Goal: Information Seeking & Learning: Compare options

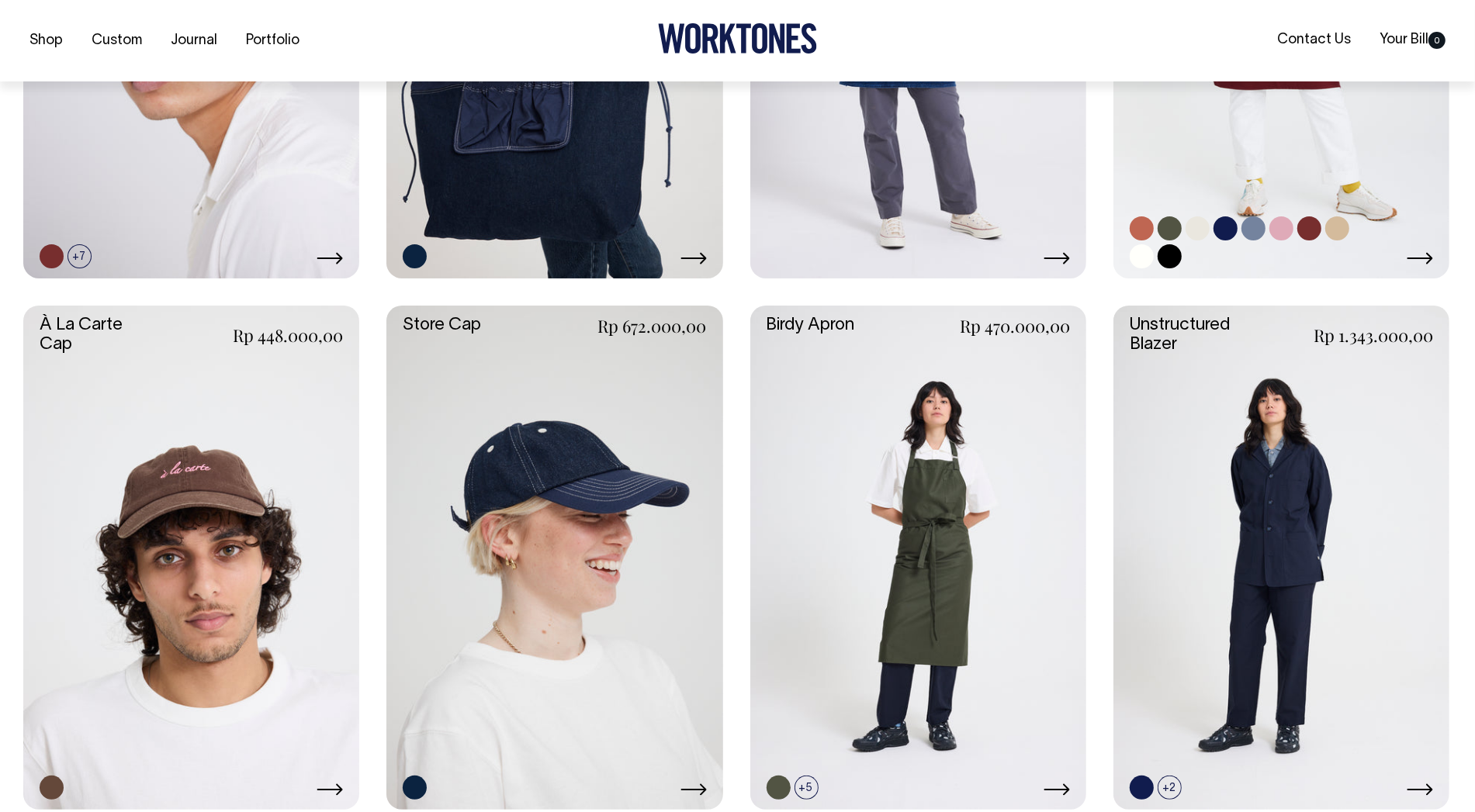
scroll to position [683, 0]
click at [1013, 572] on link at bounding box center [918, 558] width 336 height 504
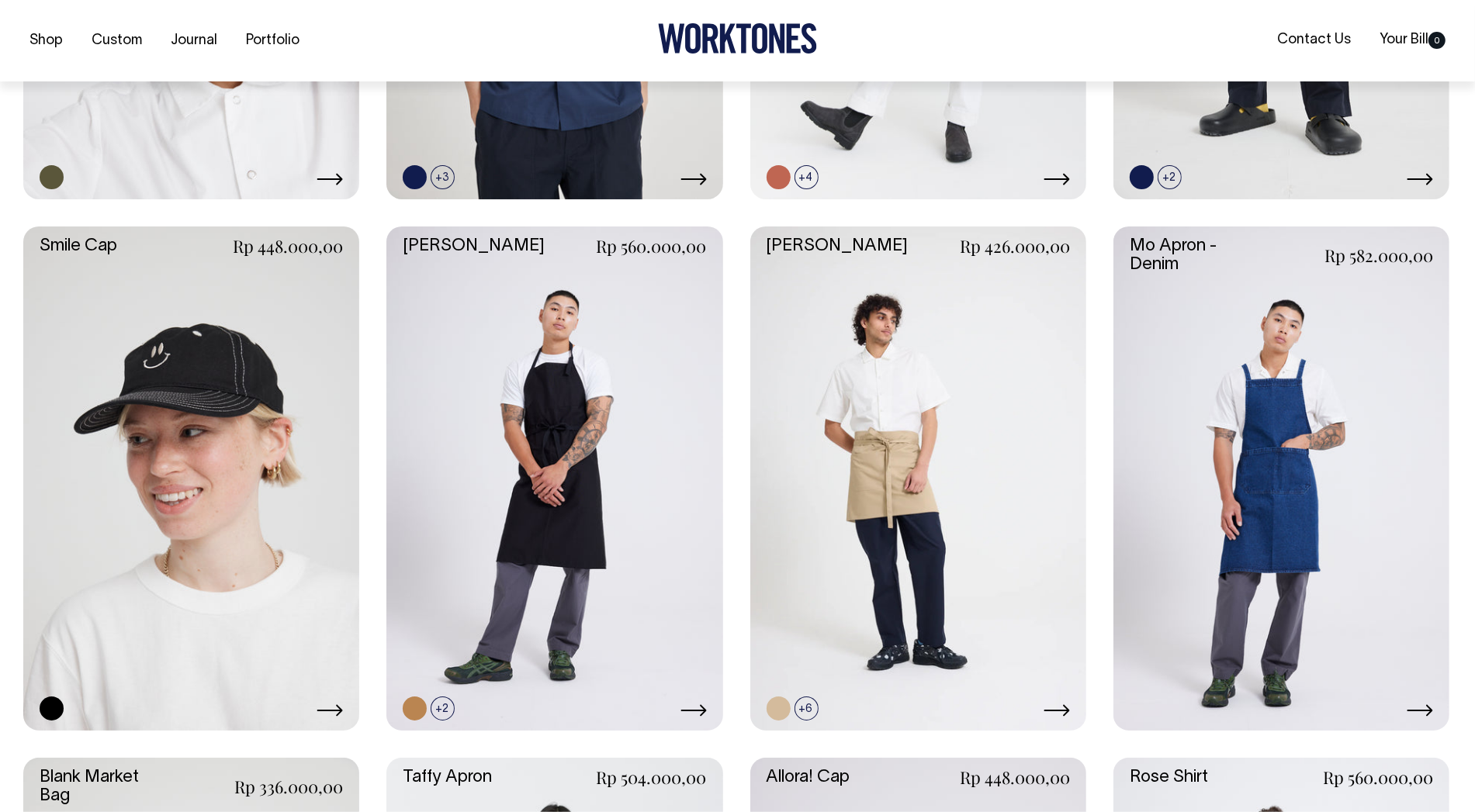
scroll to position [1824, 0]
click at [419, 714] on link at bounding box center [414, 708] width 24 height 24
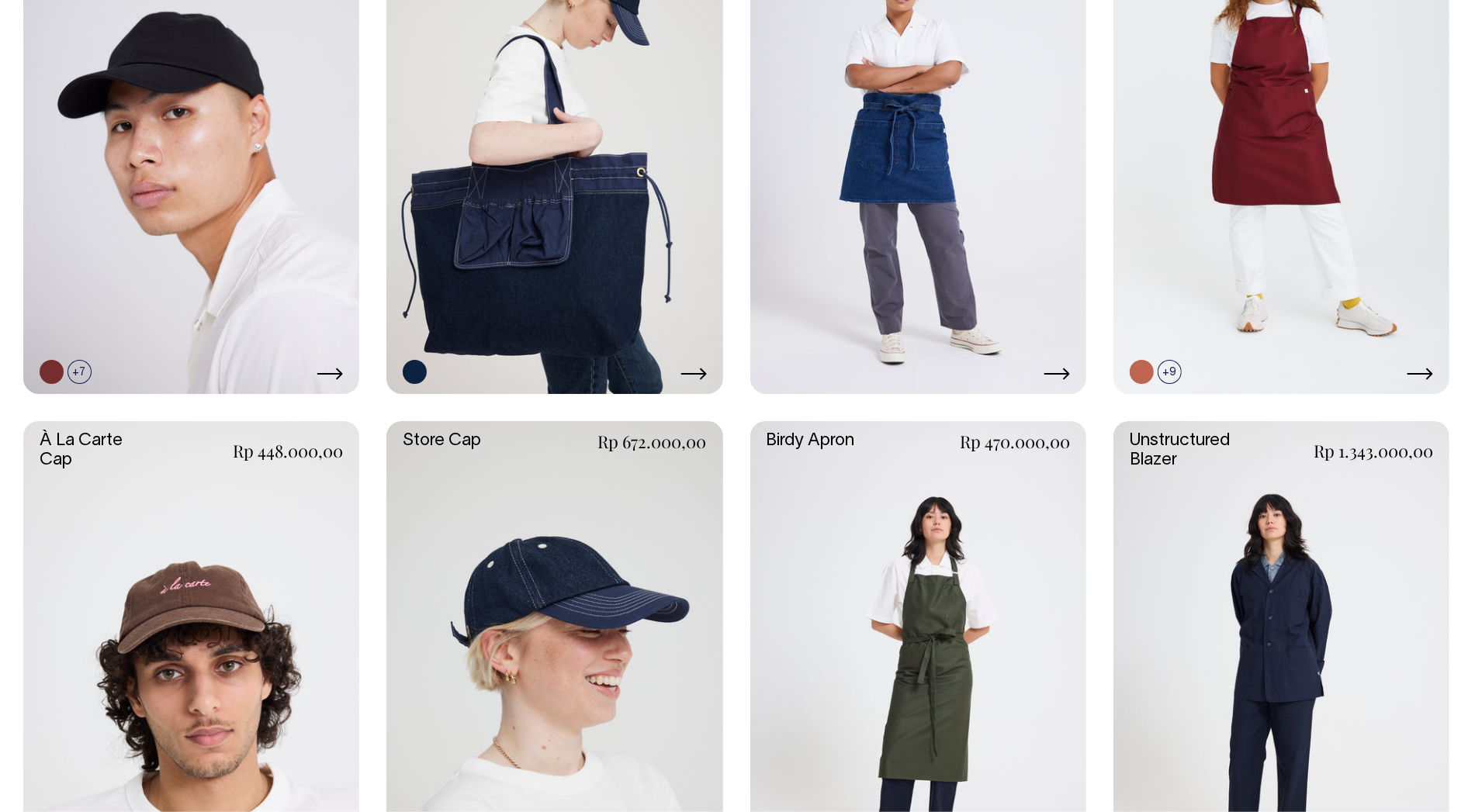
scroll to position [567, 0]
click at [1303, 602] on link at bounding box center [1281, 673] width 336 height 504
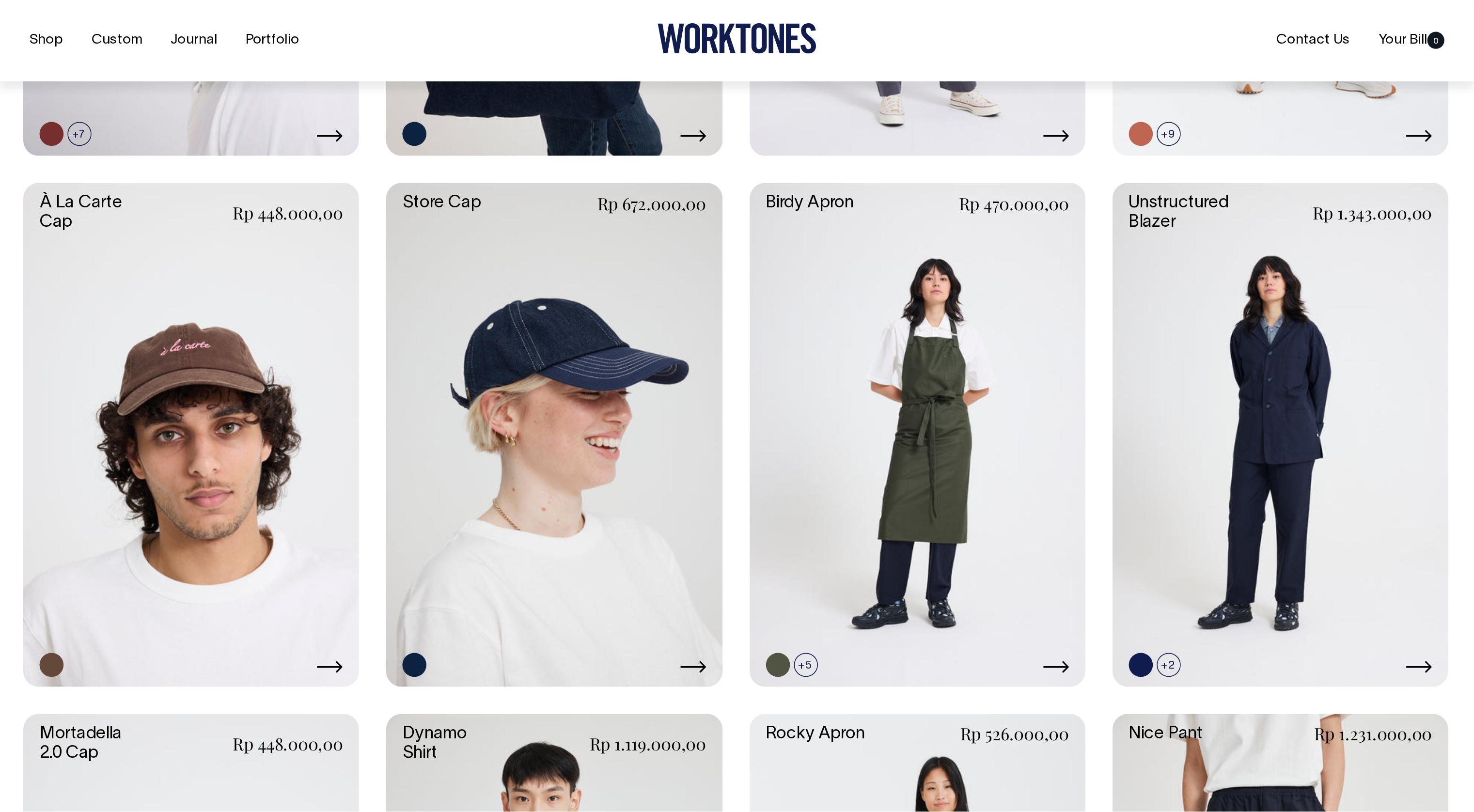
scroll to position [504, 0]
click at [550, 239] on link at bounding box center [573, 271] width 210 height 315
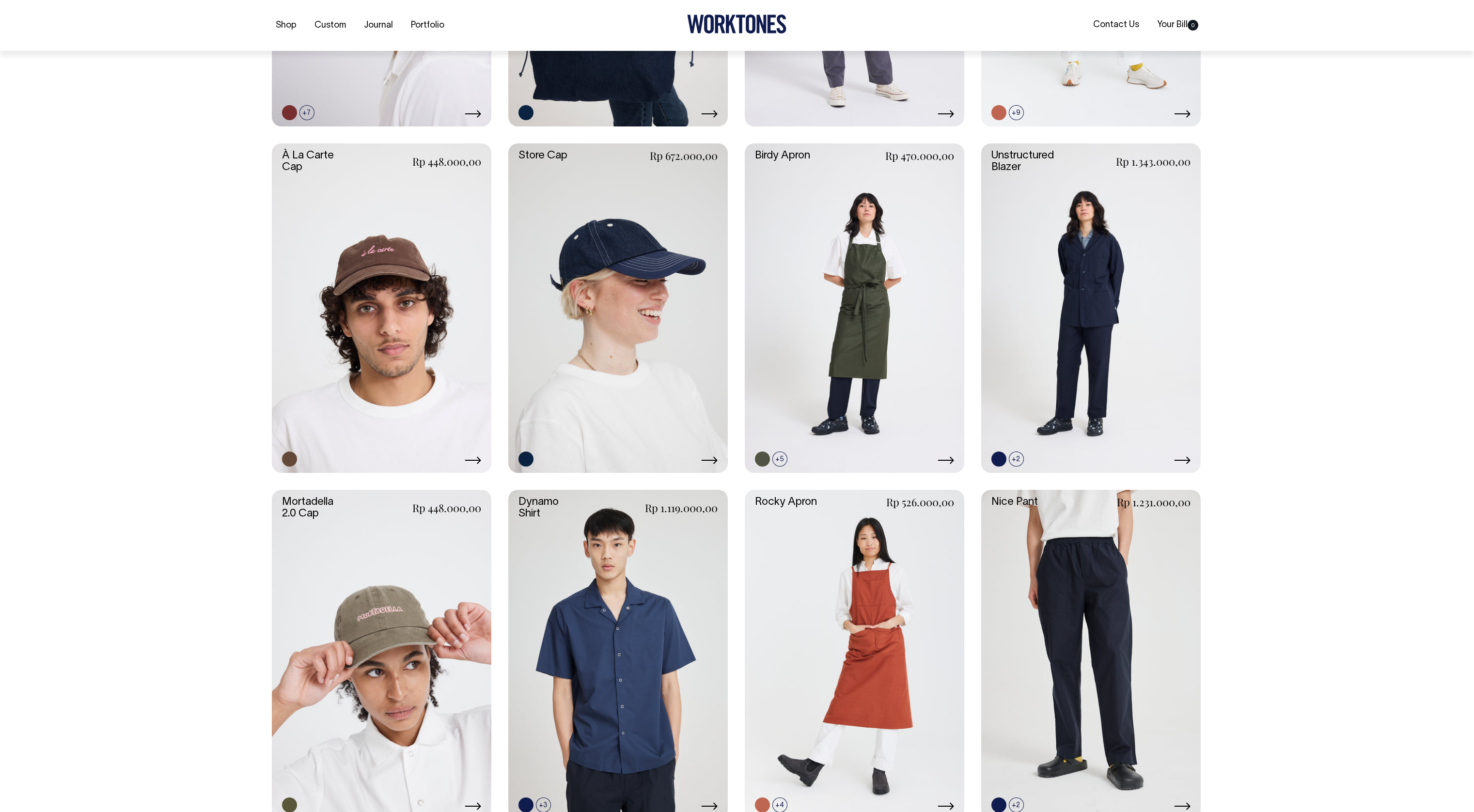
scroll to position [489, 0]
click at [843, 507] on link at bounding box center [855, 654] width 219 height 329
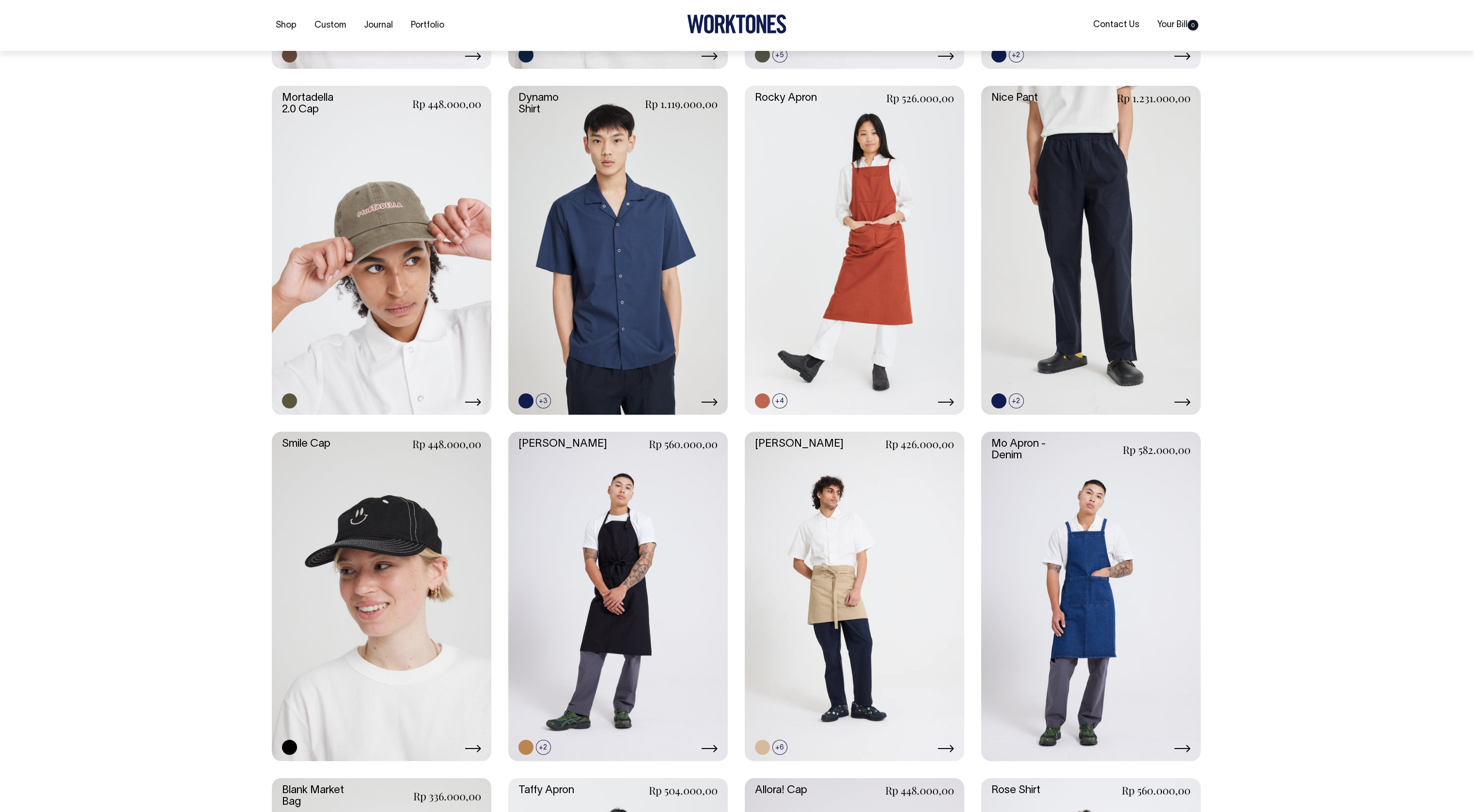
scroll to position [893, 0]
click at [653, 507] on link at bounding box center [618, 596] width 219 height 329
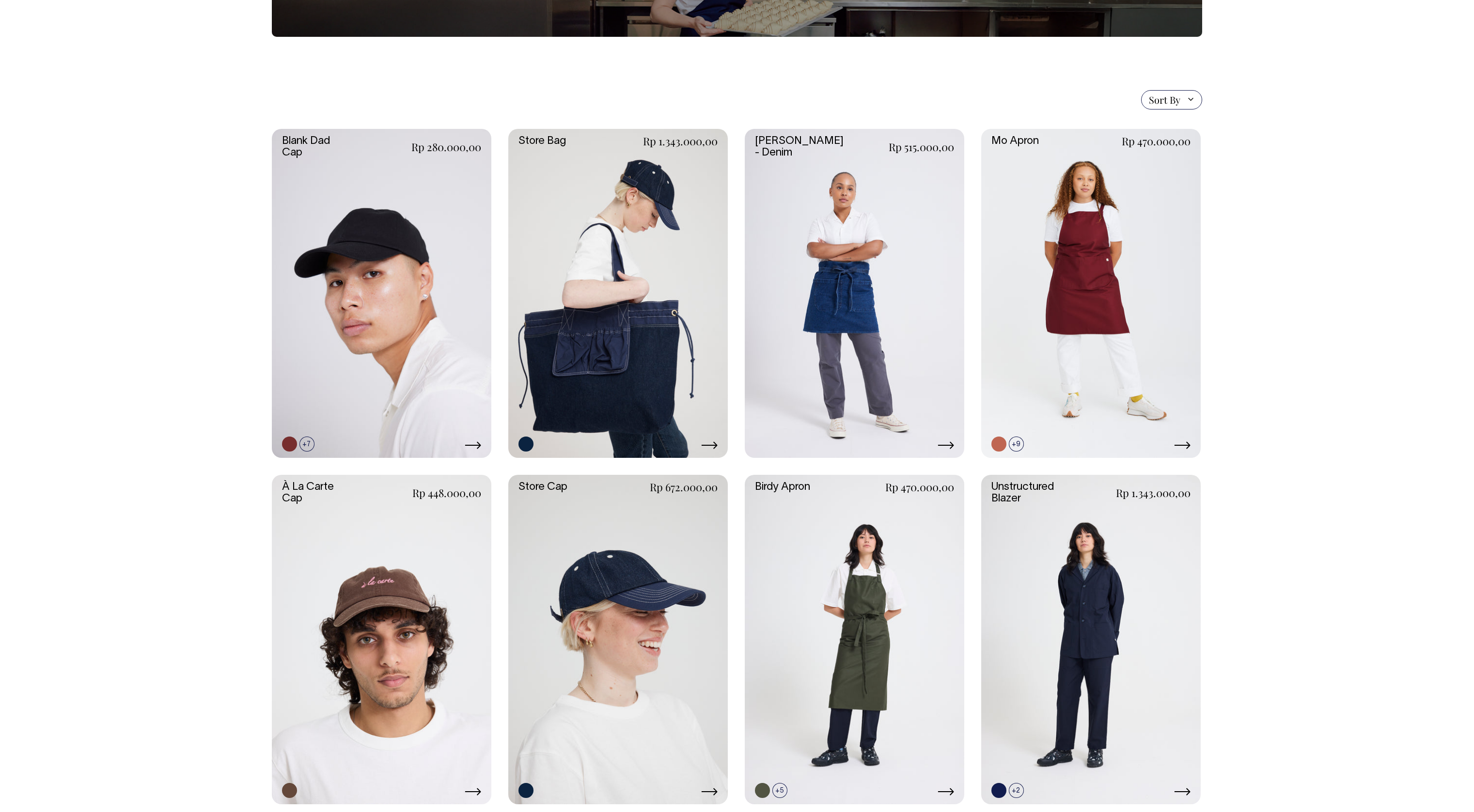
scroll to position [157, 0]
click at [877, 257] on link at bounding box center [855, 294] width 219 height 329
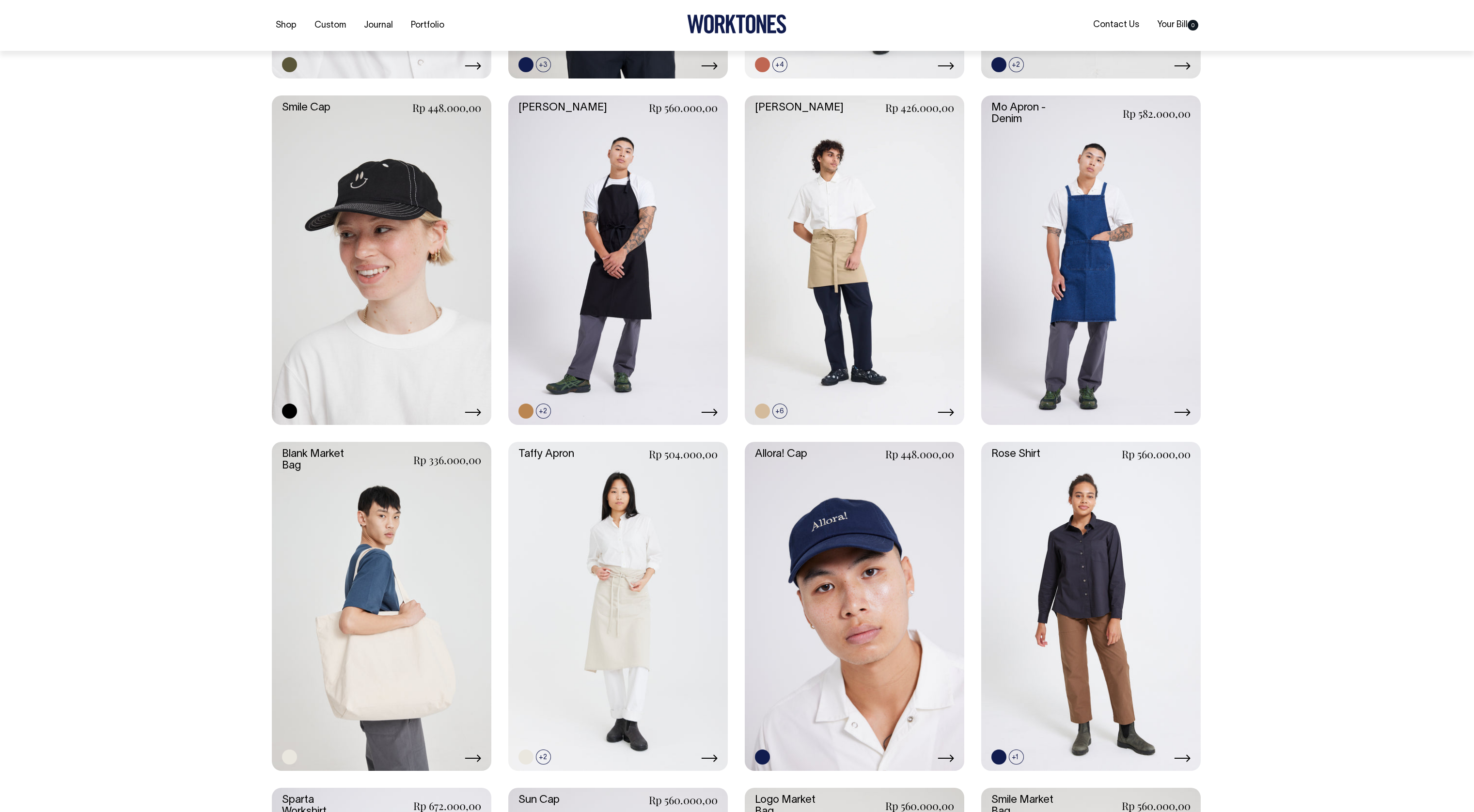
scroll to position [1230, 0]
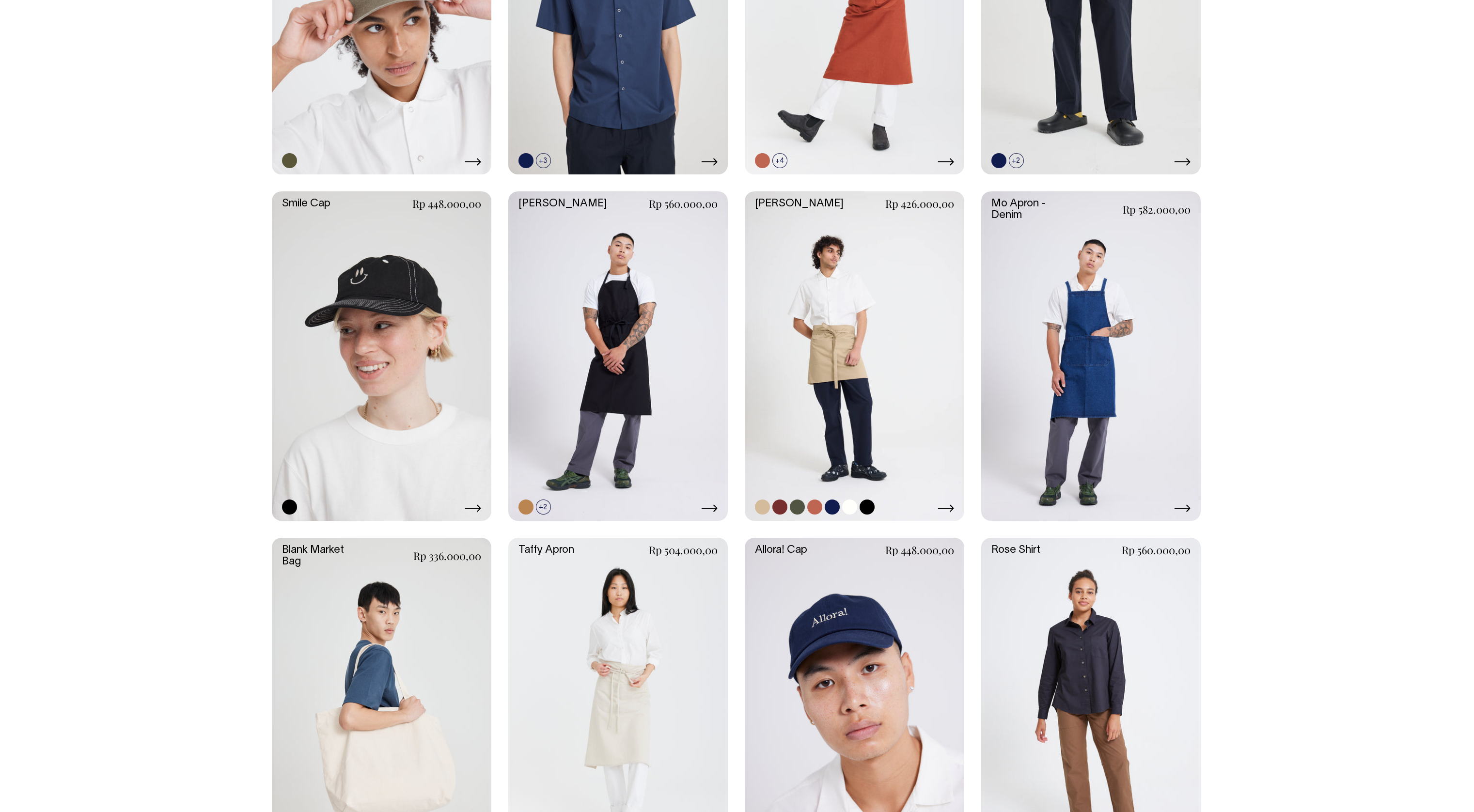
click at [836, 359] on link at bounding box center [855, 356] width 219 height 329
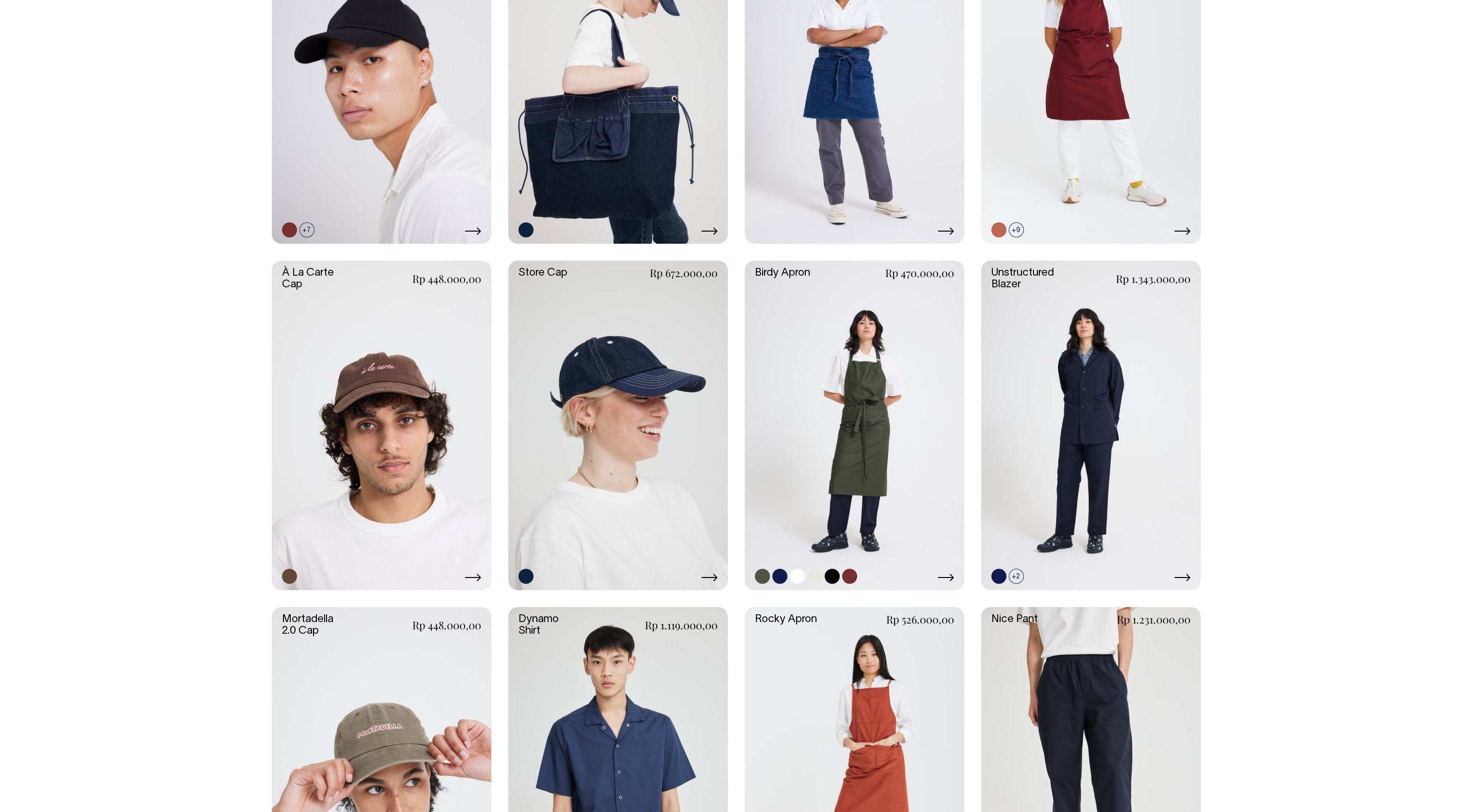
click at [891, 412] on link at bounding box center [855, 425] width 219 height 329
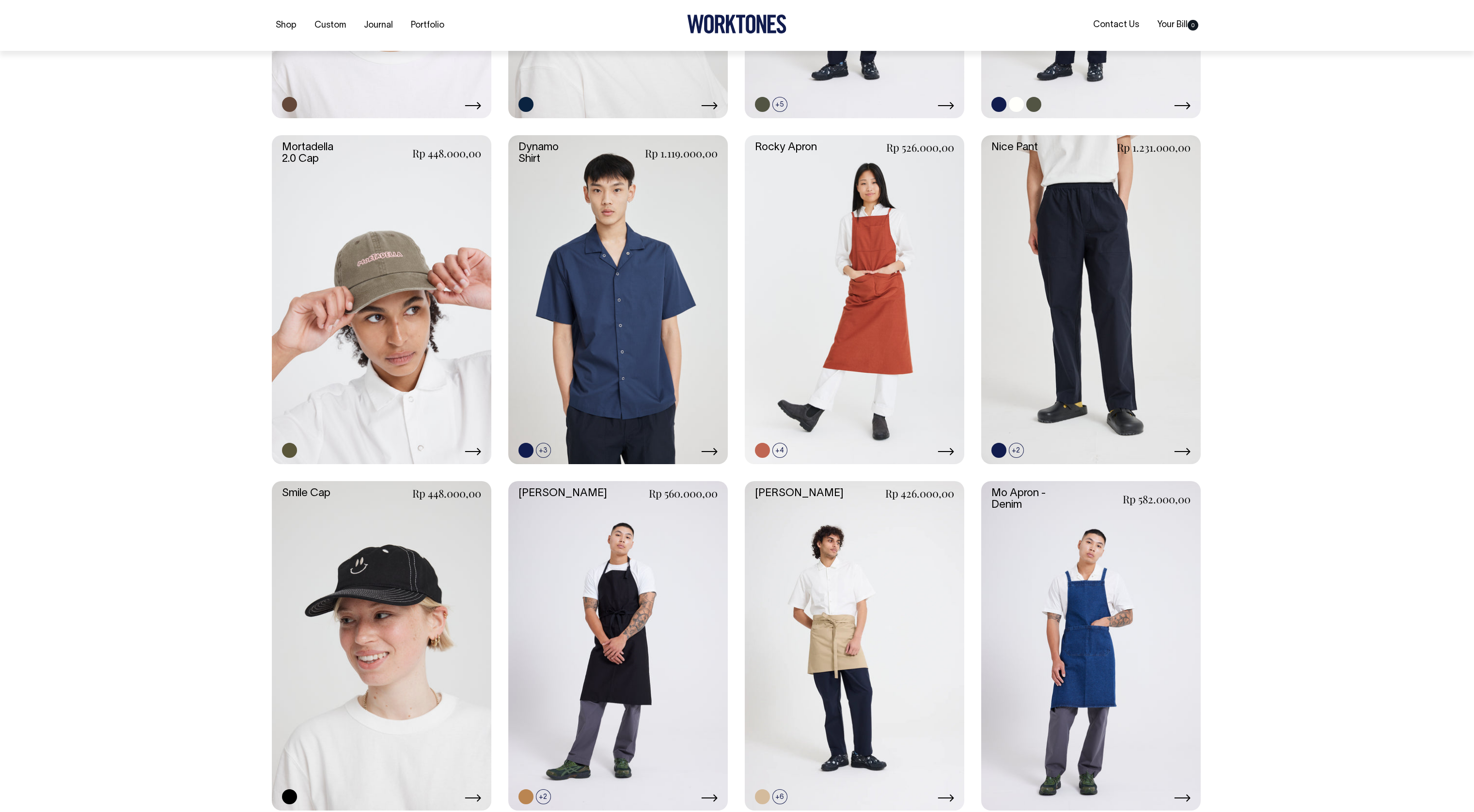
scroll to position [844, 0]
click at [646, 507] on link at bounding box center [618, 645] width 219 height 329
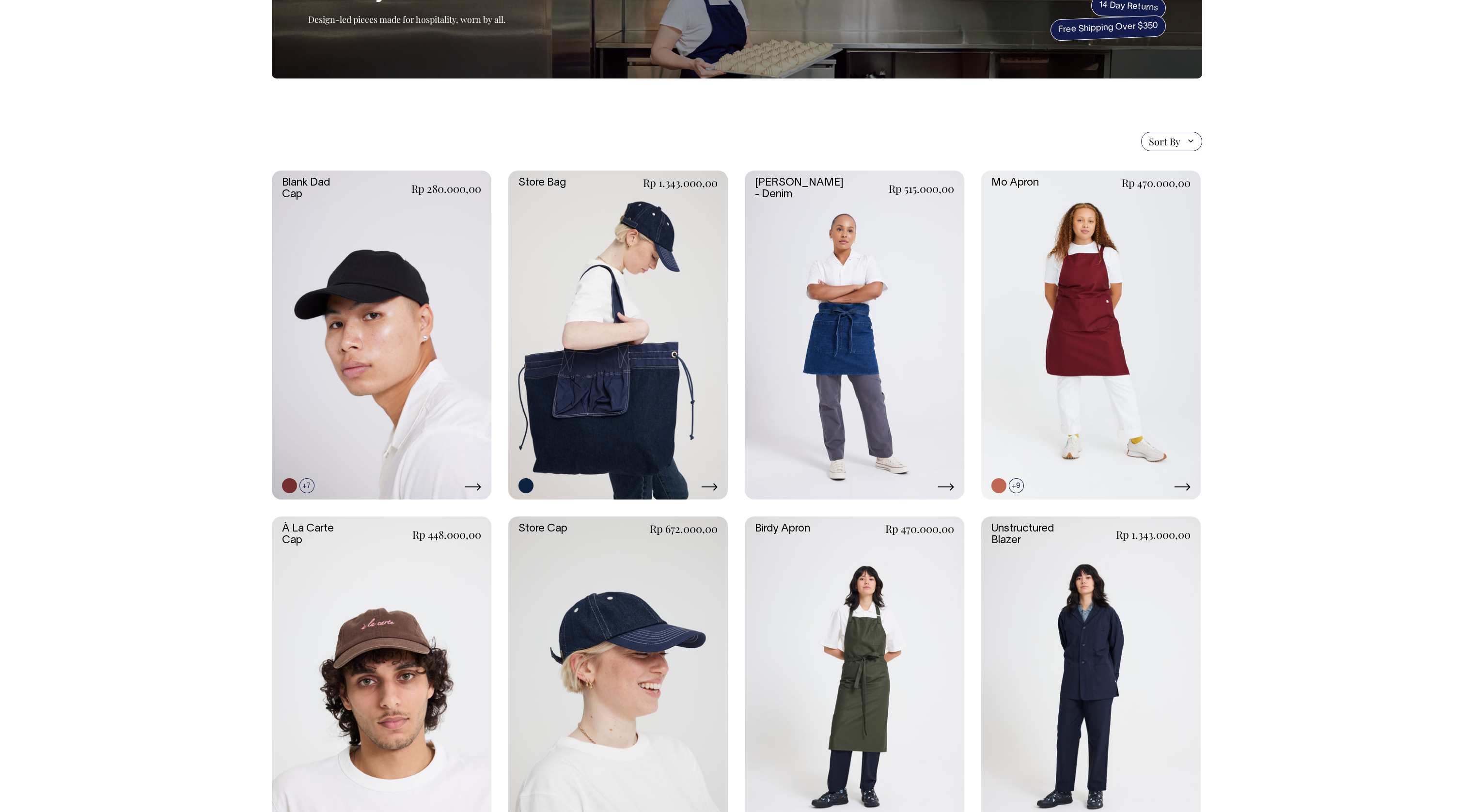
scroll to position [115, 0]
click at [921, 353] on link at bounding box center [1091, 336] width 219 height 329
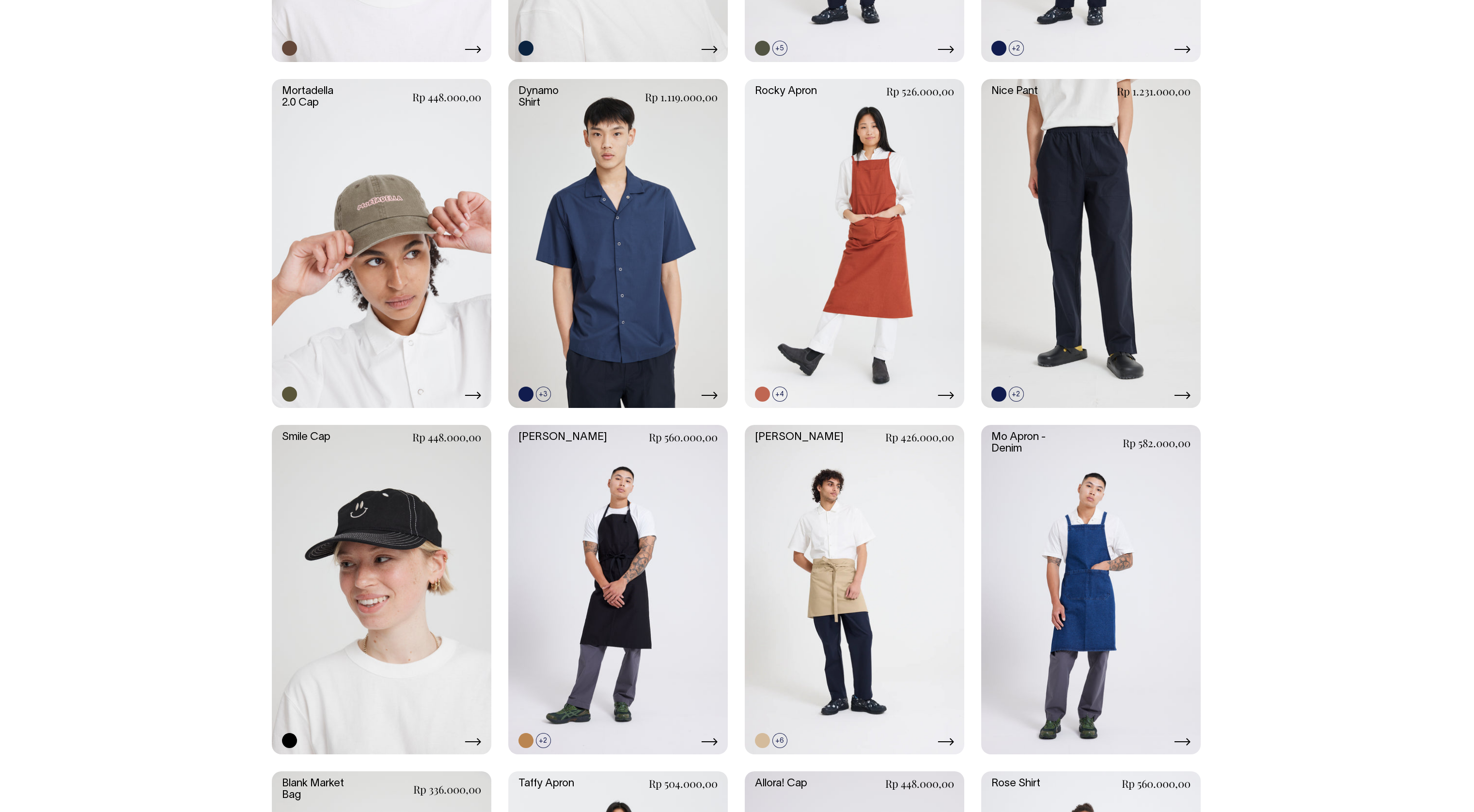
scroll to position [899, 0]
click at [410, 243] on link at bounding box center [382, 244] width 219 height 329
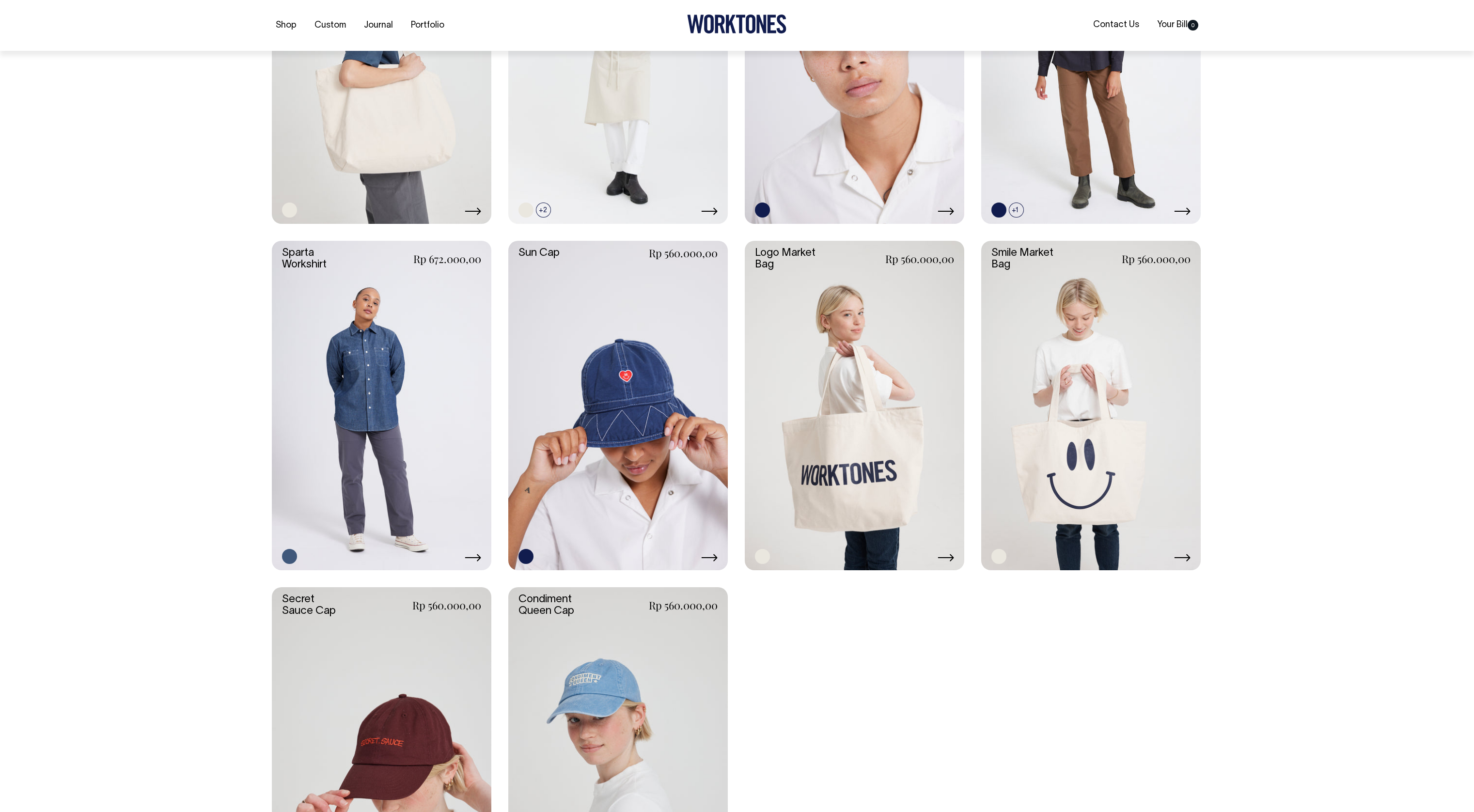
scroll to position [1777, 0]
click at [634, 443] on link at bounding box center [618, 405] width 219 height 329
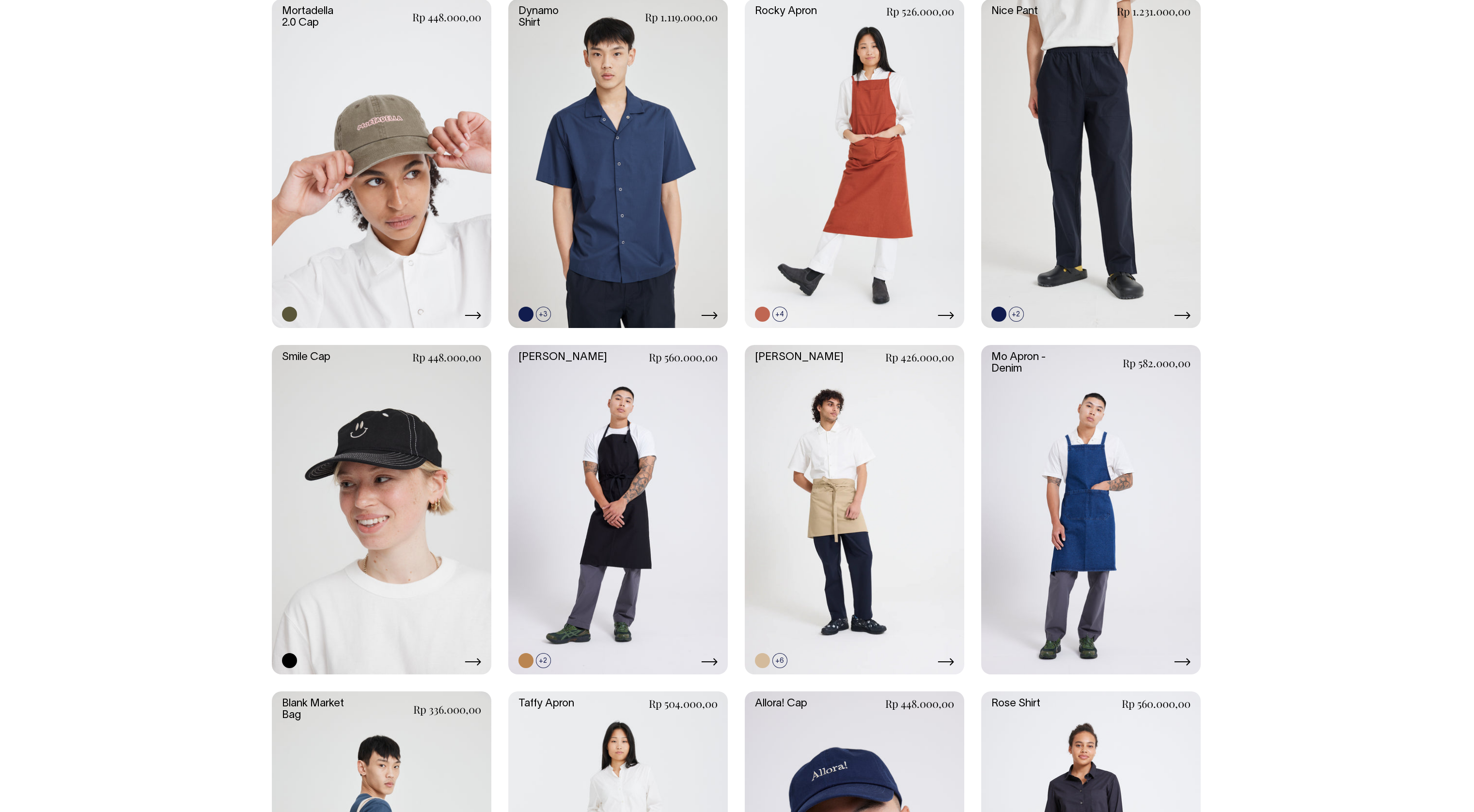
scroll to position [975, 0]
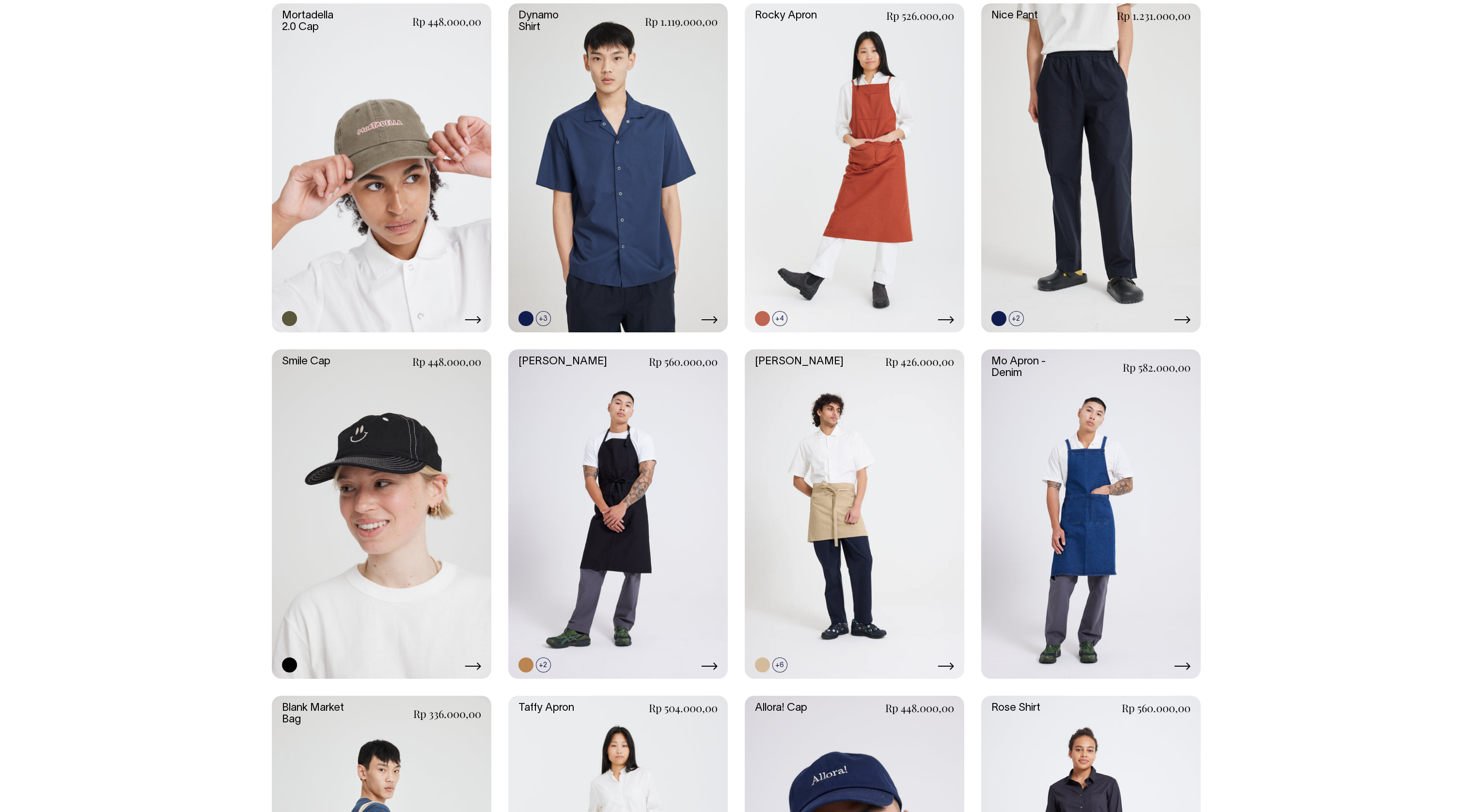
click at [407, 191] on link at bounding box center [382, 168] width 219 height 329
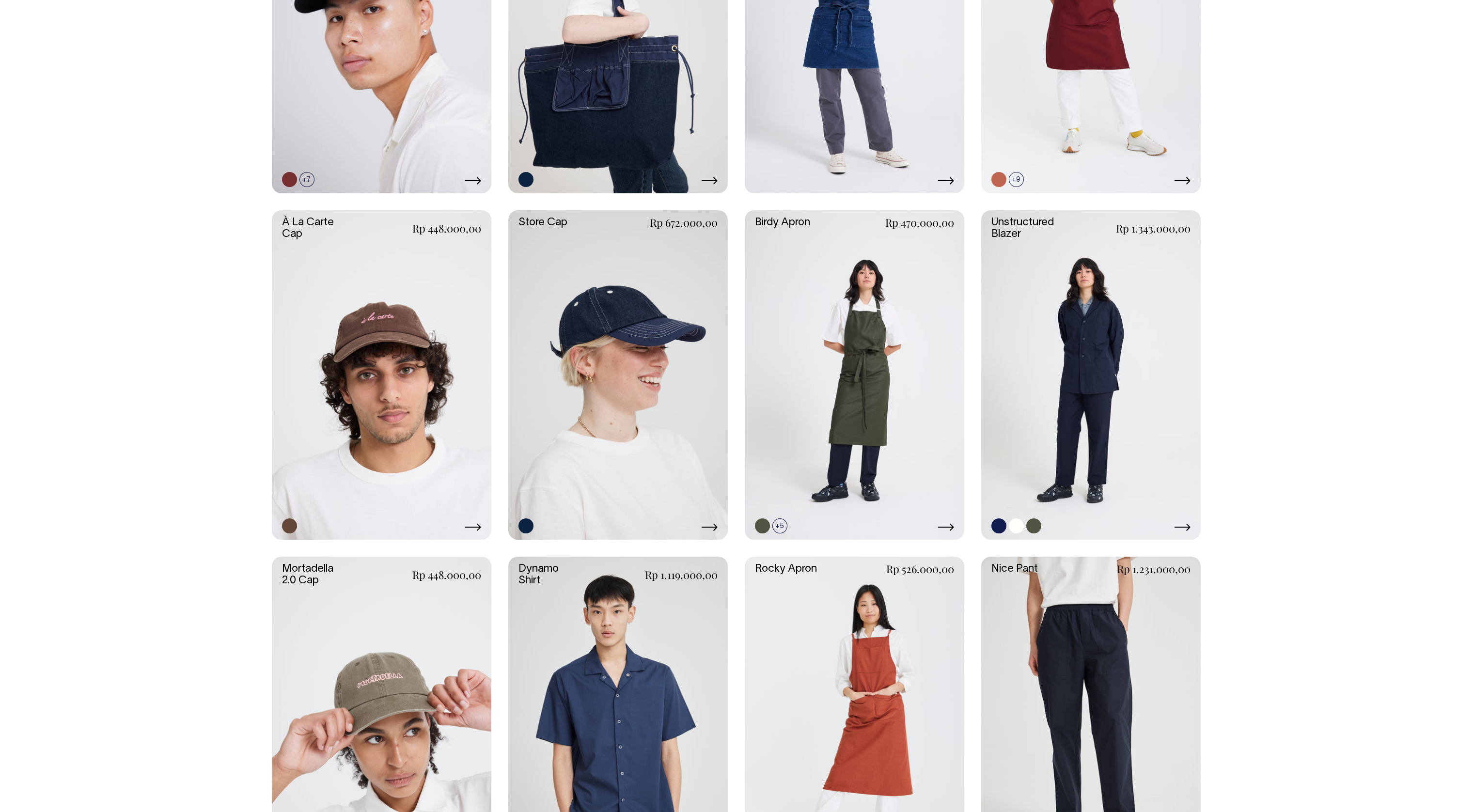
scroll to position [421, 0]
click at [921, 362] on link at bounding box center [1091, 375] width 219 height 329
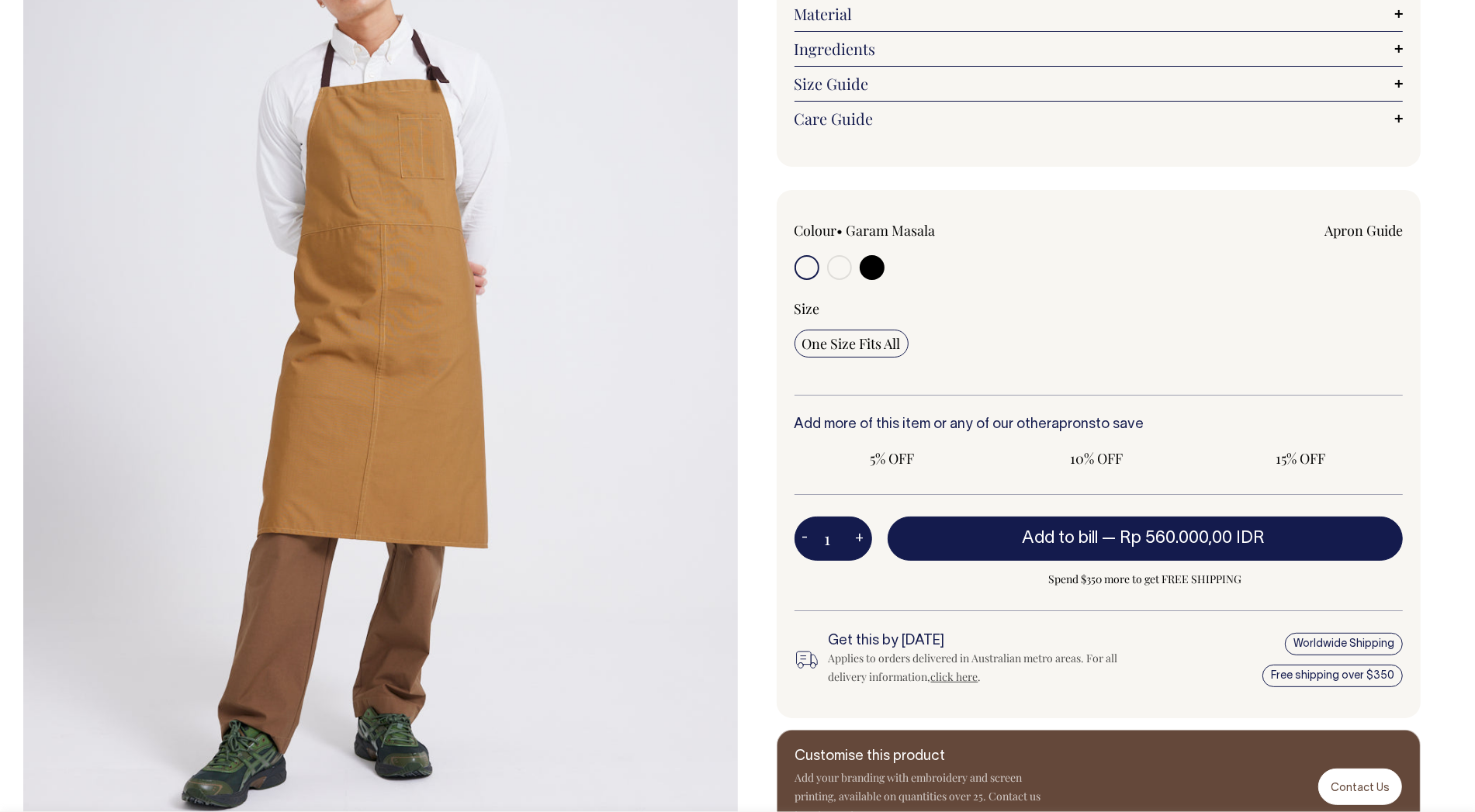
scroll to position [33, 0]
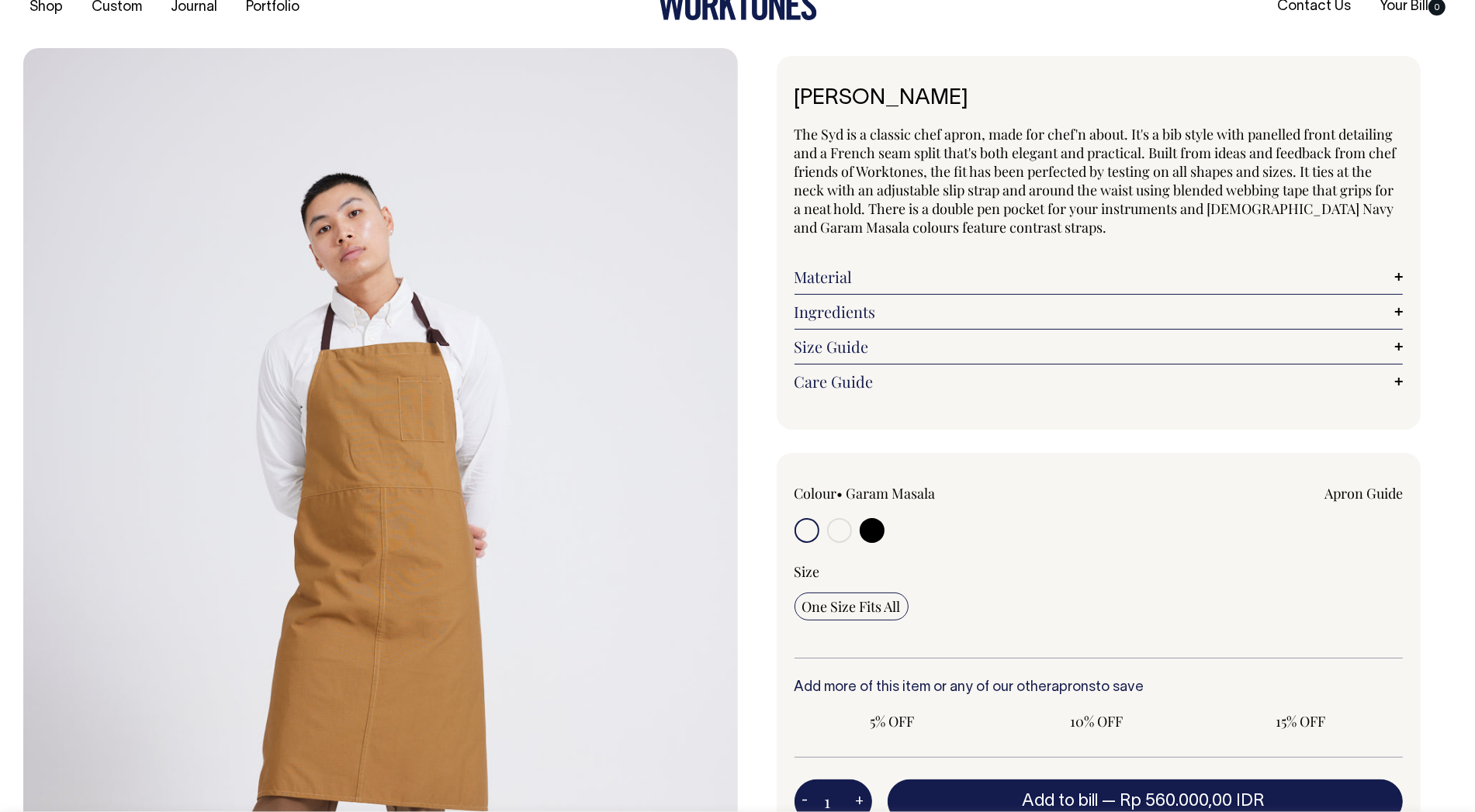
radio input "true"
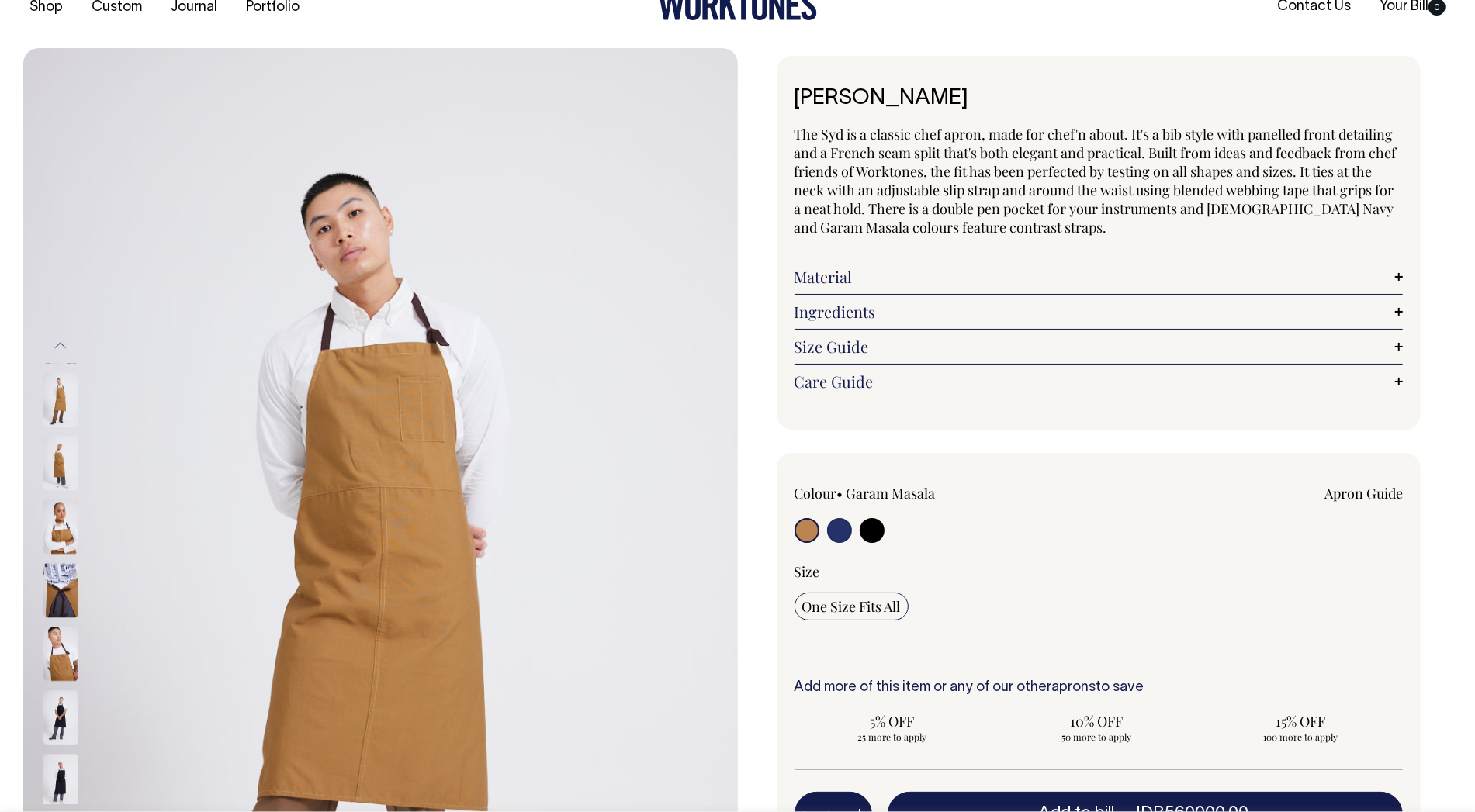
click at [62, 533] on img at bounding box center [61, 526] width 35 height 54
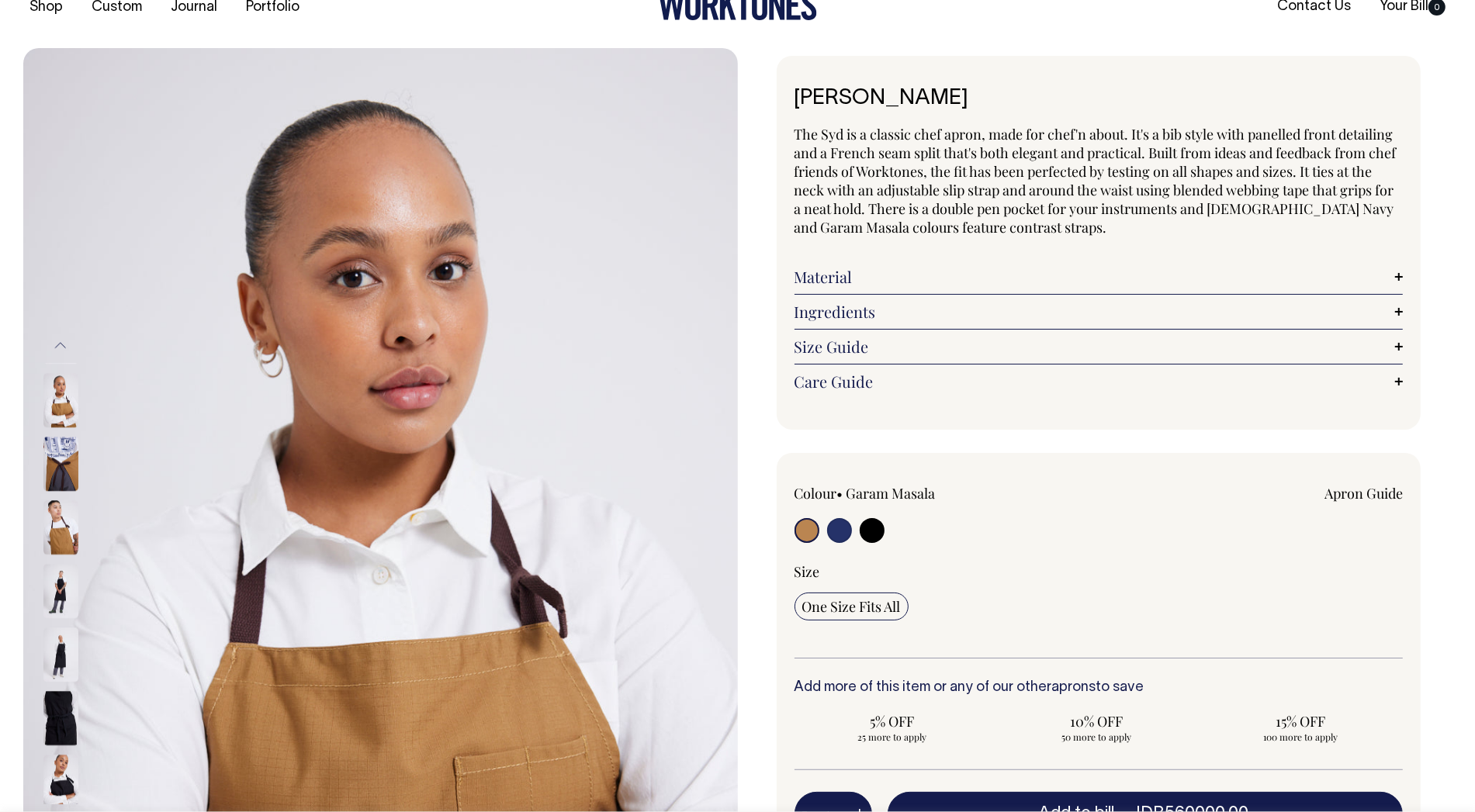
click at [59, 585] on img at bounding box center [61, 591] width 35 height 54
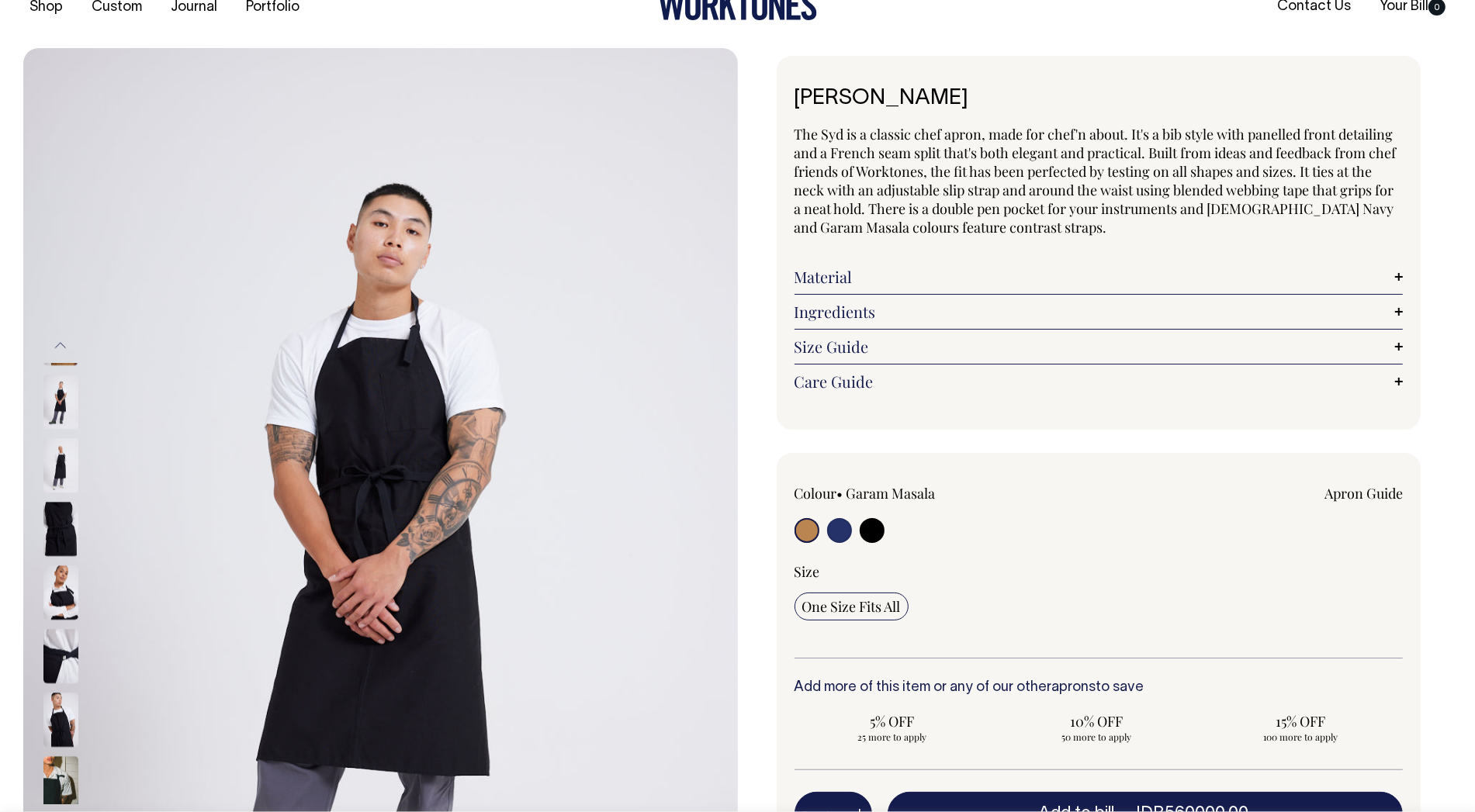
click at [0, 271] on div at bounding box center [737, 583] width 1475 height 1071
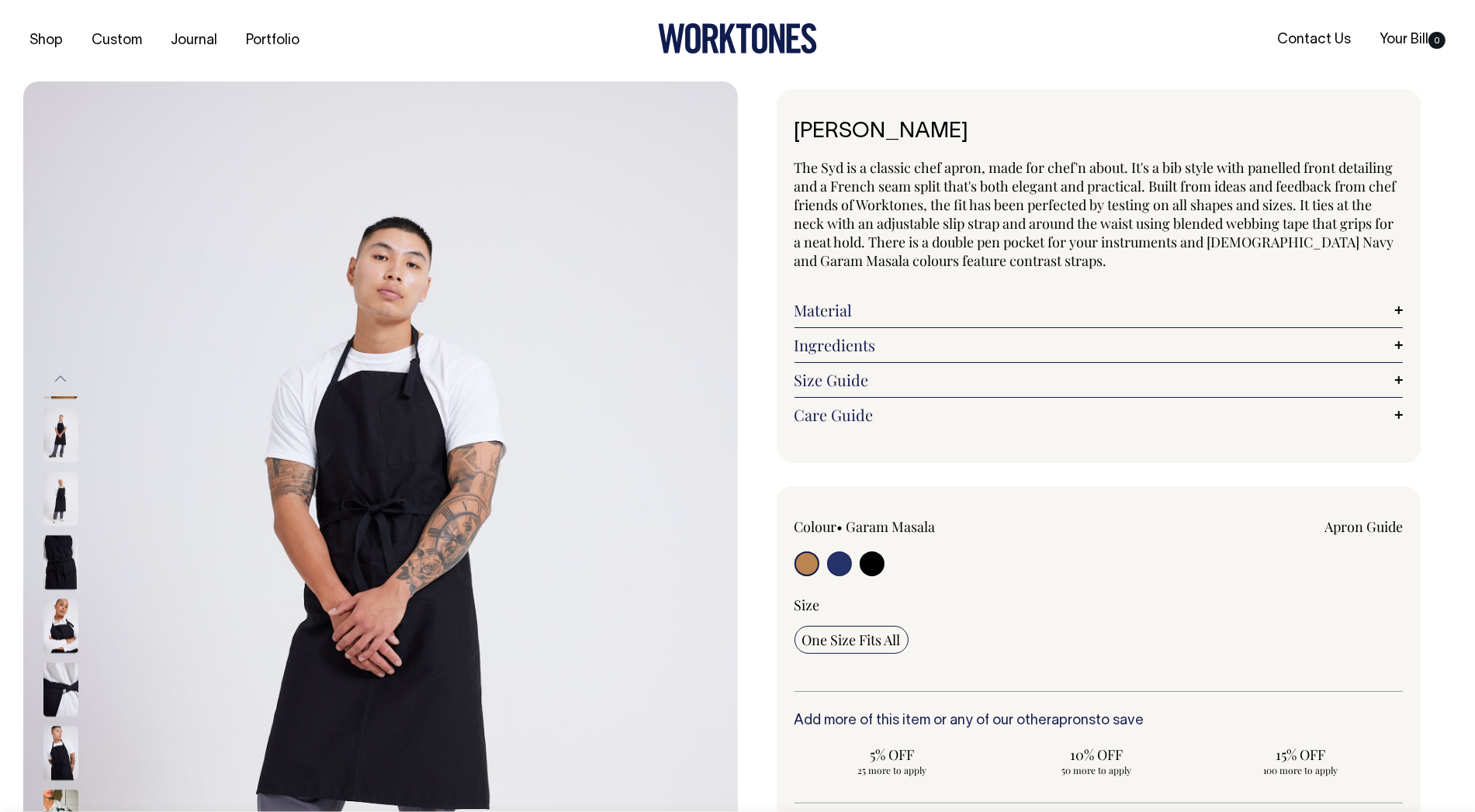
scroll to position [0, 0]
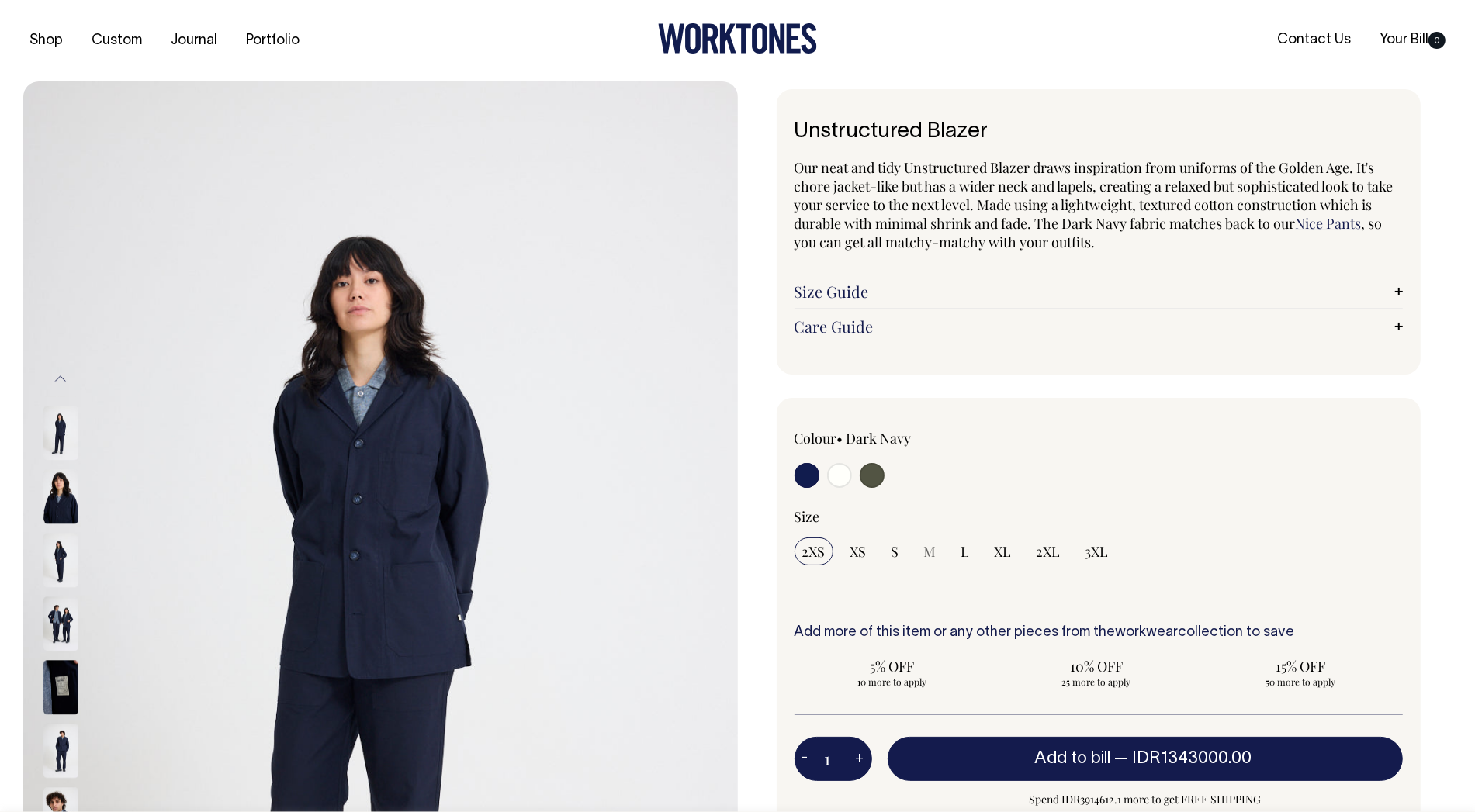
click at [67, 496] on img at bounding box center [61, 496] width 35 height 54
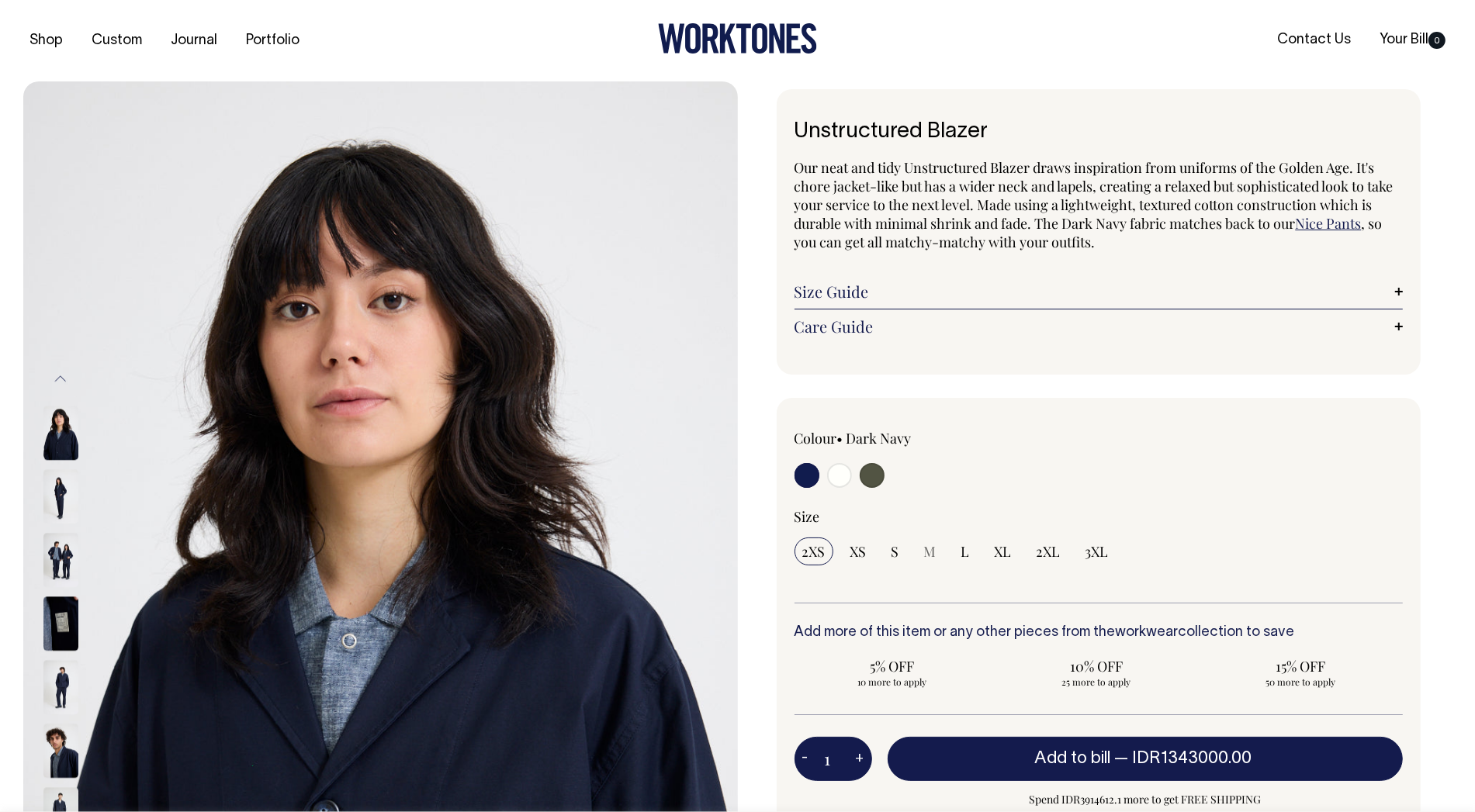
click at [65, 542] on img at bounding box center [61, 559] width 35 height 54
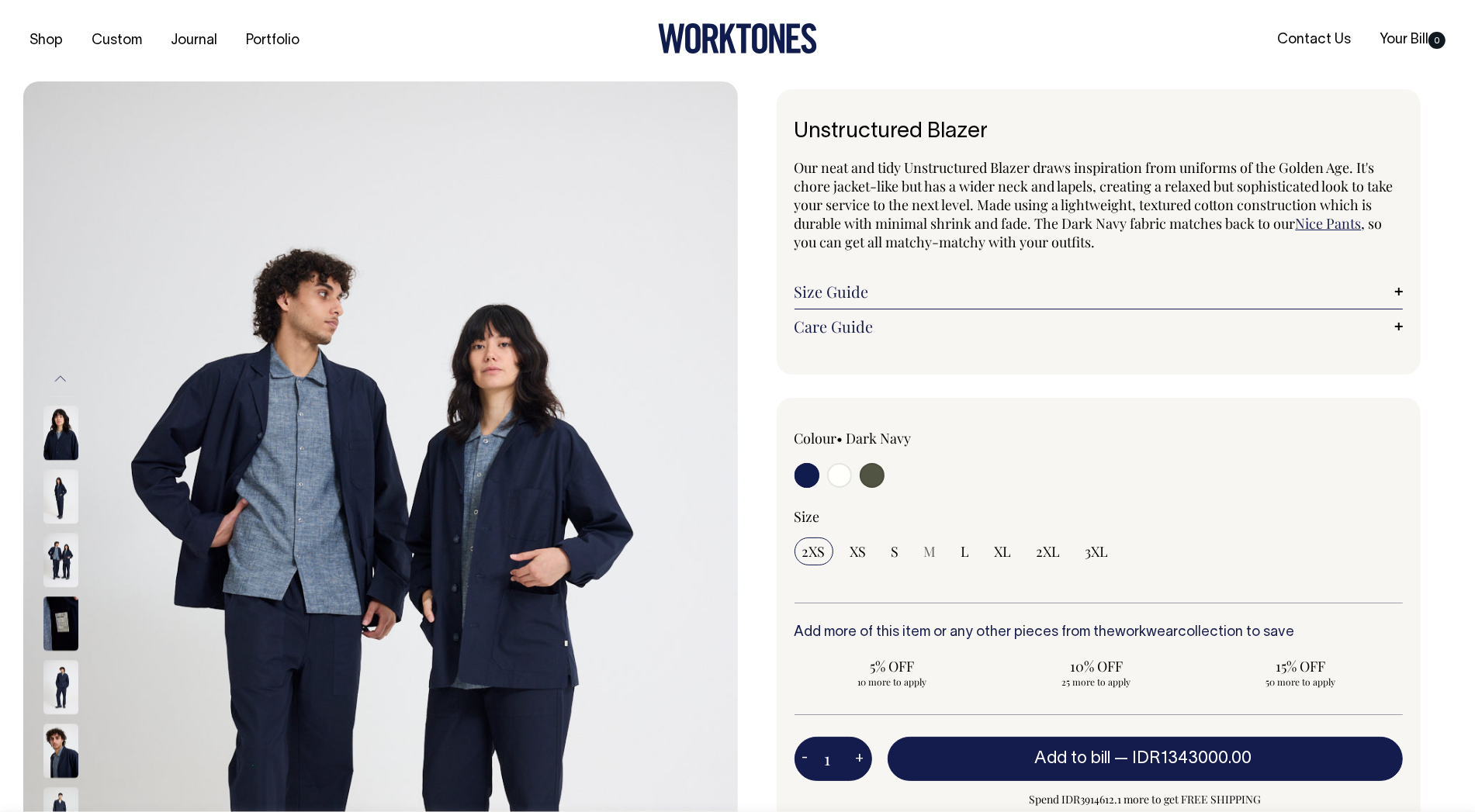
click at [65, 542] on img at bounding box center [61, 559] width 35 height 54
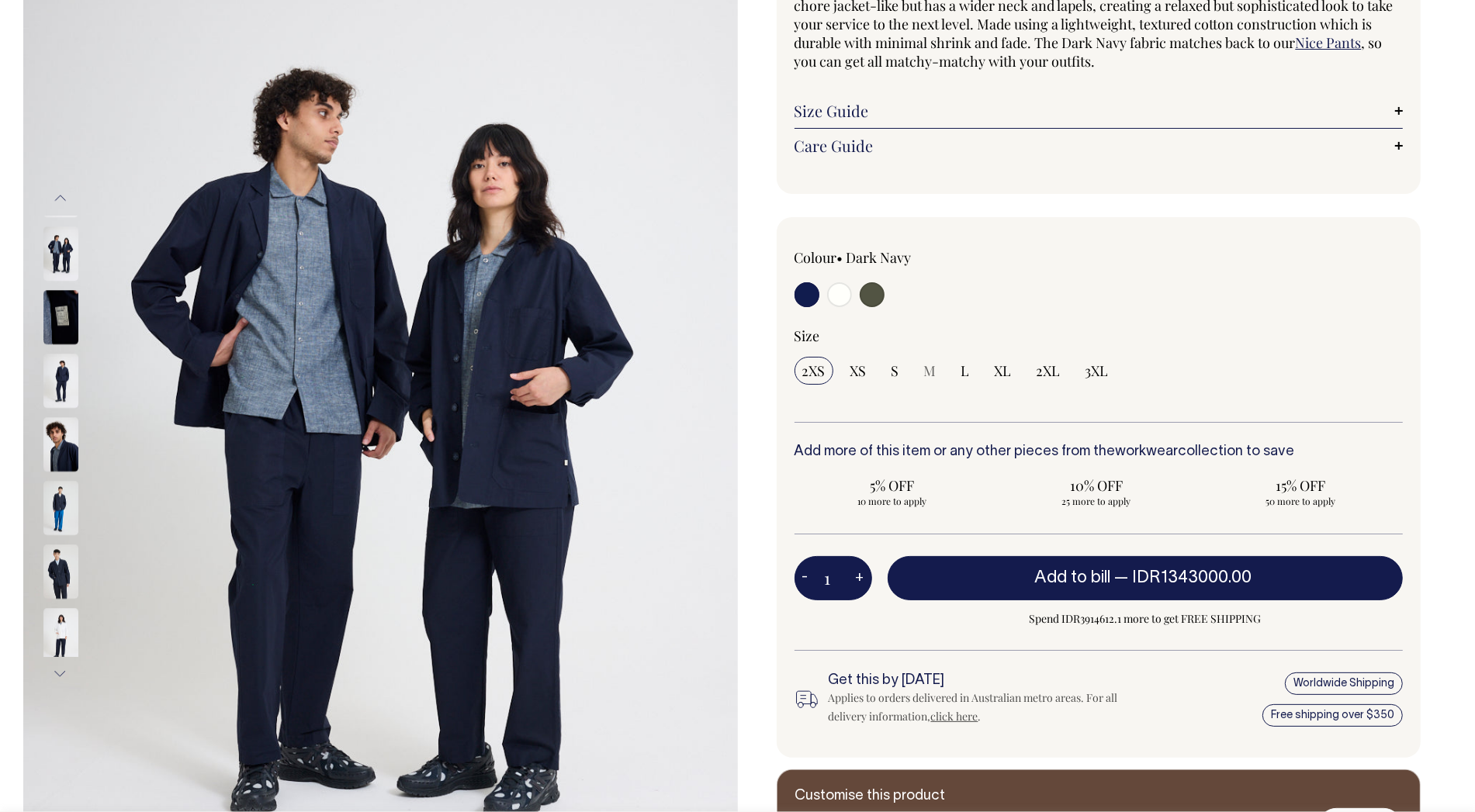
scroll to position [181, 0]
click at [68, 610] on img at bounding box center [61, 635] width 35 height 54
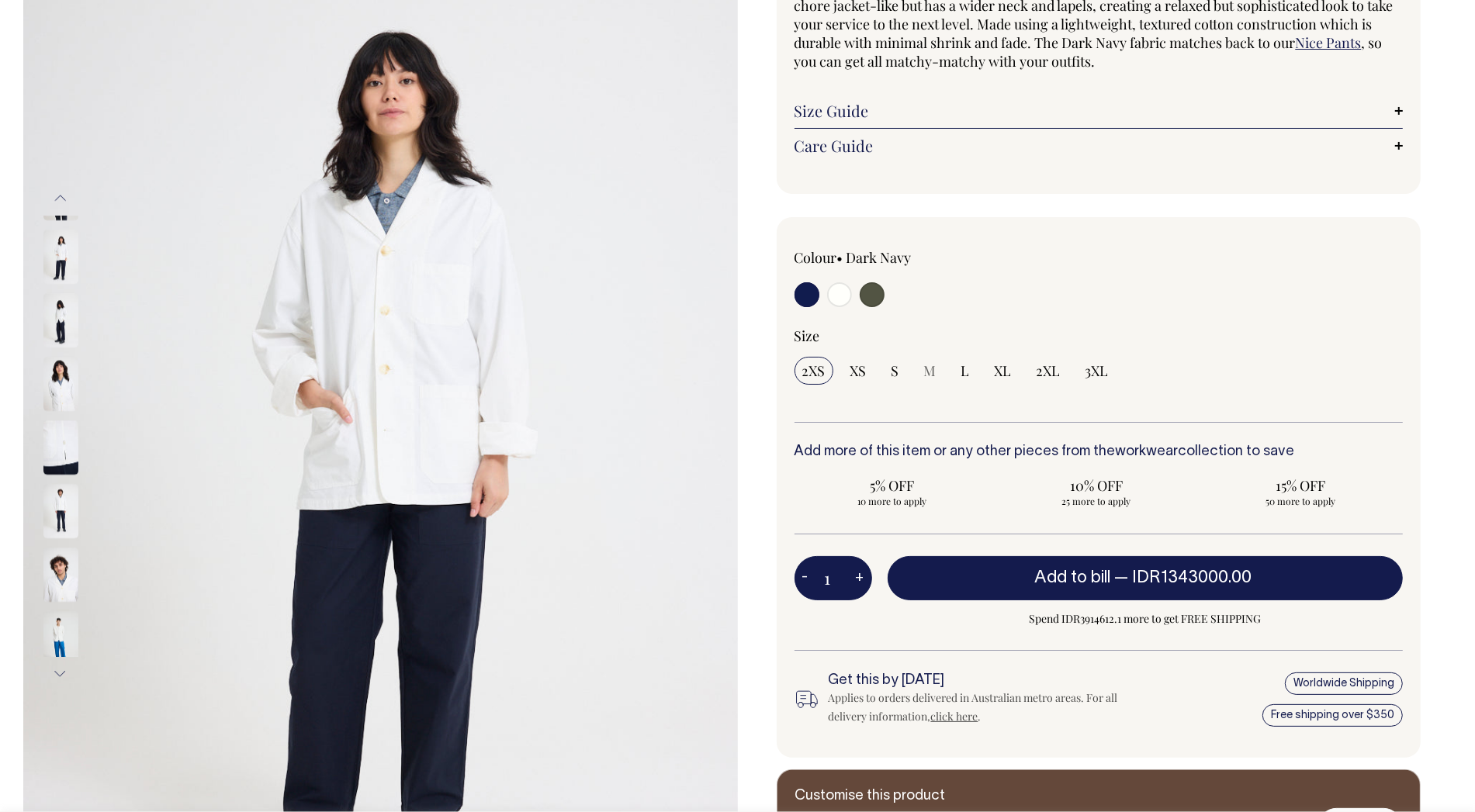
click at [62, 559] on img at bounding box center [61, 574] width 35 height 54
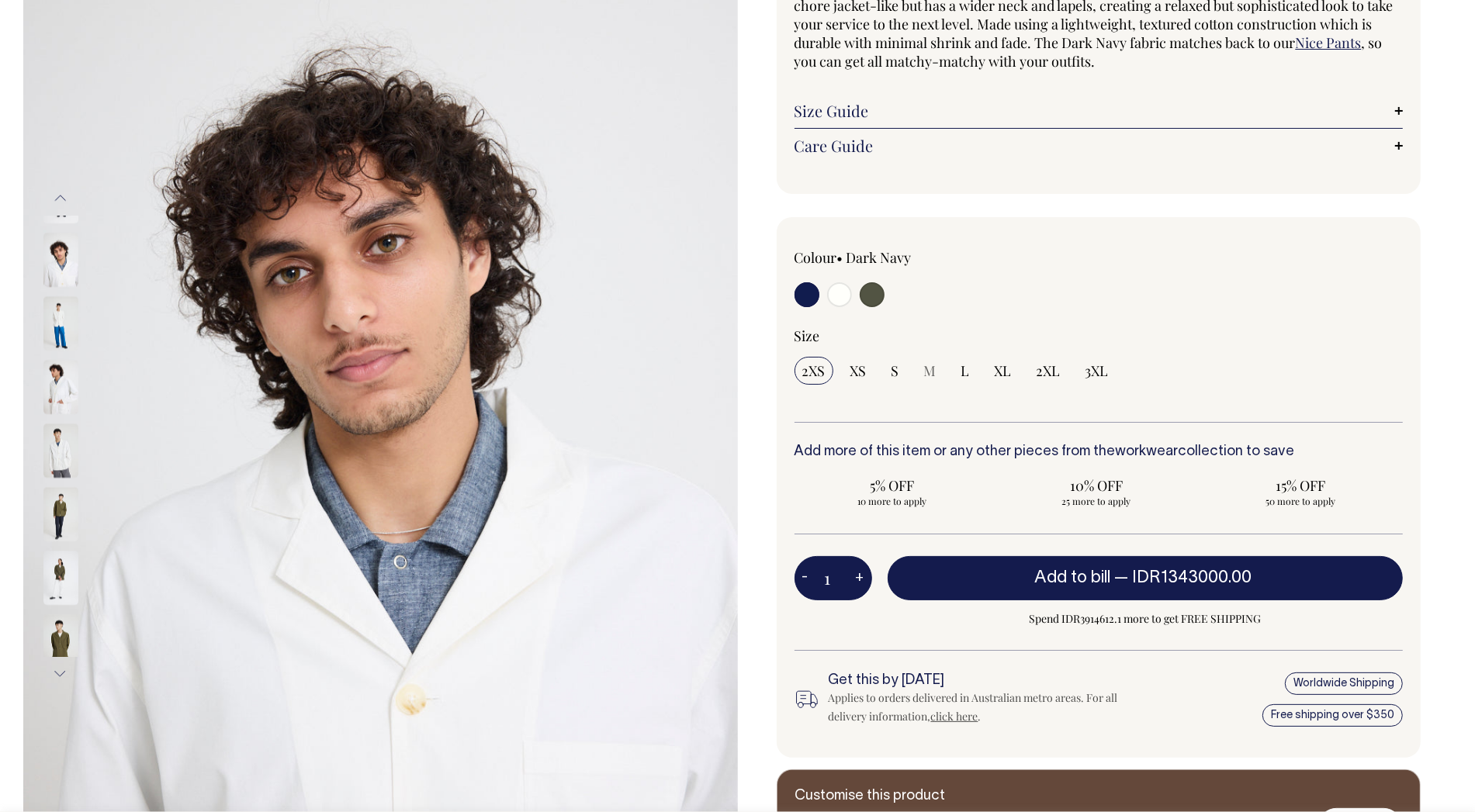
click at [62, 519] on img at bounding box center [61, 513] width 35 height 54
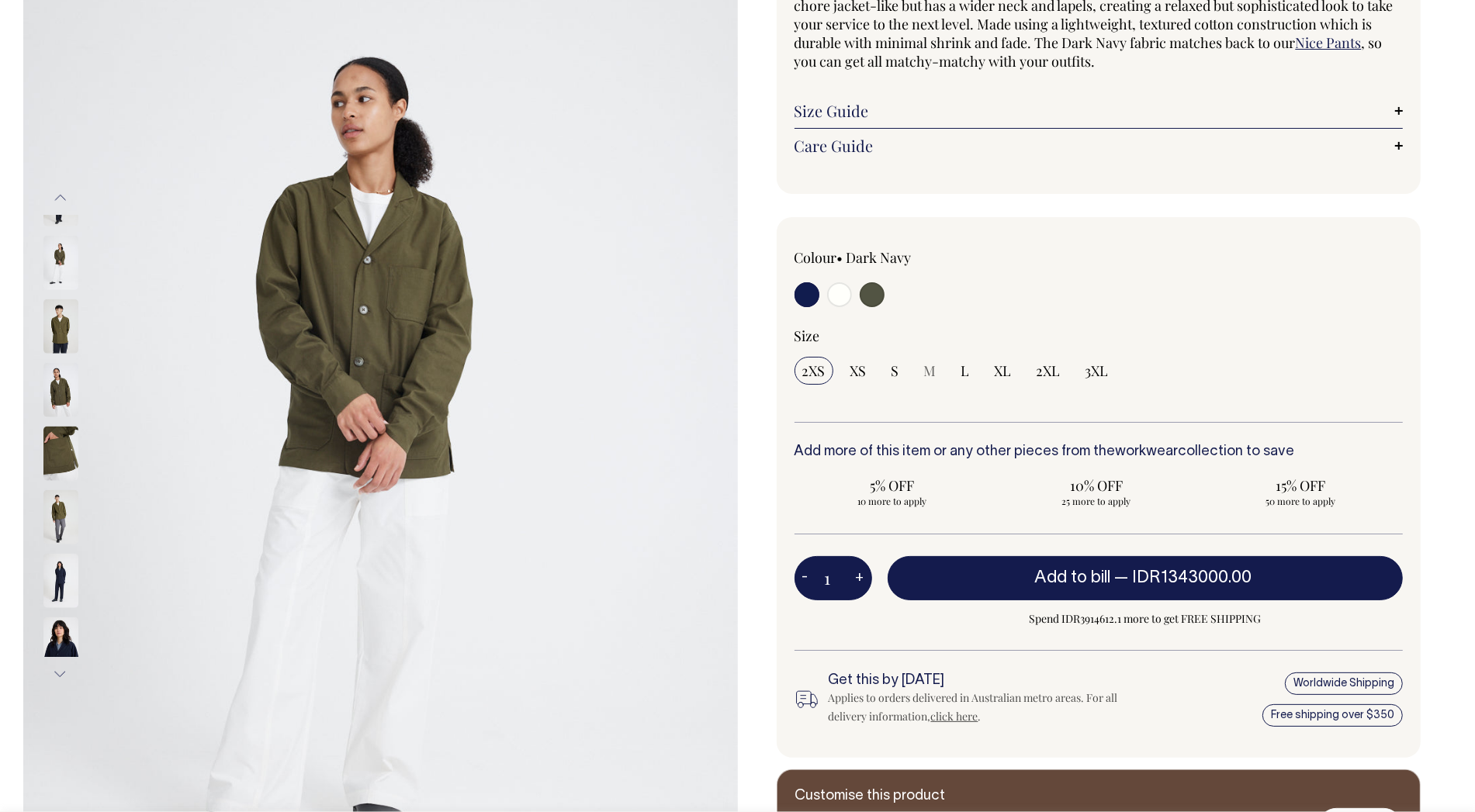
click at [53, 621] on img at bounding box center [61, 644] width 35 height 54
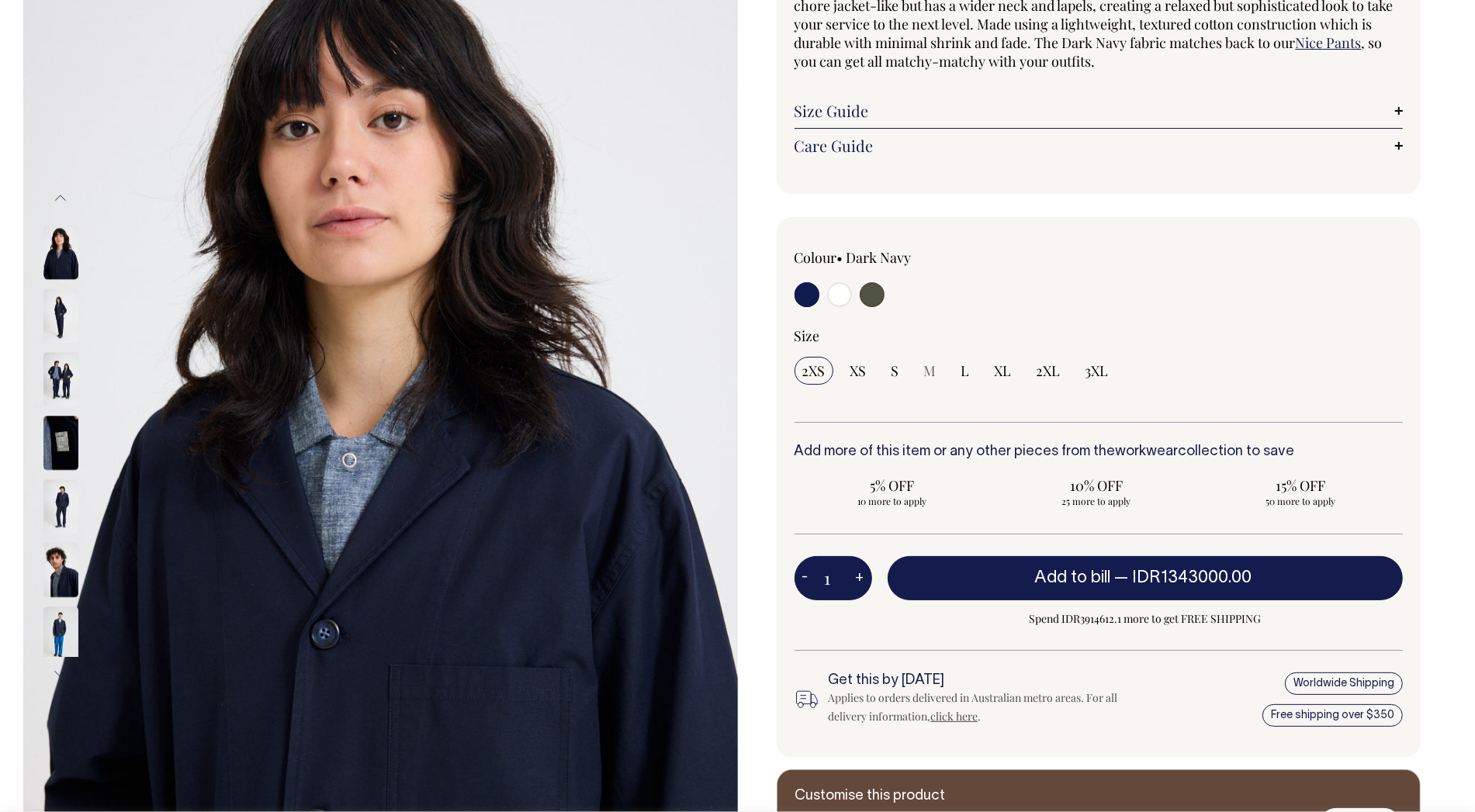
click at [63, 367] on img at bounding box center [61, 378] width 35 height 54
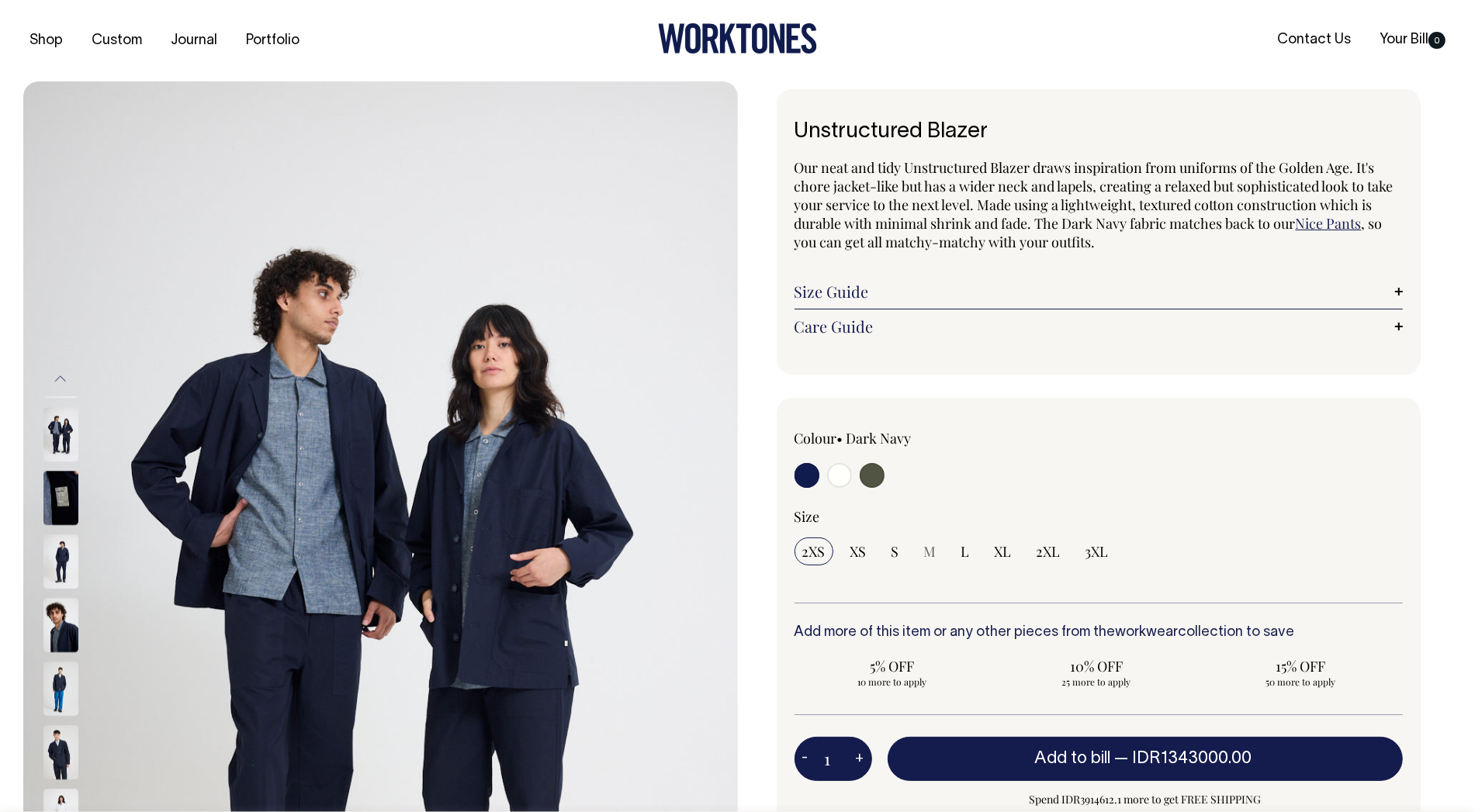
scroll to position [0, 0]
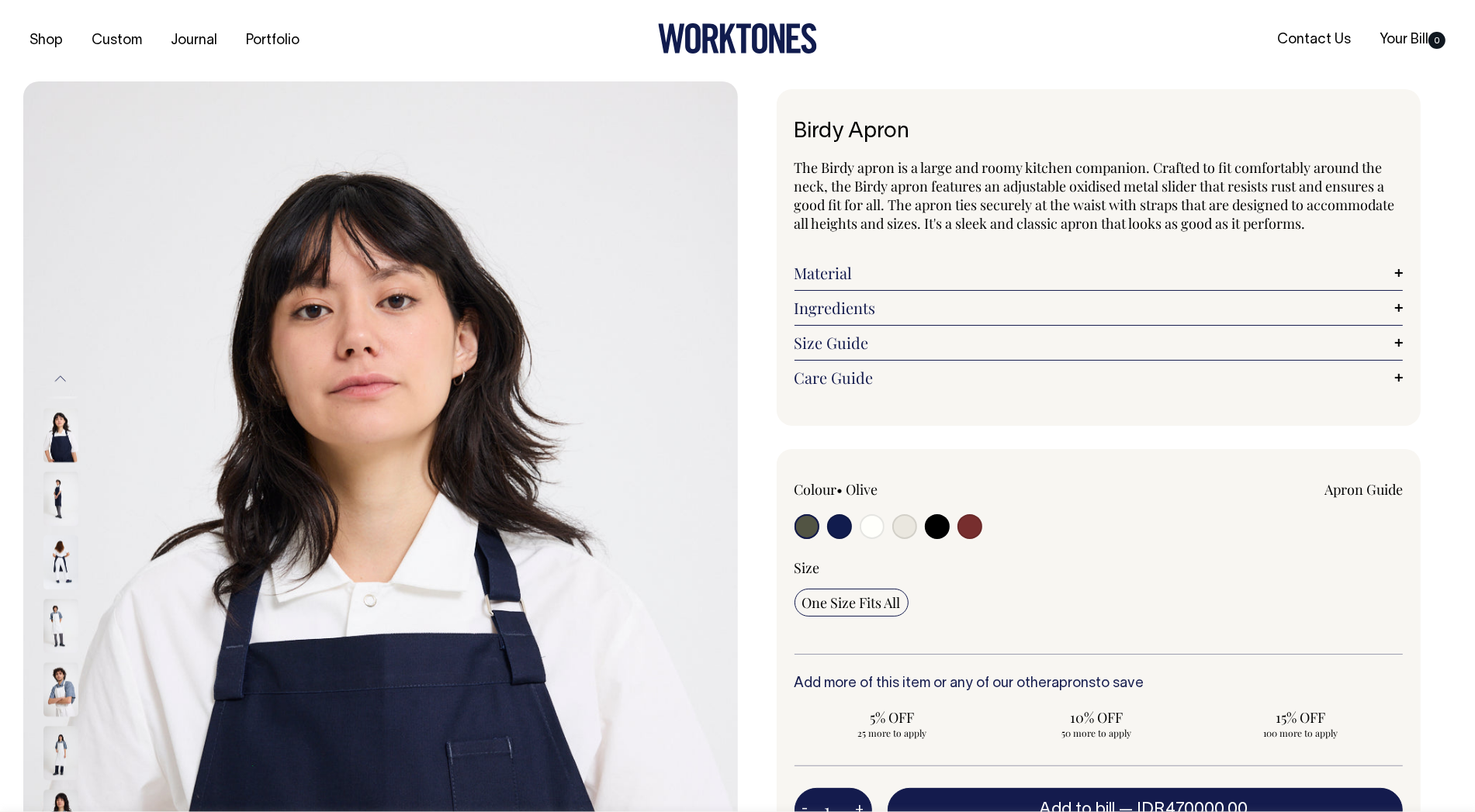
click at [51, 604] on img at bounding box center [61, 626] width 35 height 54
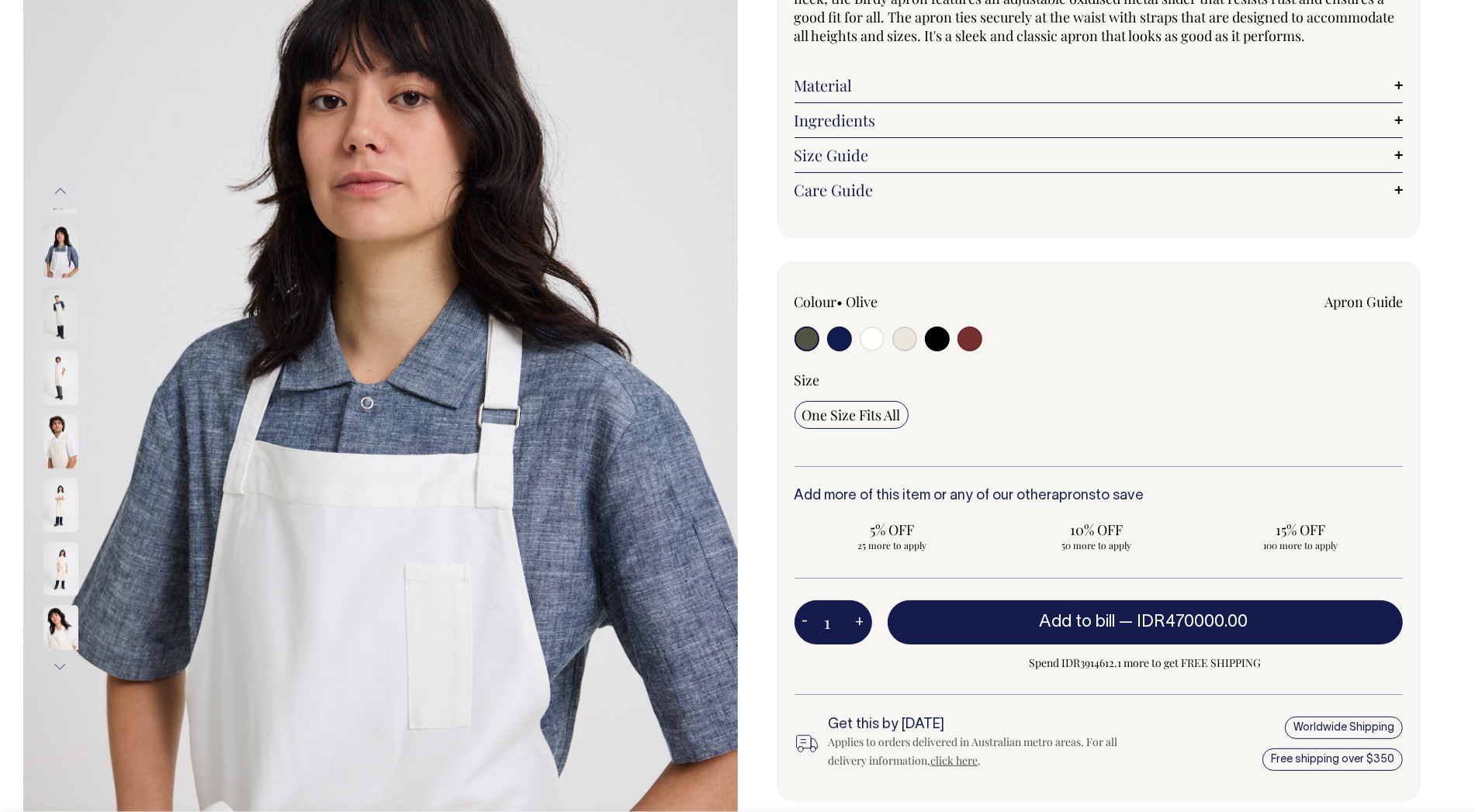
scroll to position [188, 0]
click at [239, 303] on img at bounding box center [380, 428] width 715 height 1072
click at [61, 244] on img at bounding box center [61, 249] width 35 height 54
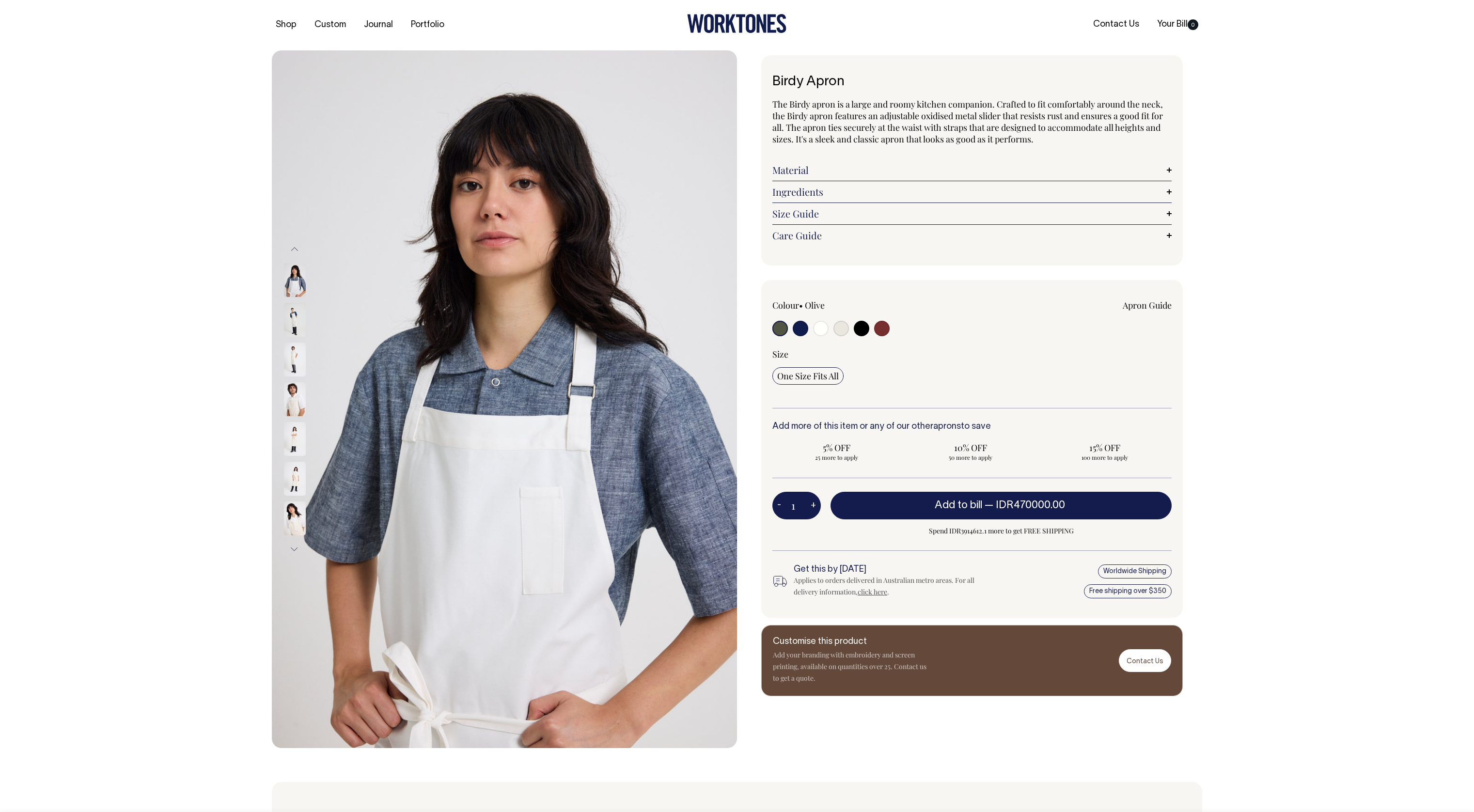
scroll to position [0, 0]
click at [300, 277] on img at bounding box center [295, 280] width 22 height 34
click at [293, 283] on img at bounding box center [295, 280] width 22 height 34
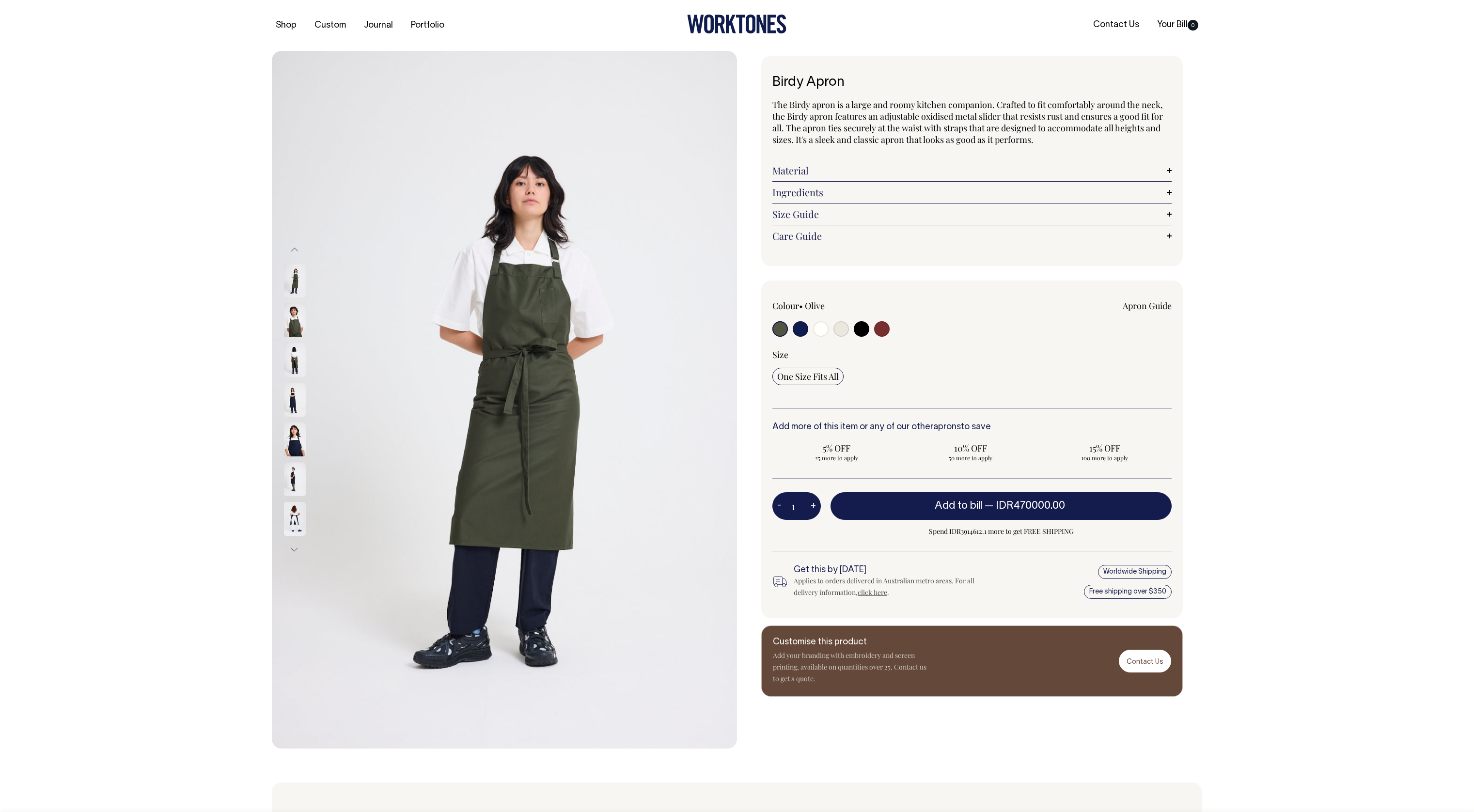
click at [293, 278] on img at bounding box center [295, 280] width 22 height 34
click at [293, 329] on img at bounding box center [295, 320] width 22 height 34
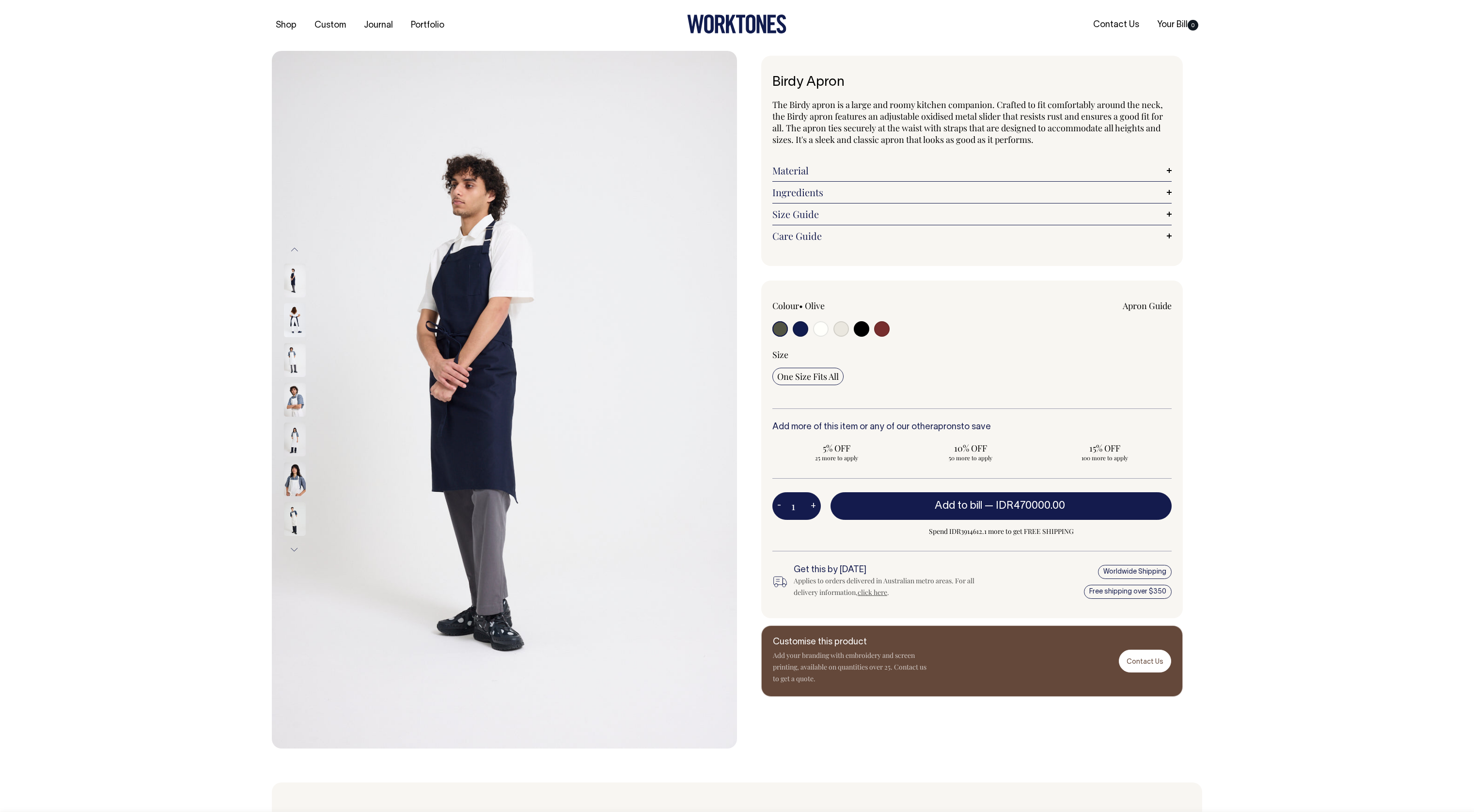
click at [921, 338] on div "Next" at bounding box center [737, 400] width 1474 height 698
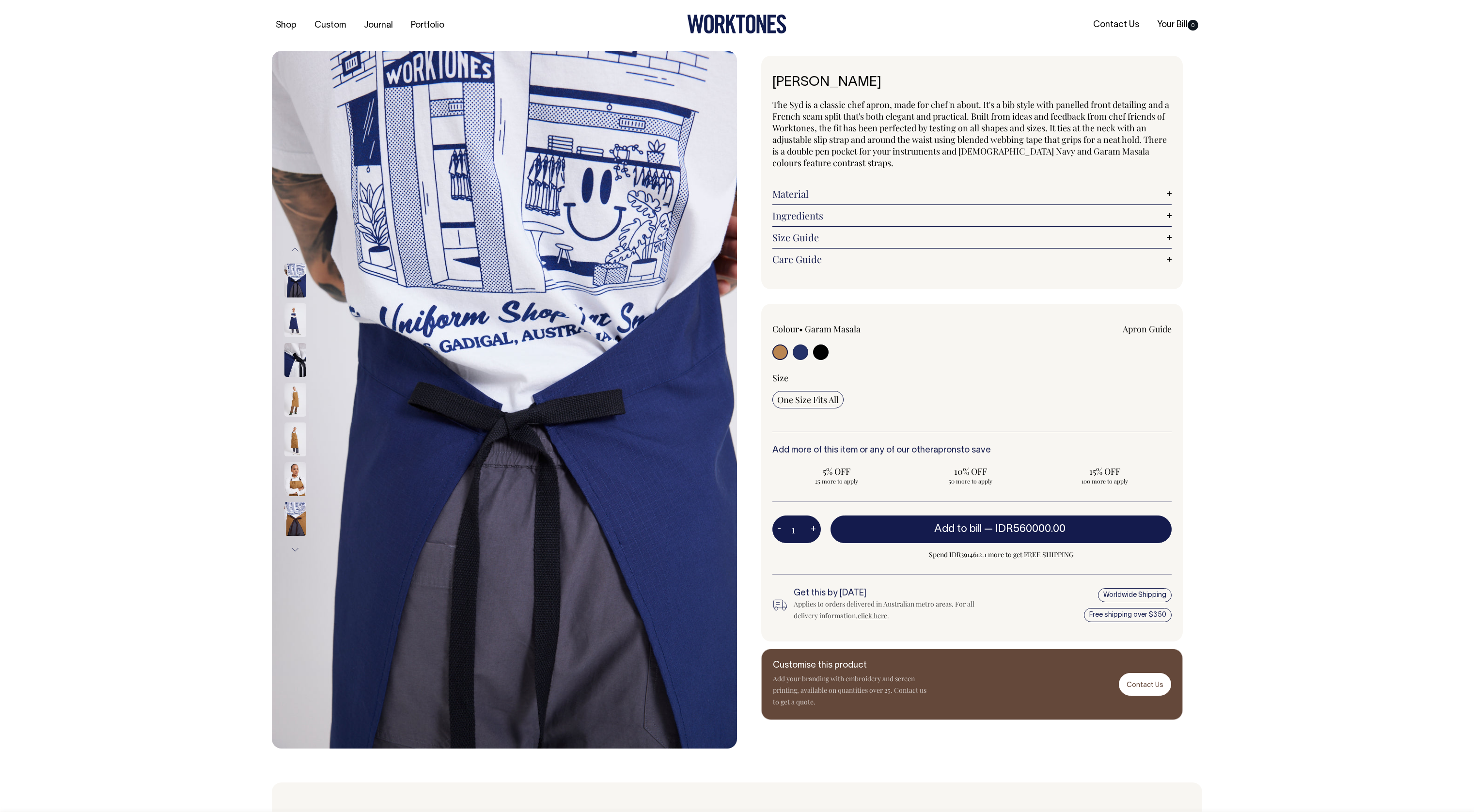
click at [1226, 314] on div "Previous" at bounding box center [737, 400] width 1474 height 698
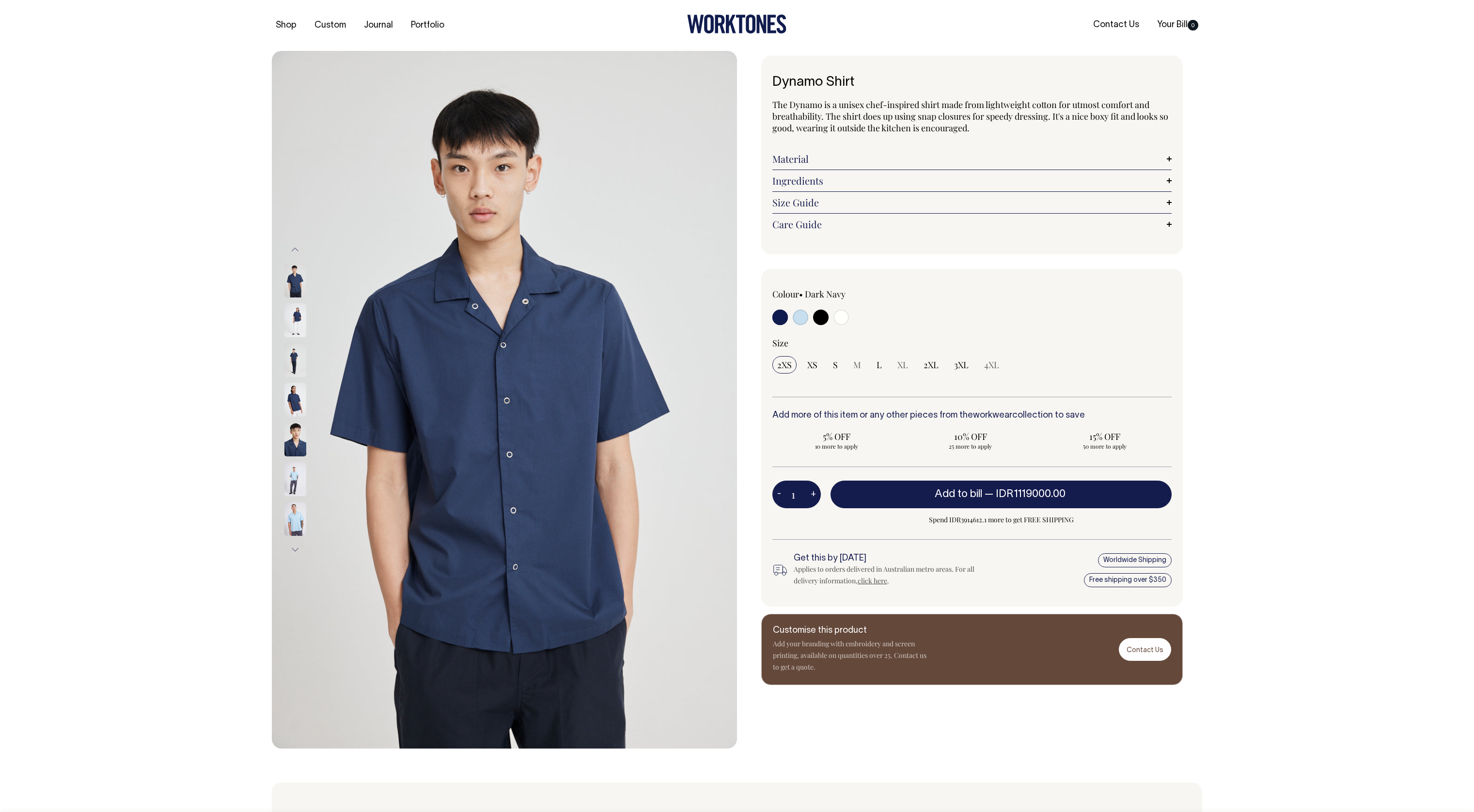
click at [302, 415] on img at bounding box center [296, 399] width 22 height 34
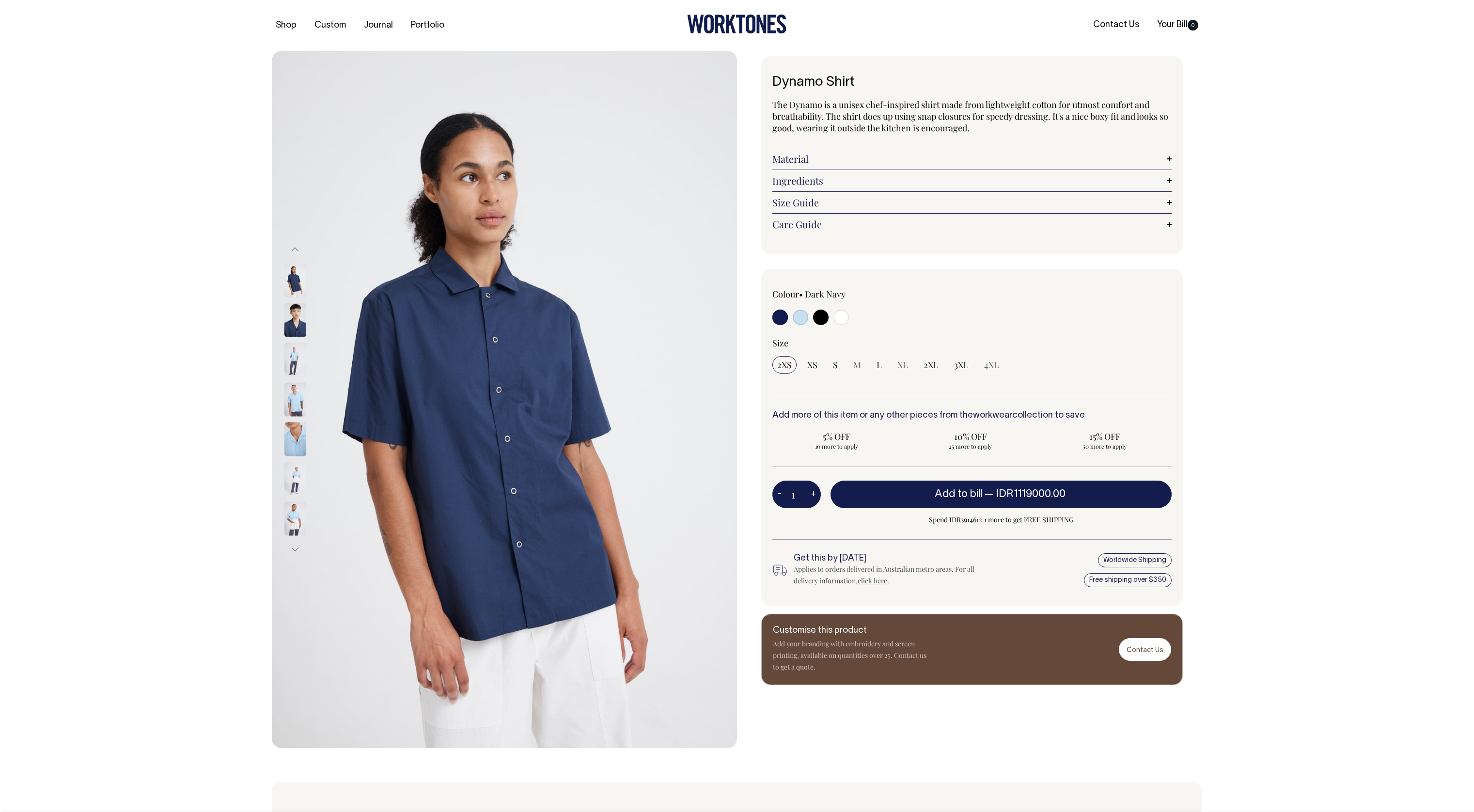
click at [296, 293] on img at bounding box center [296, 279] width 22 height 34
click at [296, 282] on img at bounding box center [296, 279] width 22 height 34
click at [295, 550] on button "Next" at bounding box center [294, 549] width 14 height 22
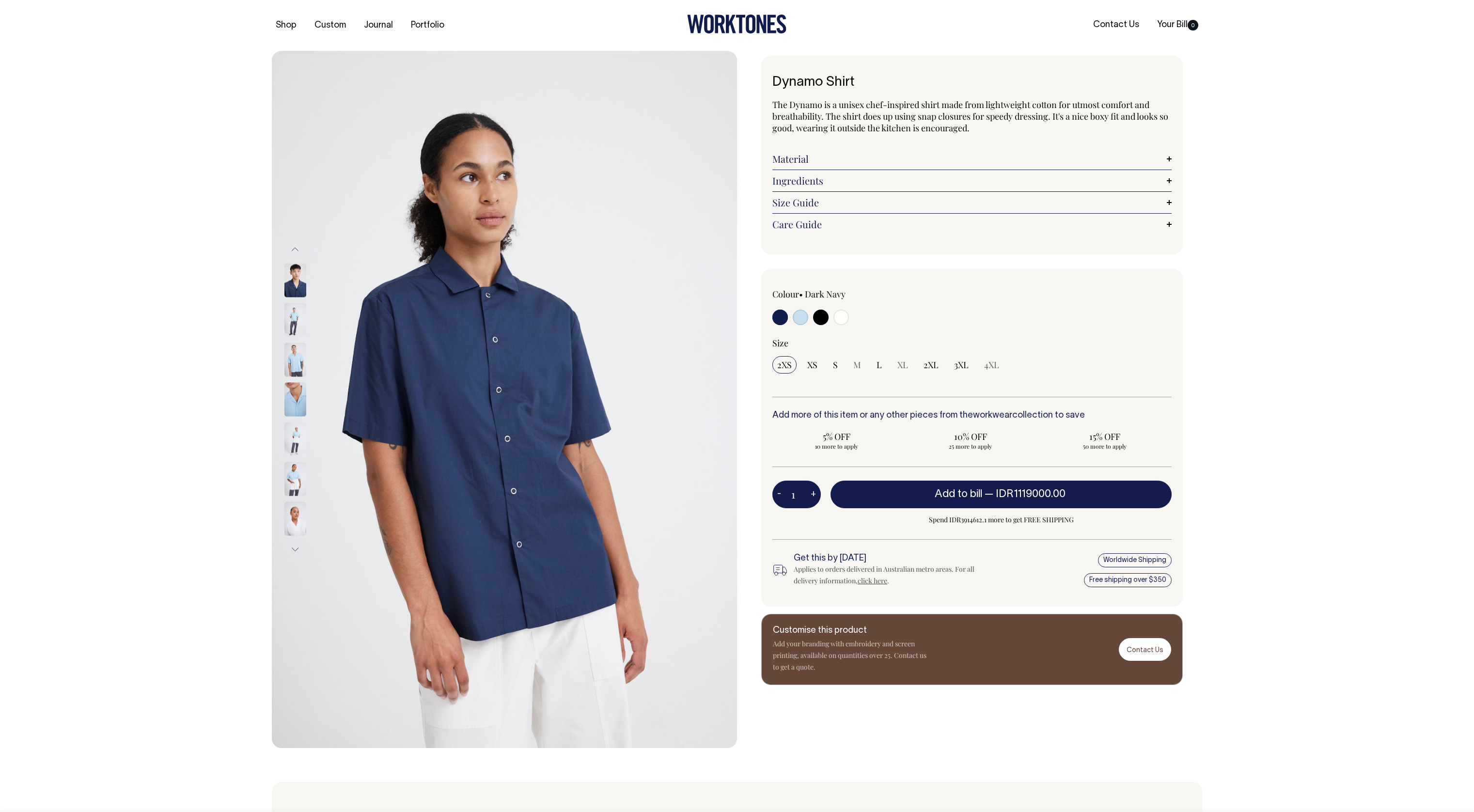
click at [295, 550] on button "Next" at bounding box center [294, 549] width 14 height 22
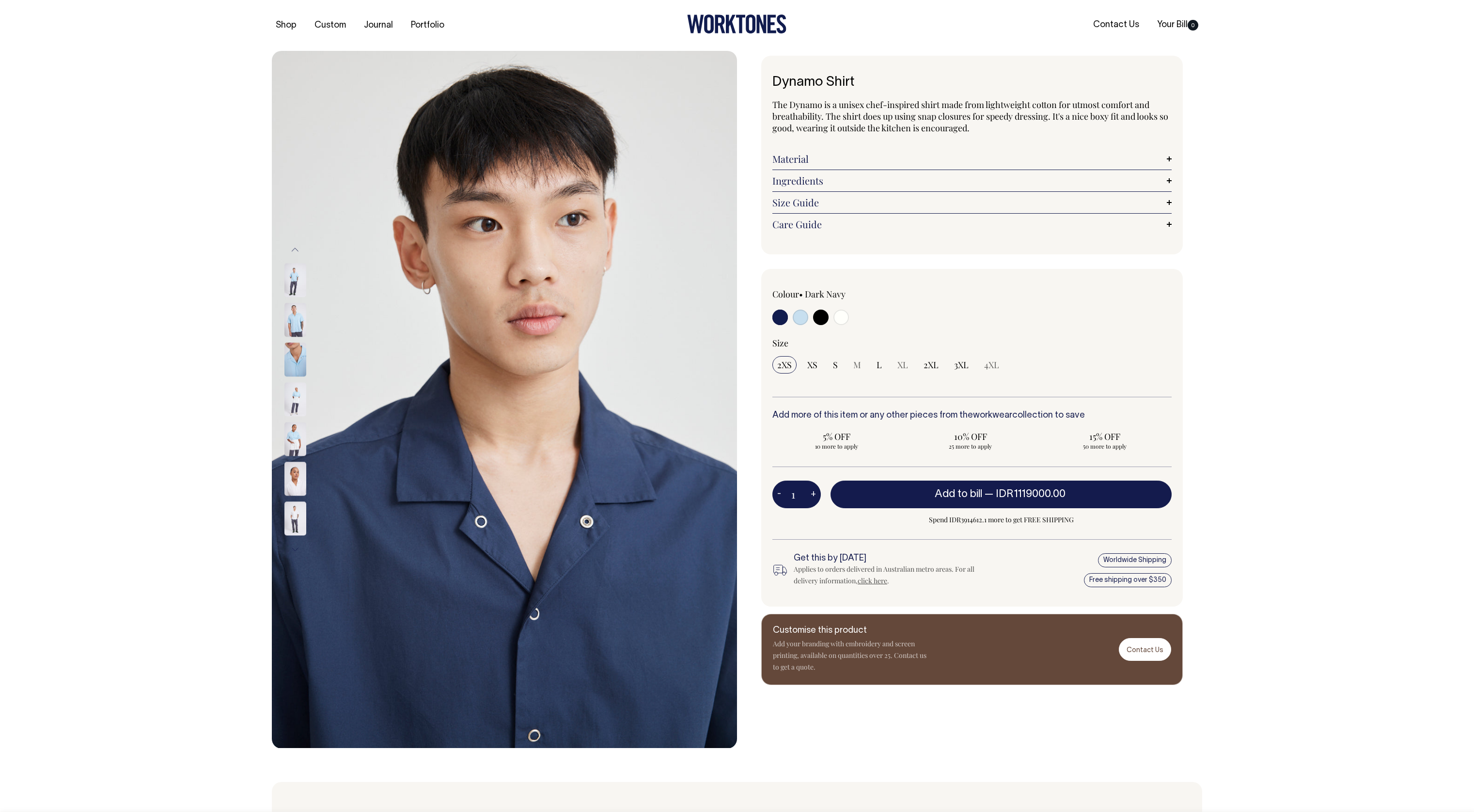
click at [295, 550] on button "Next" at bounding box center [294, 550] width 14 height 22
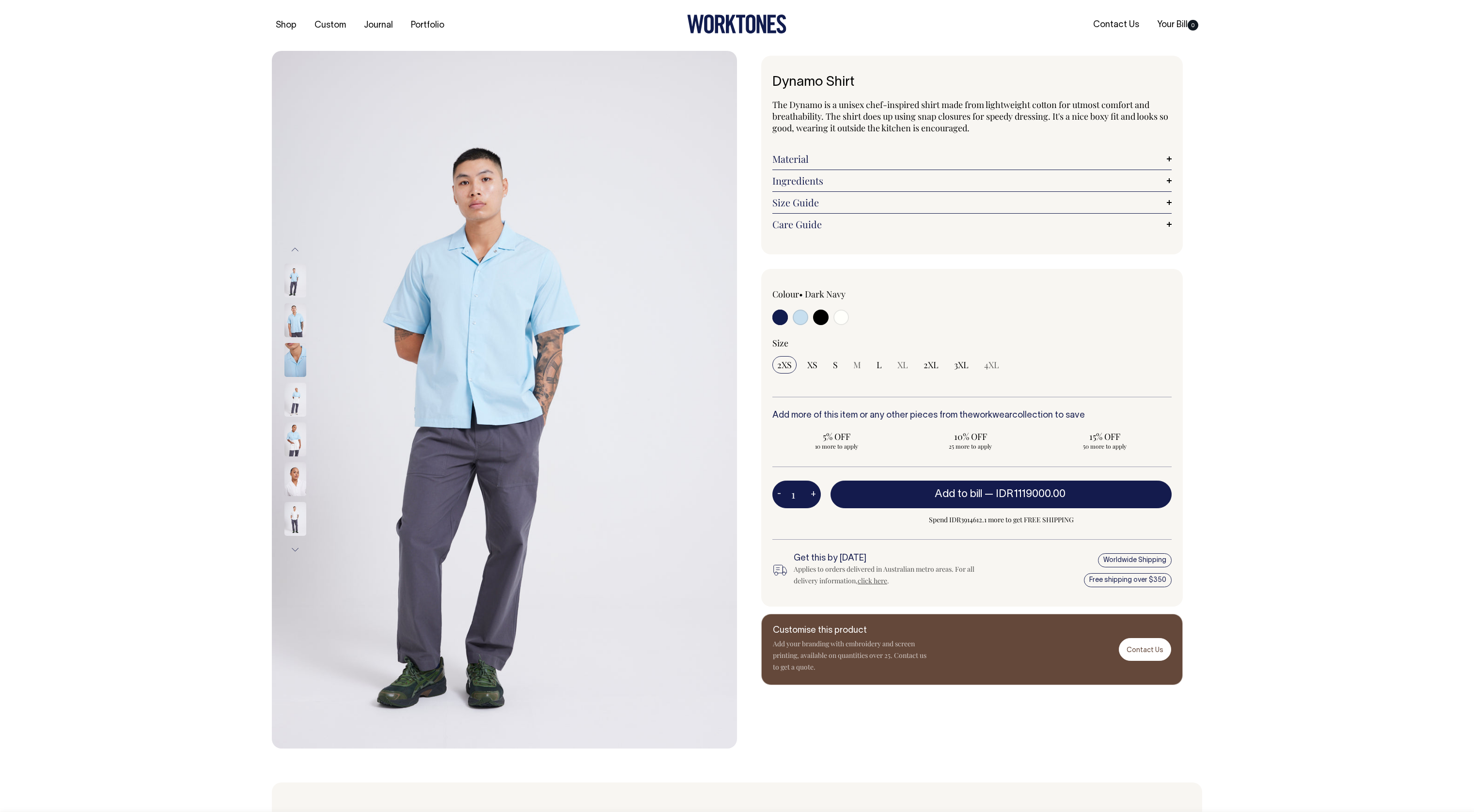
click at [300, 552] on button "Next" at bounding box center [294, 550] width 14 height 22
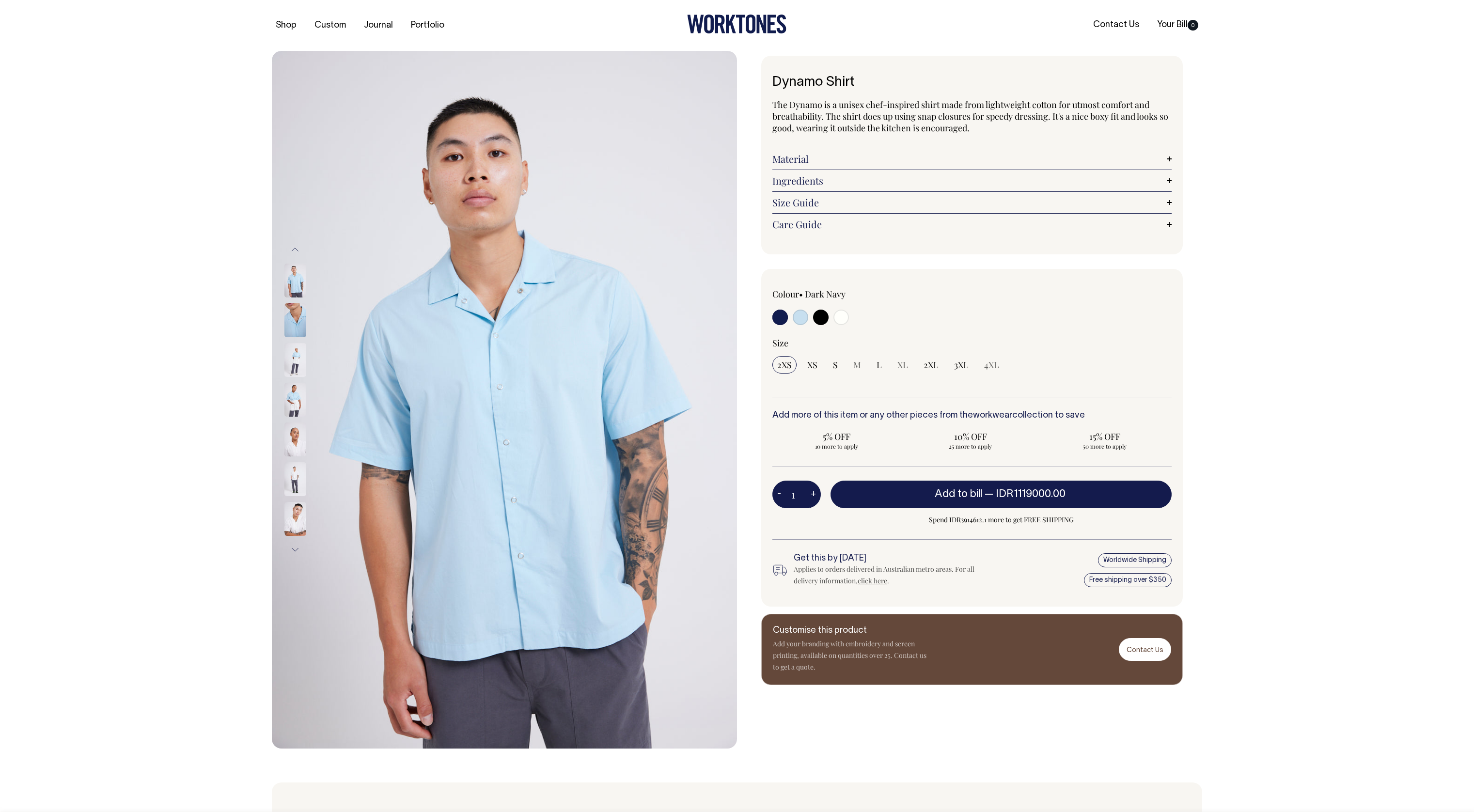
click at [300, 552] on button "Next" at bounding box center [294, 550] width 14 height 22
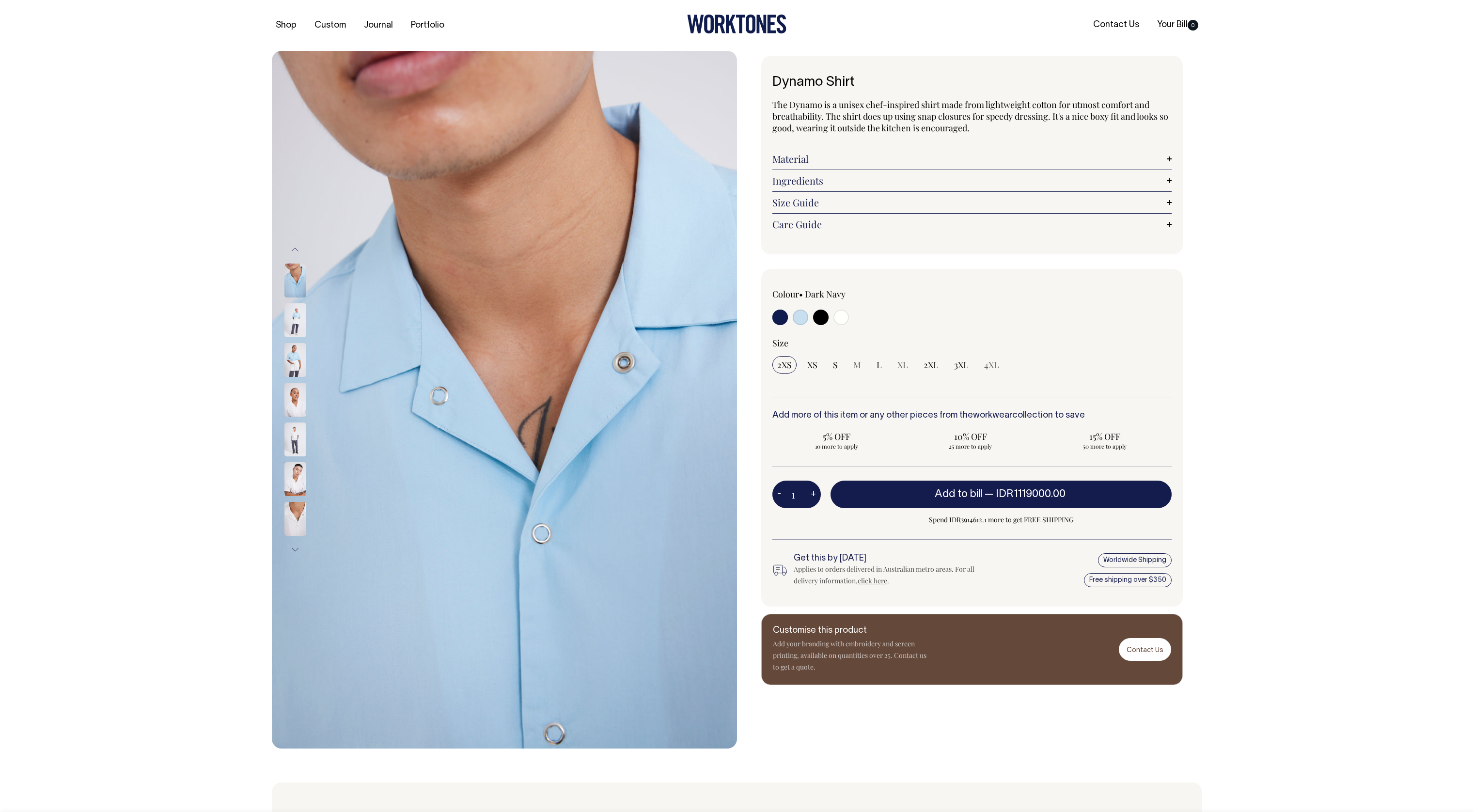
click at [300, 552] on button "Next" at bounding box center [294, 550] width 14 height 22
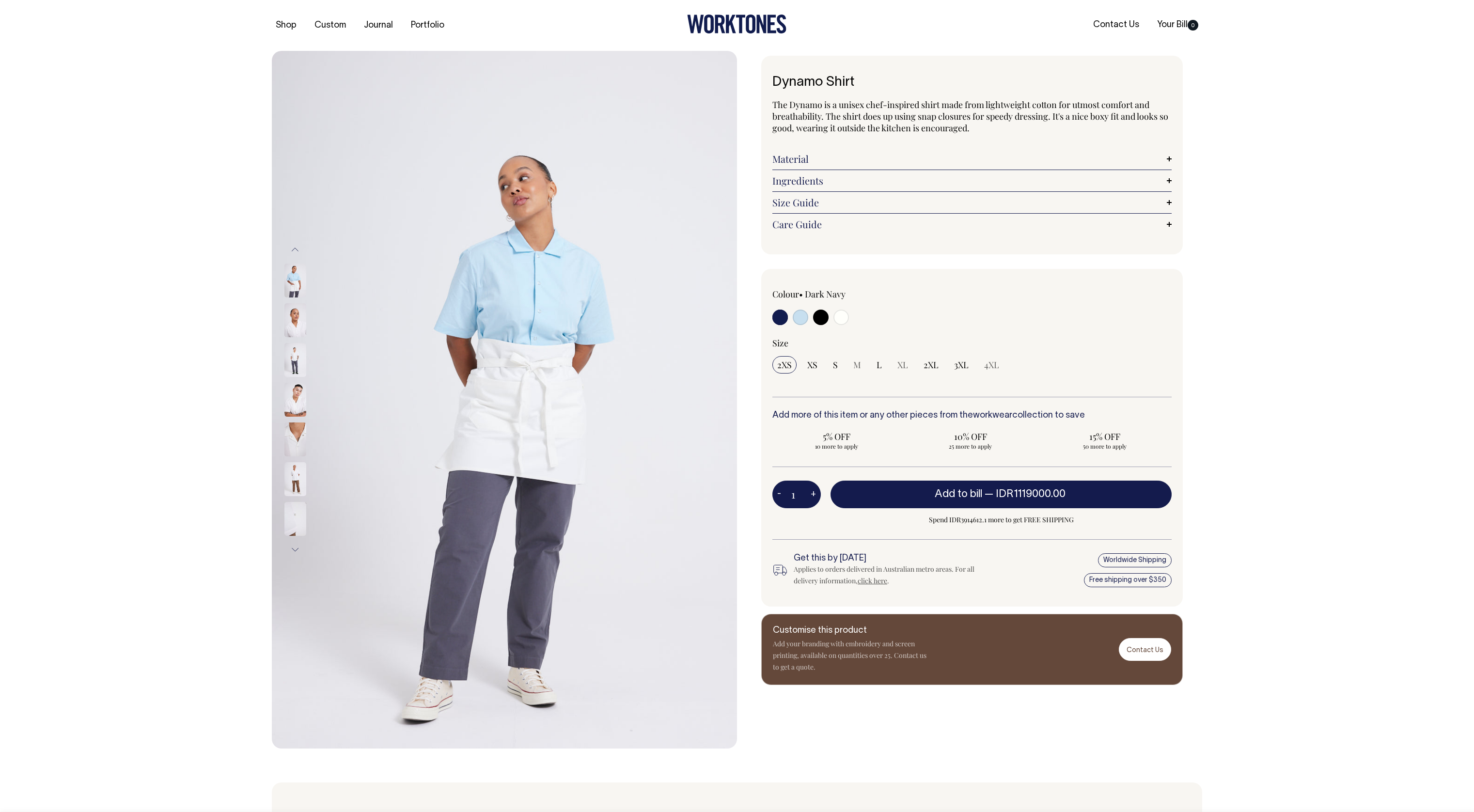
click at [300, 552] on button "Next" at bounding box center [294, 550] width 14 height 22
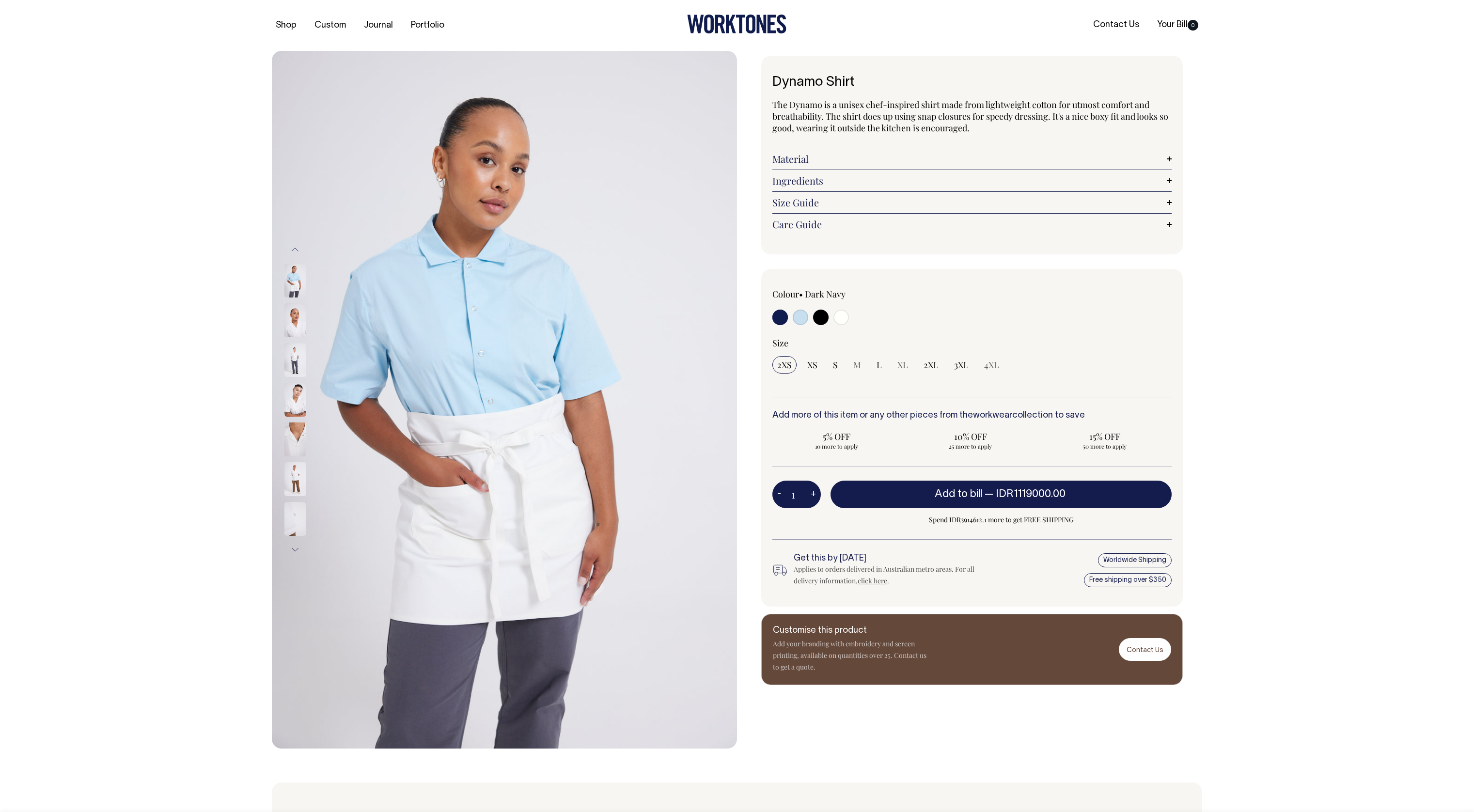
click at [300, 552] on button "Next" at bounding box center [294, 550] width 14 height 22
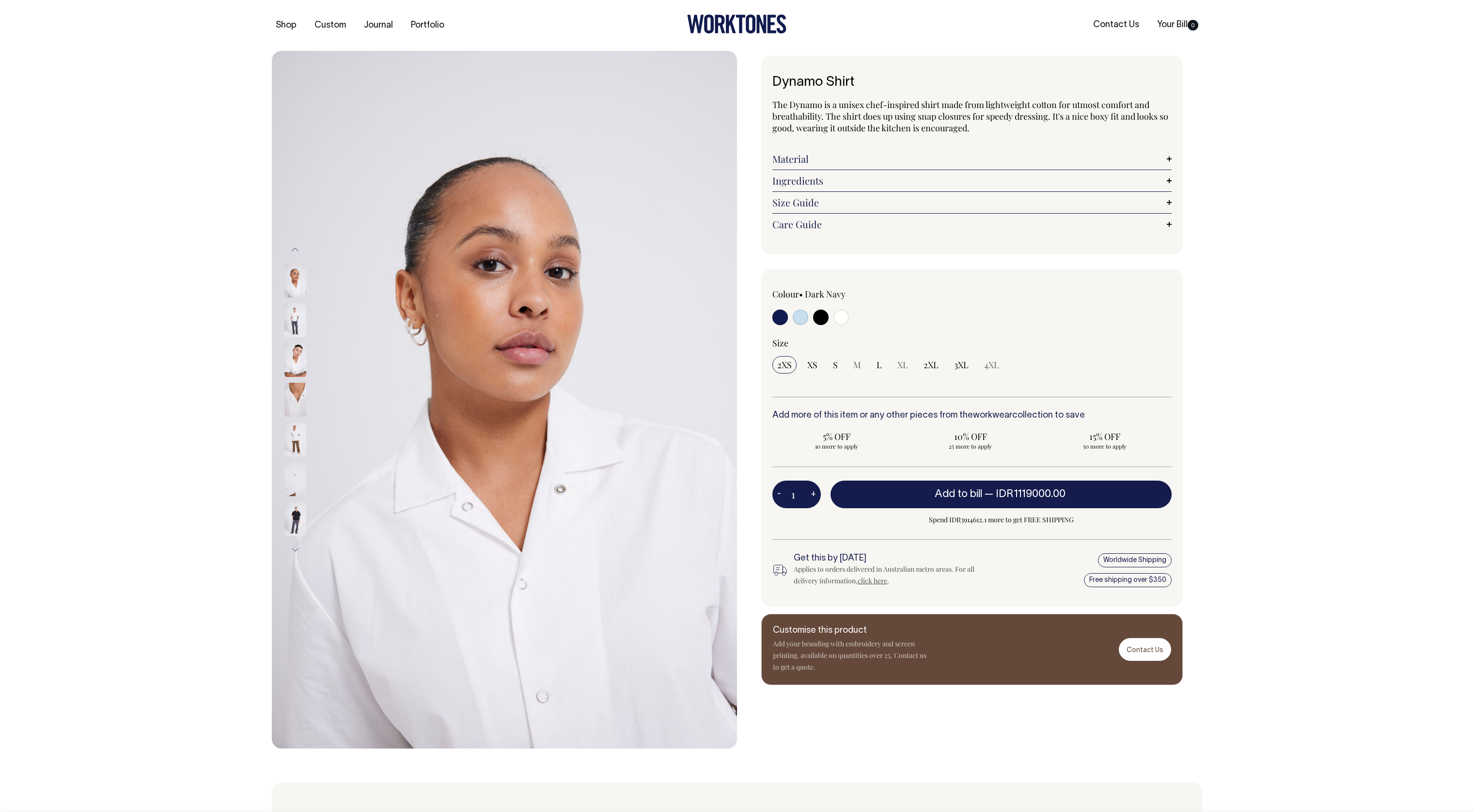
click at [300, 552] on button "Next" at bounding box center [294, 550] width 14 height 22
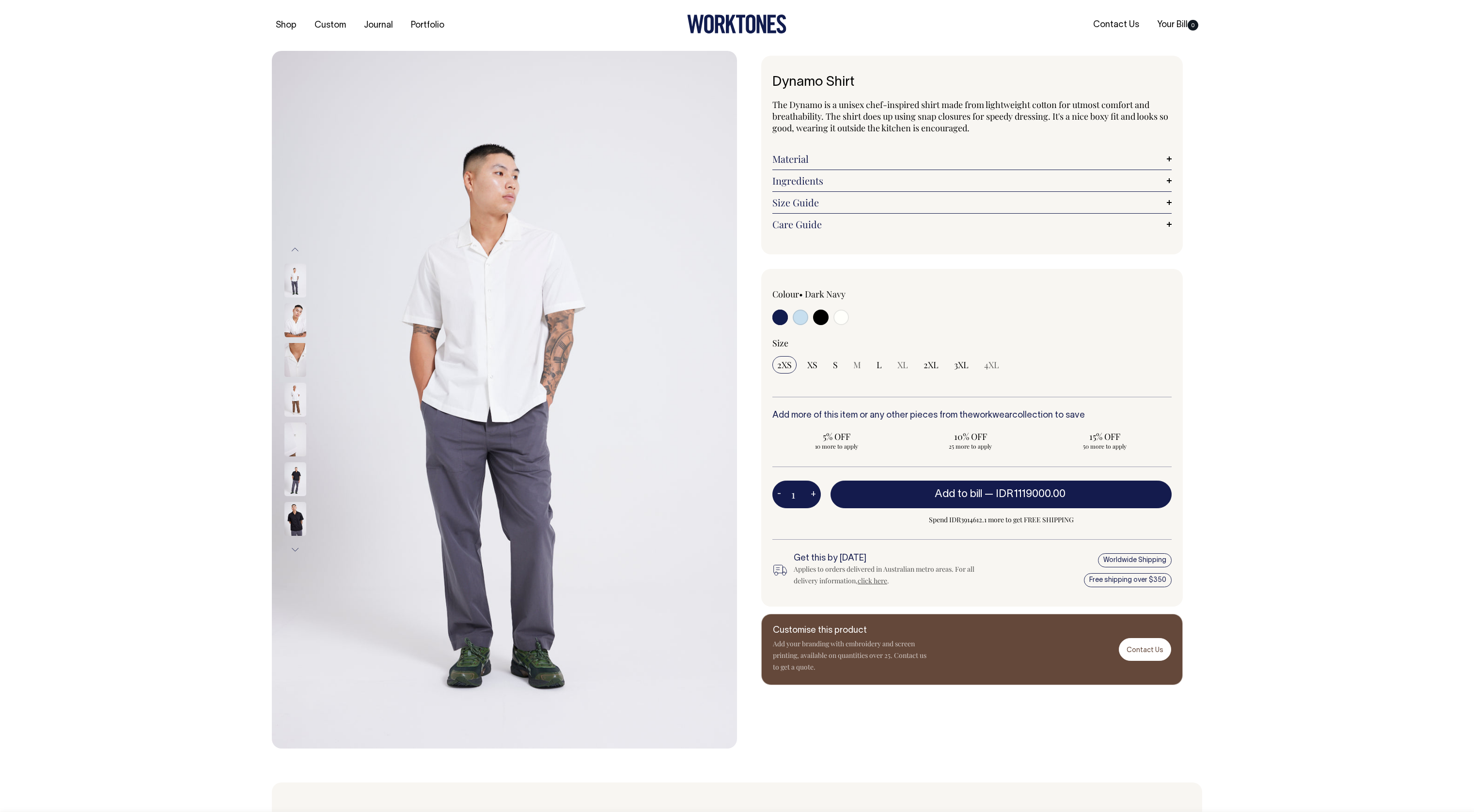
click at [300, 552] on button "Next" at bounding box center [294, 550] width 14 height 22
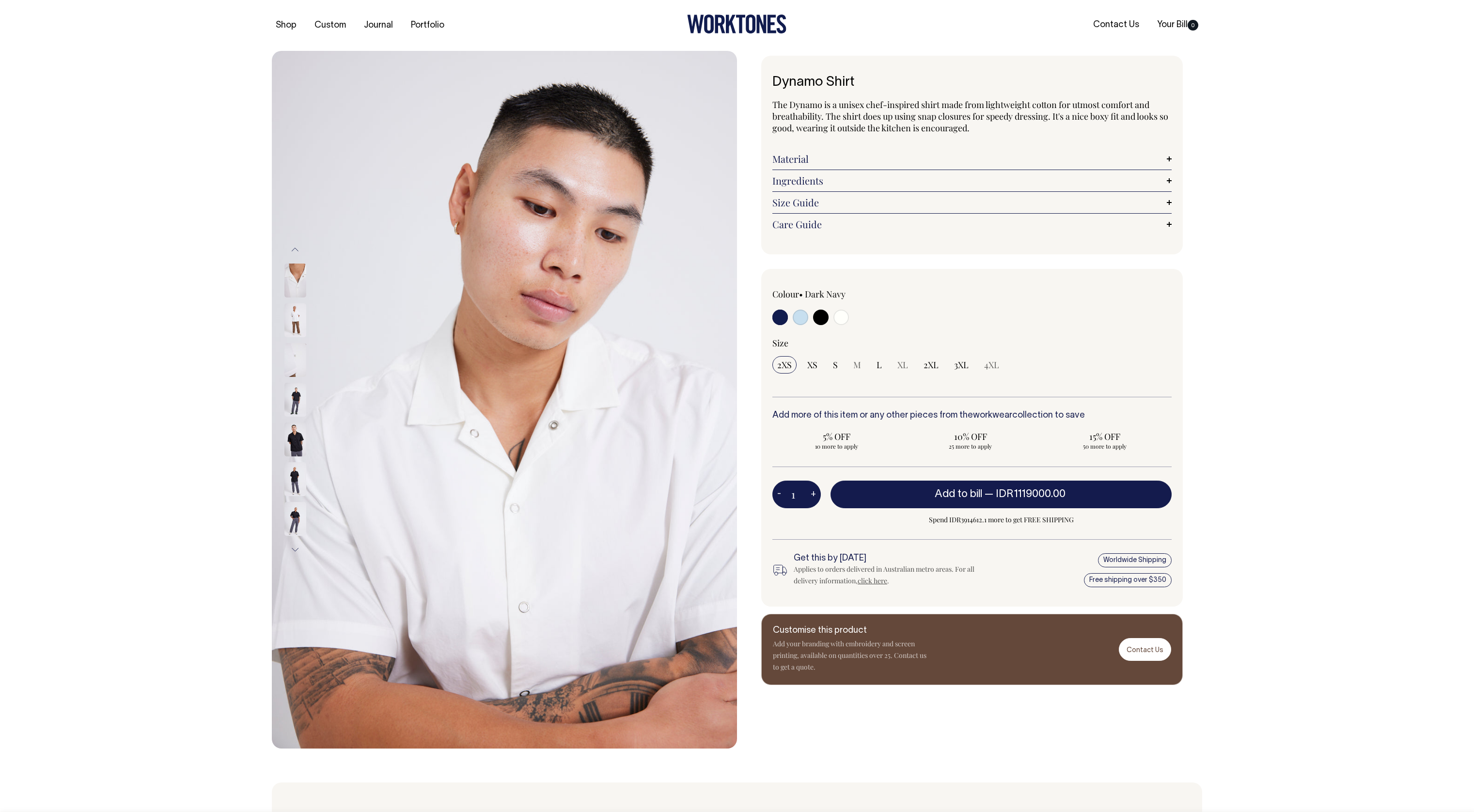
click at [300, 552] on button "Next" at bounding box center [294, 550] width 14 height 22
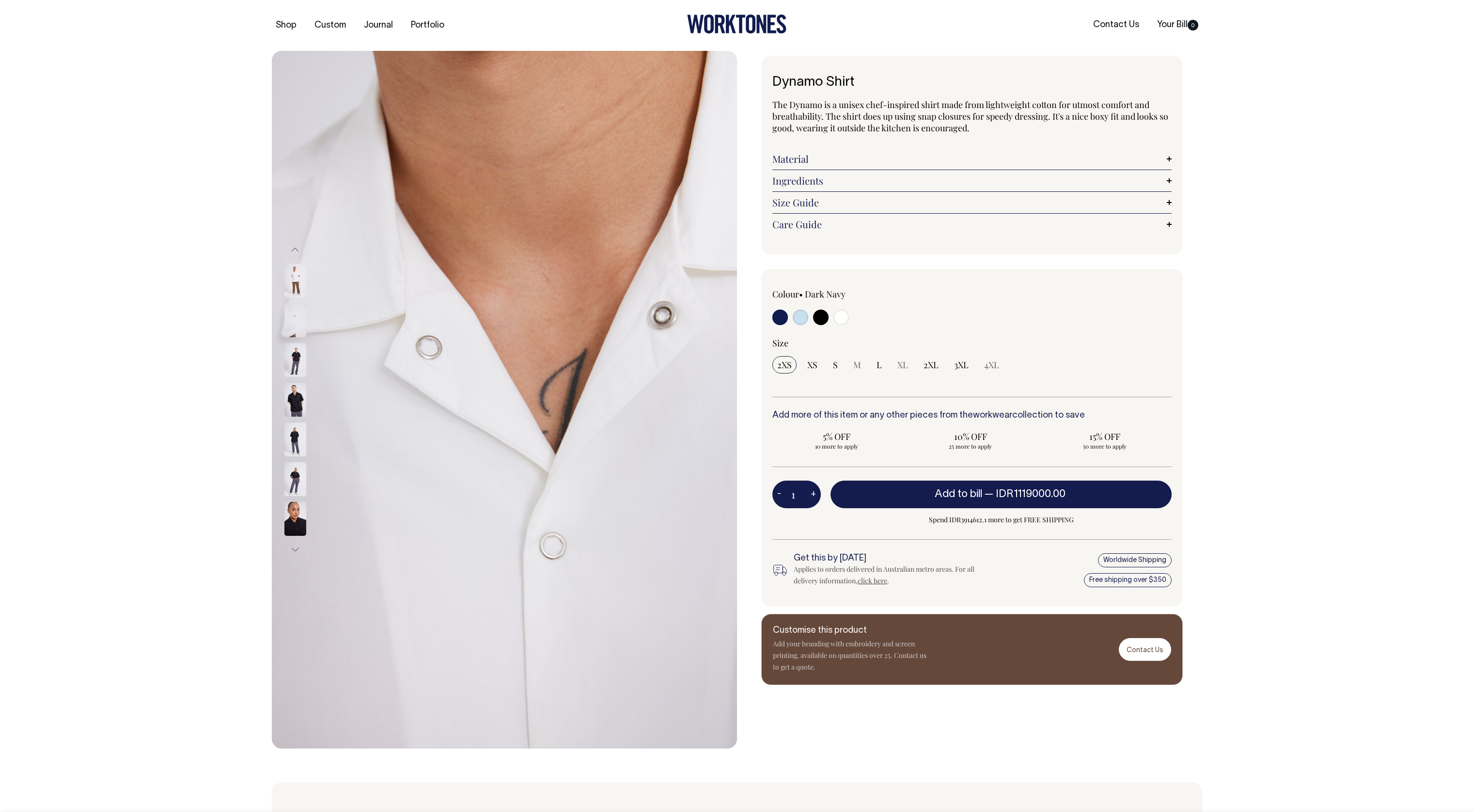
click at [300, 552] on button "Next" at bounding box center [294, 550] width 14 height 22
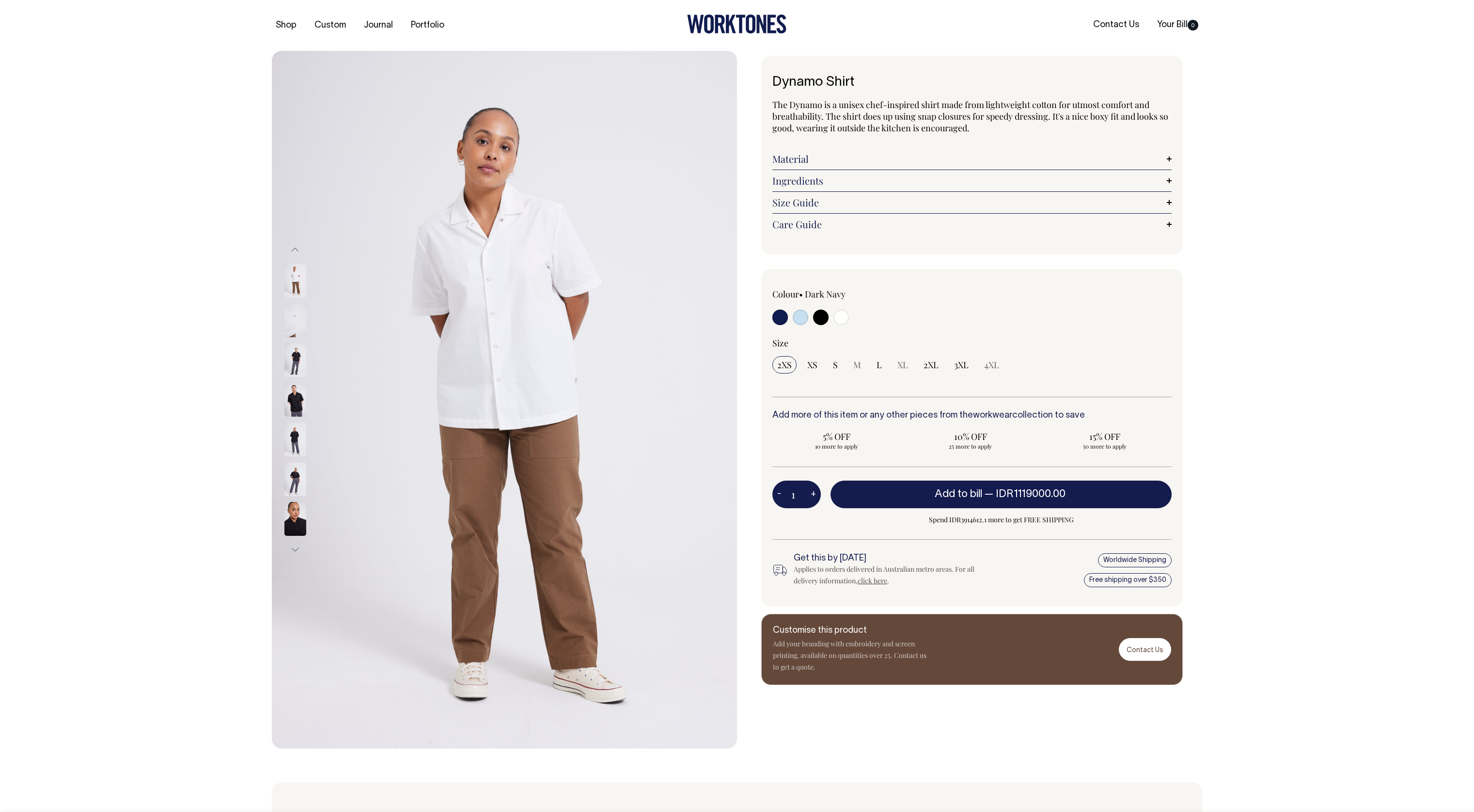
click at [300, 552] on button "Next" at bounding box center [294, 550] width 14 height 22
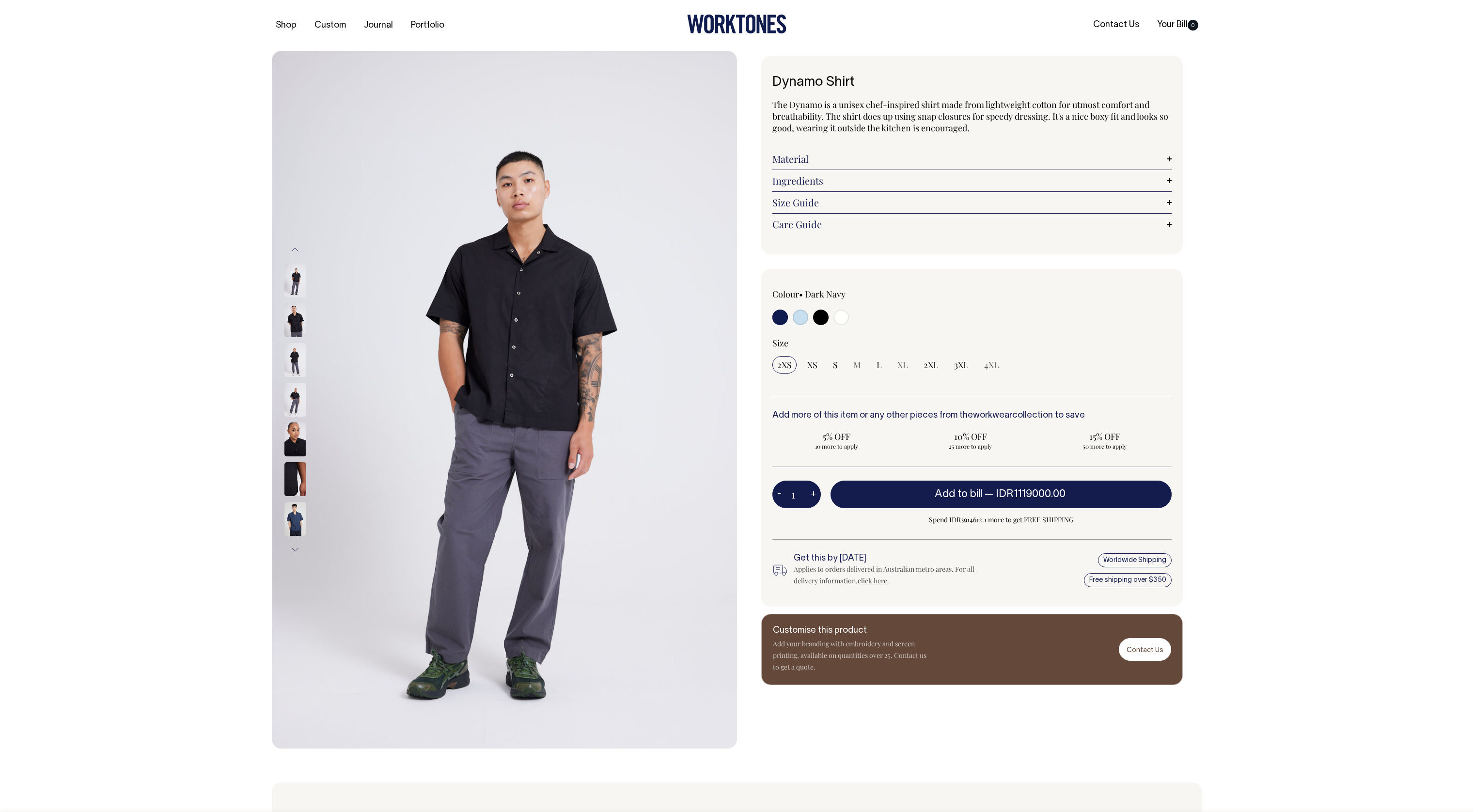
click at [300, 552] on button "Next" at bounding box center [294, 550] width 14 height 22
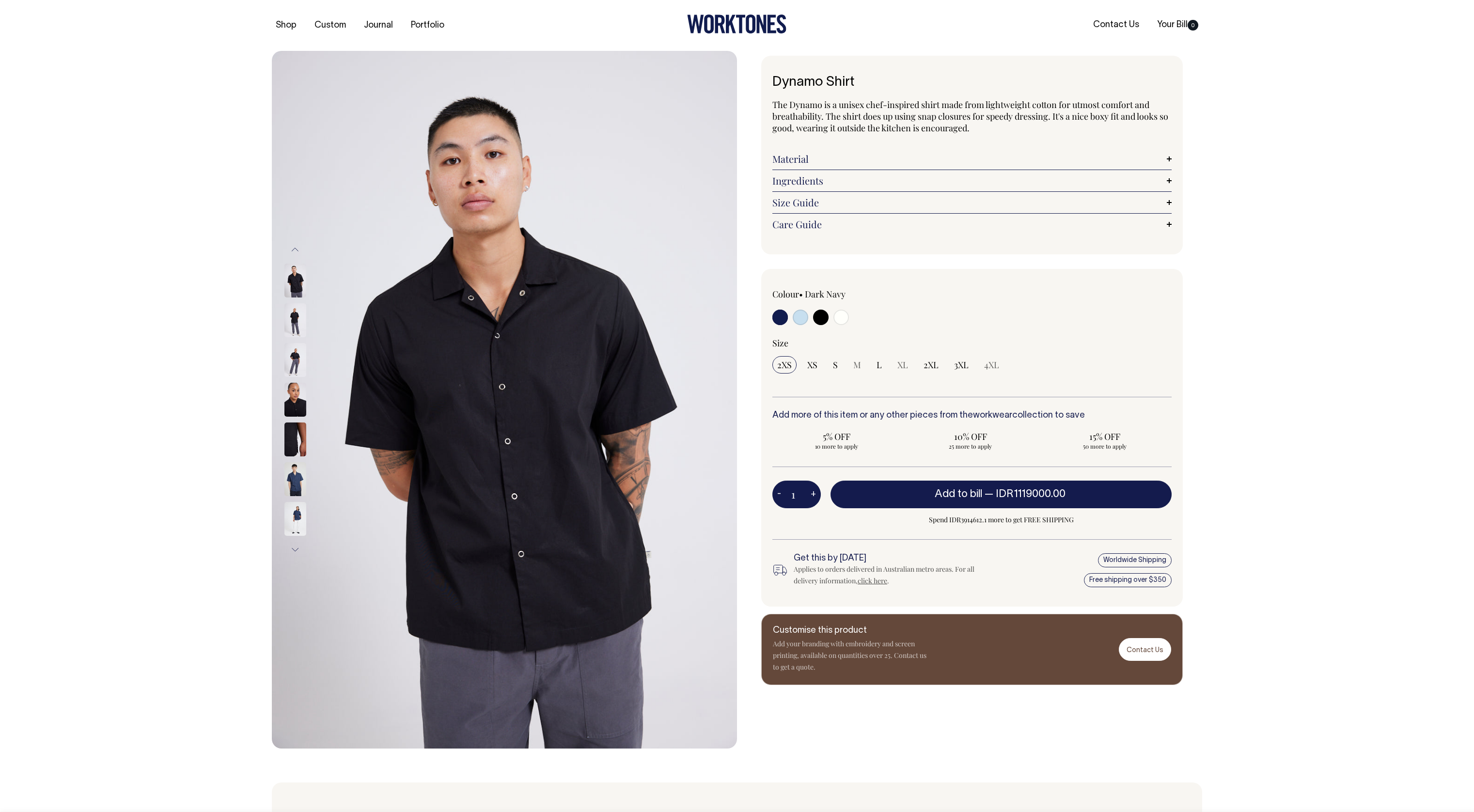
click at [300, 552] on button "Next" at bounding box center [294, 550] width 14 height 22
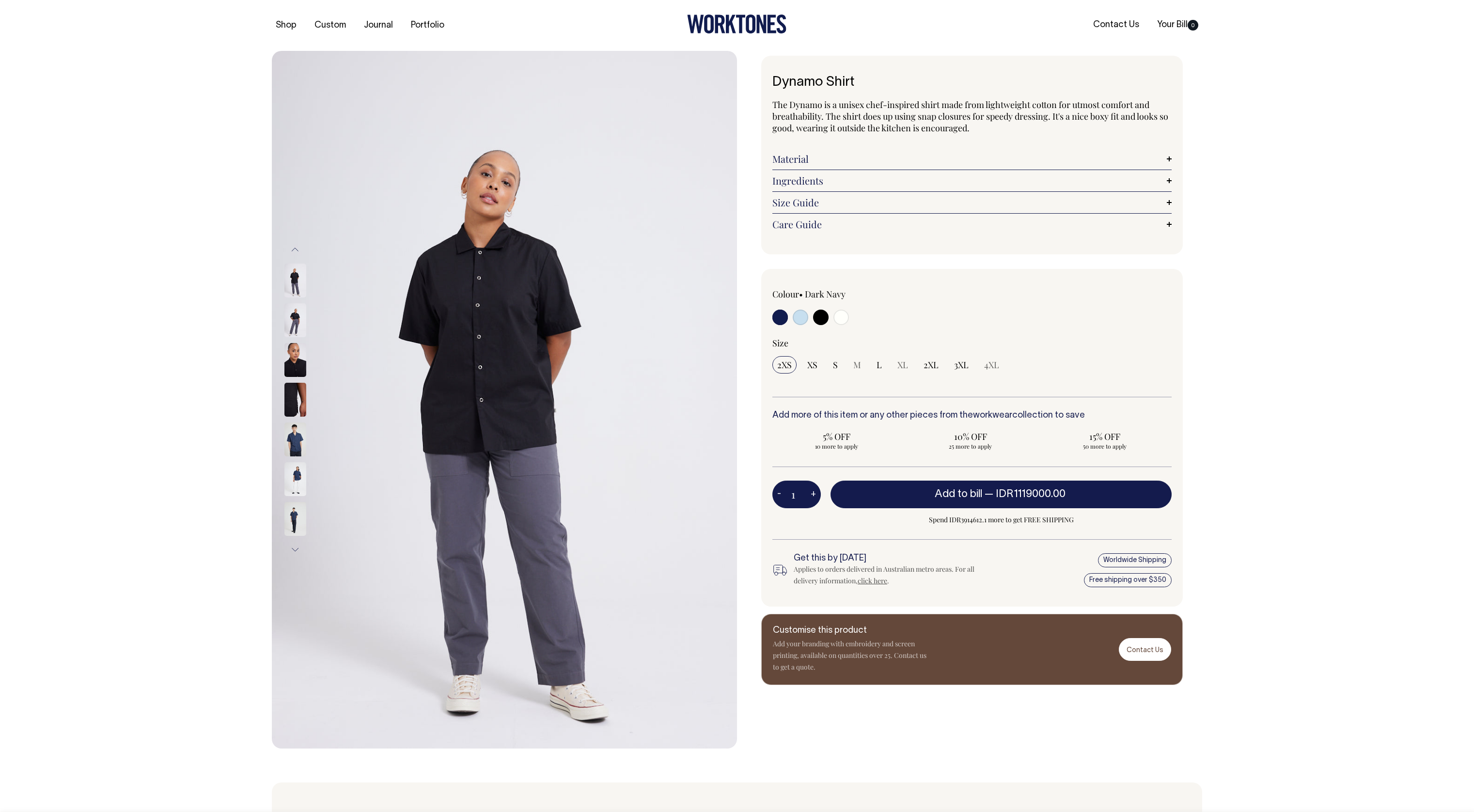
click at [297, 550] on button "Next" at bounding box center [294, 550] width 14 height 22
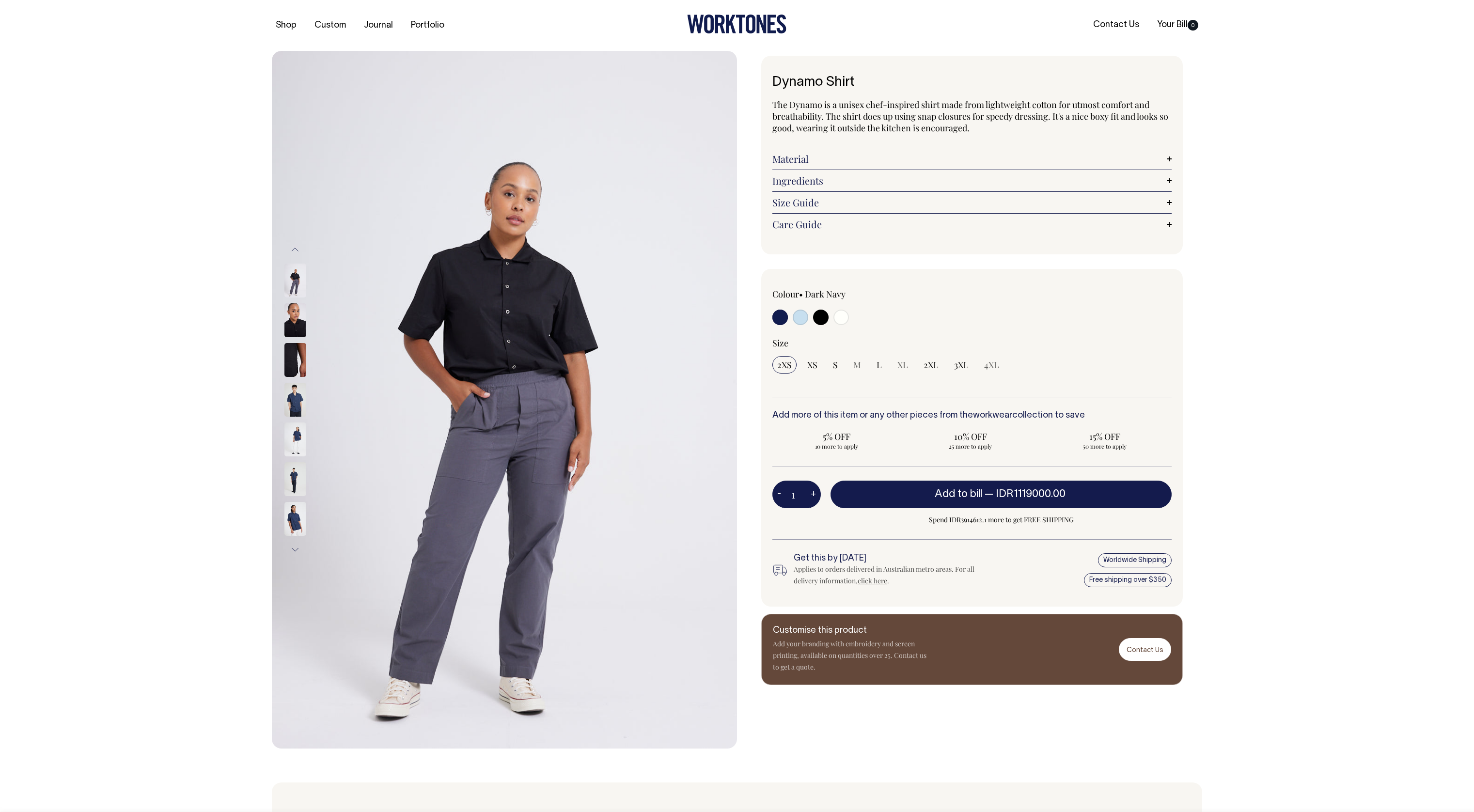
click at [300, 479] on img at bounding box center [296, 479] width 22 height 34
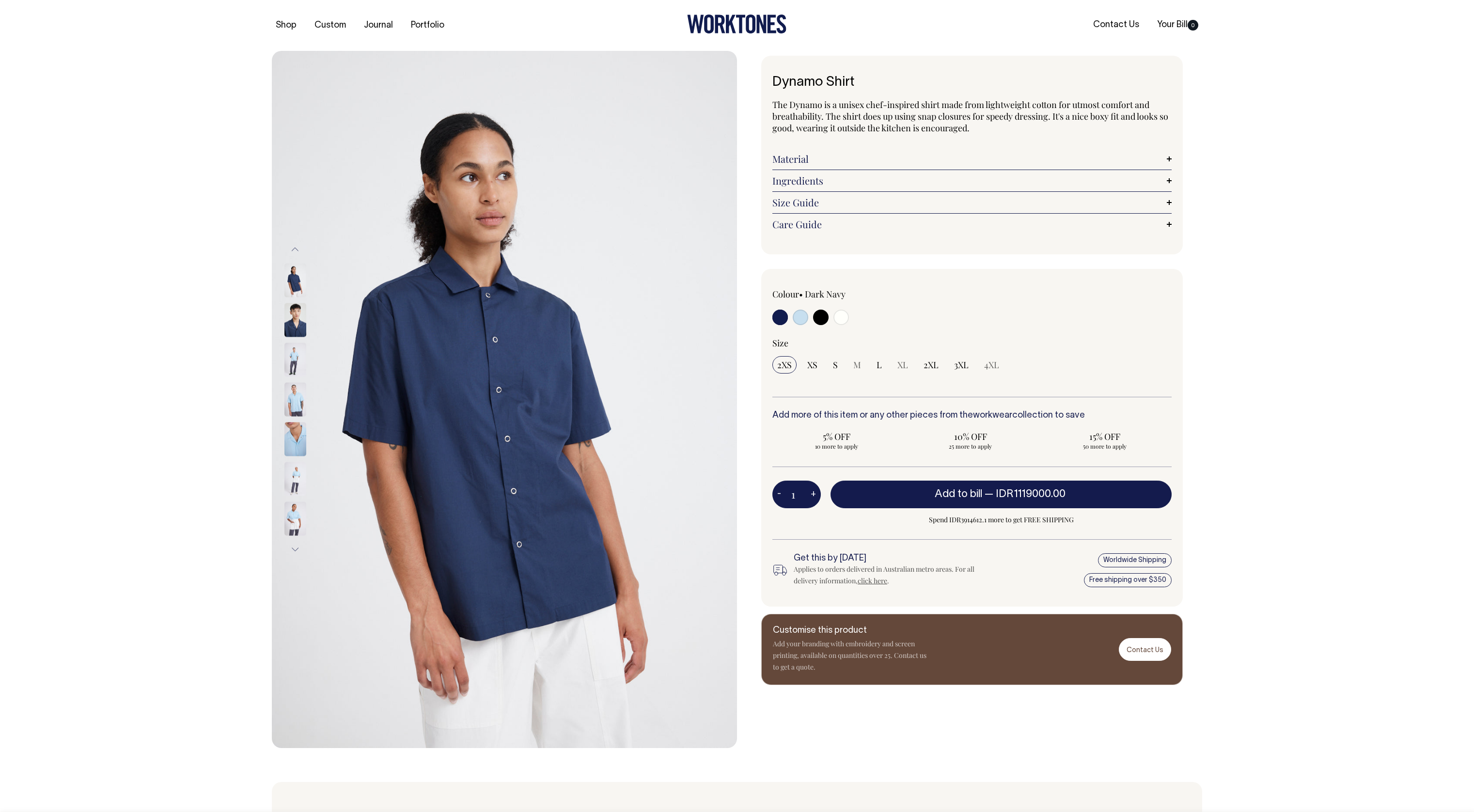
click at [299, 520] on img at bounding box center [296, 518] width 22 height 34
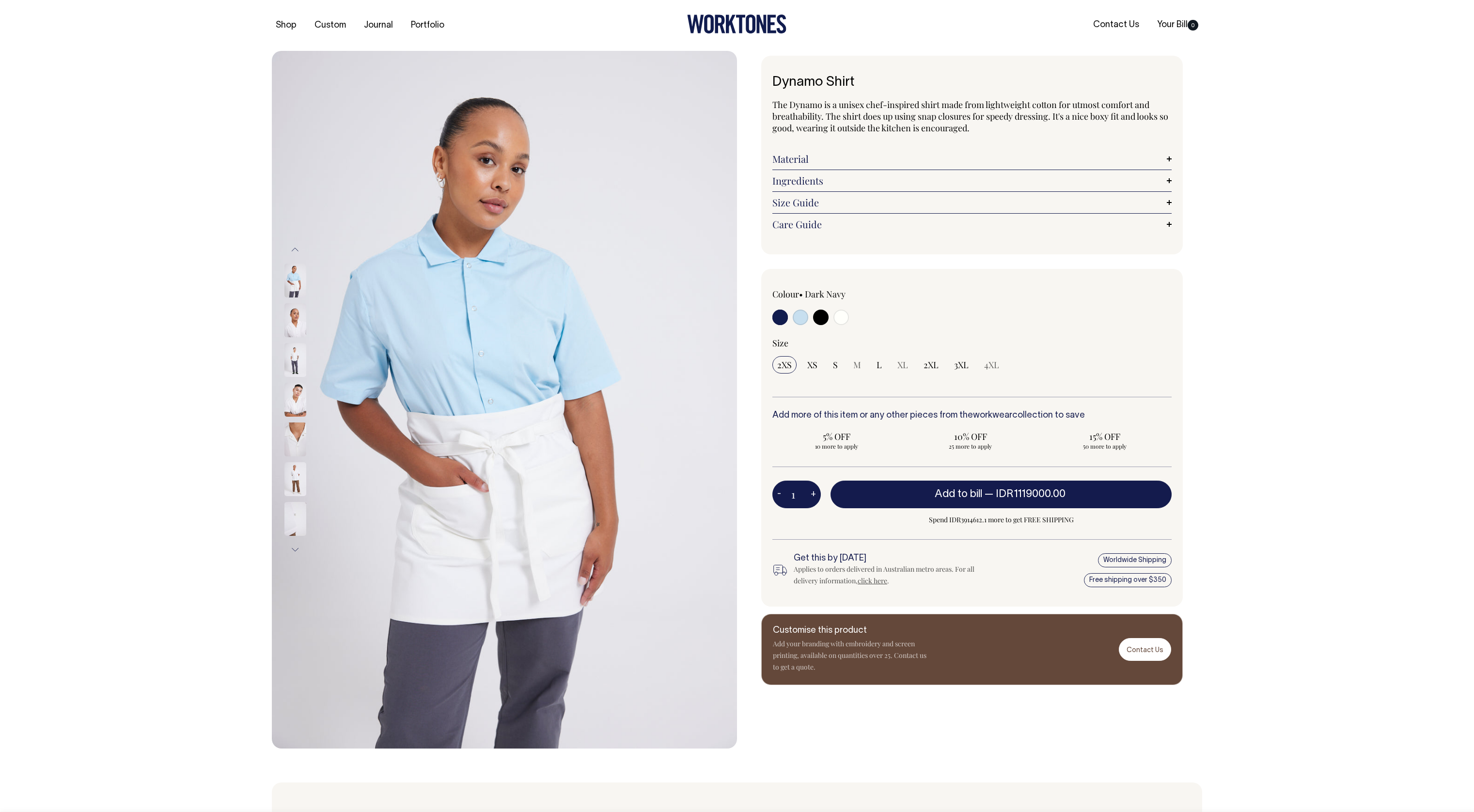
click at [846, 313] on input "radio" at bounding box center [841, 317] width 15 height 15
radio input "true"
select select "Off-White"
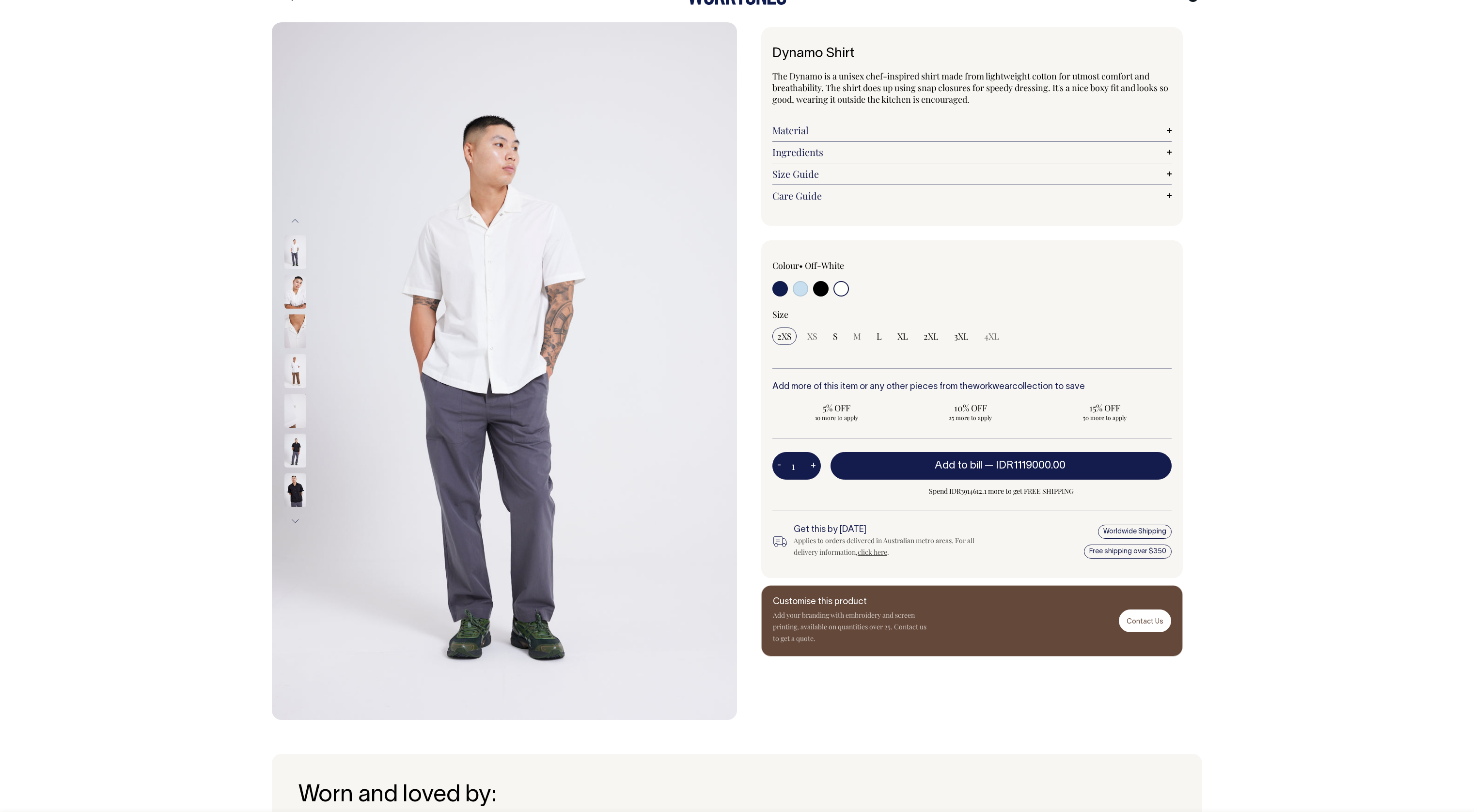
scroll to position [28, 0]
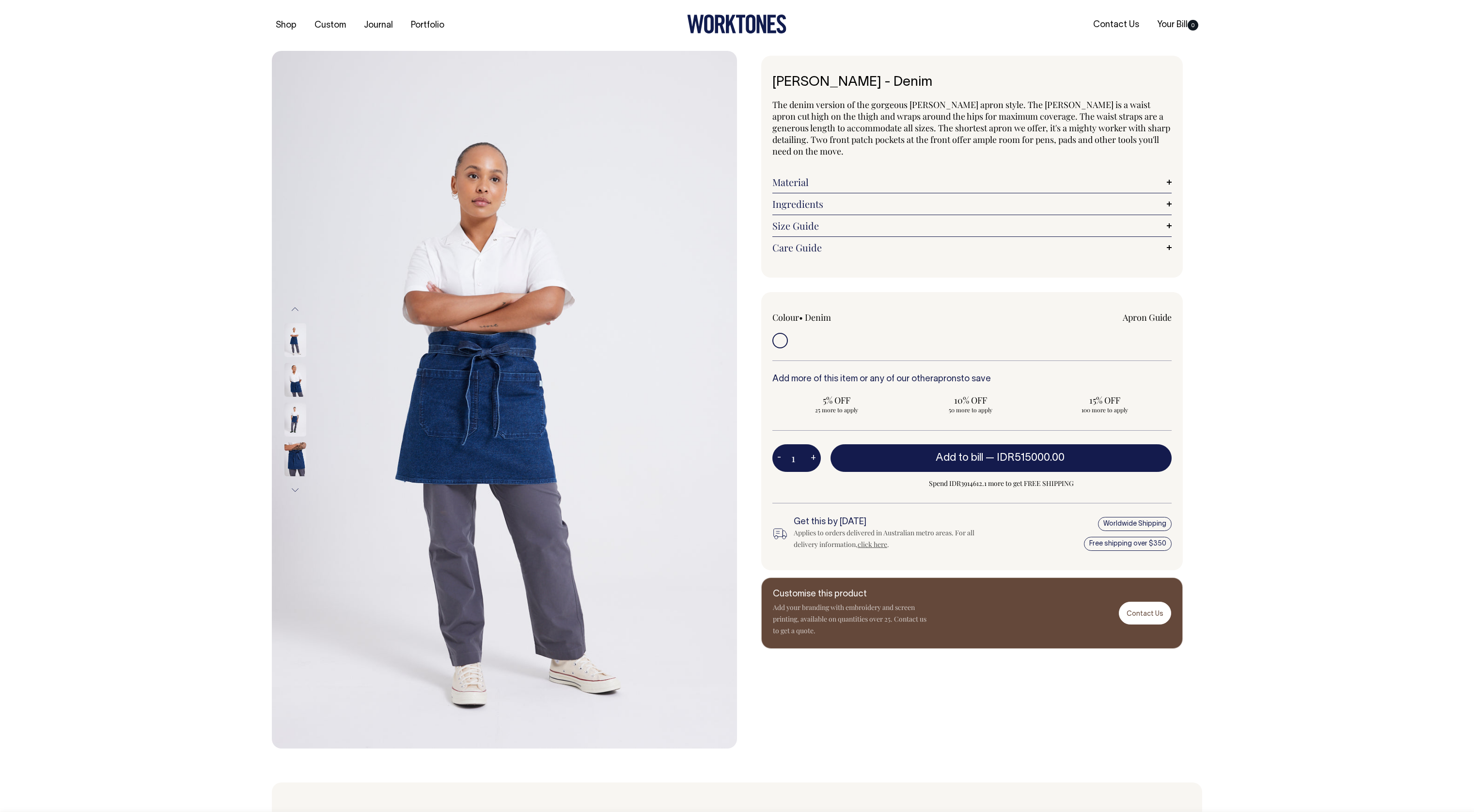
click at [1364, 221] on div "Previous Next cm" at bounding box center [737, 400] width 1474 height 698
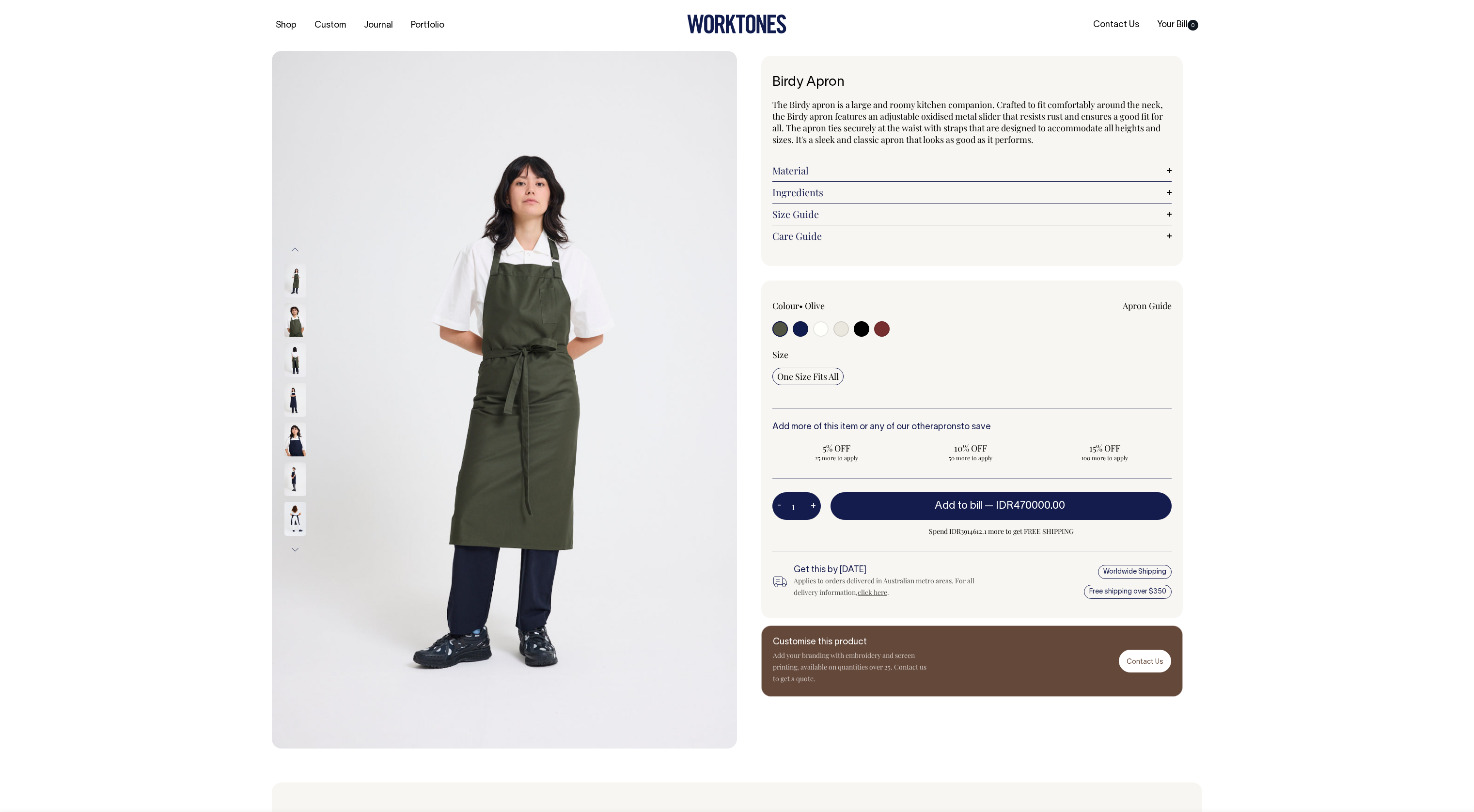
click at [1312, 278] on div "Next" at bounding box center [737, 400] width 1474 height 698
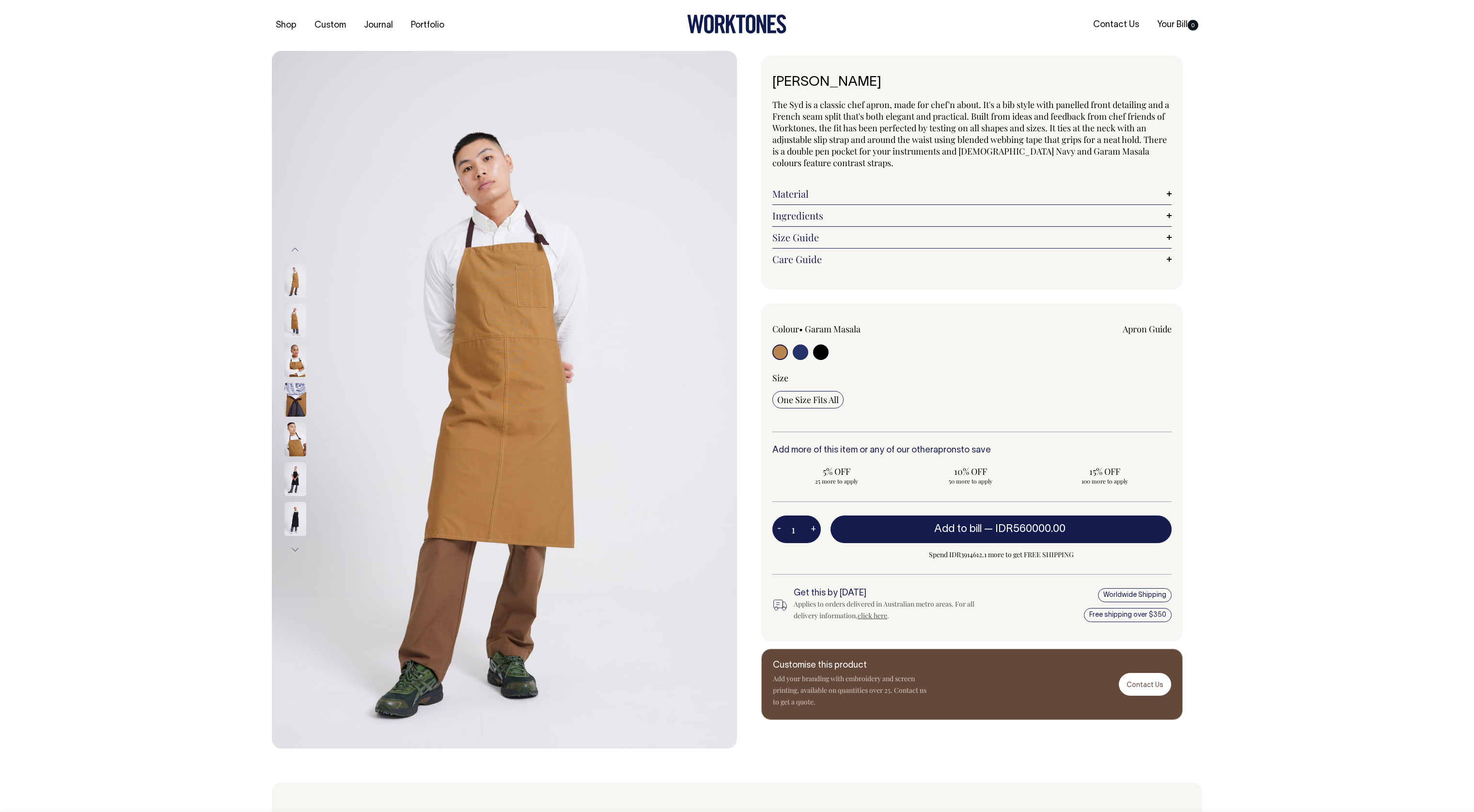
click at [1306, 281] on div "Previous" at bounding box center [737, 400] width 1474 height 698
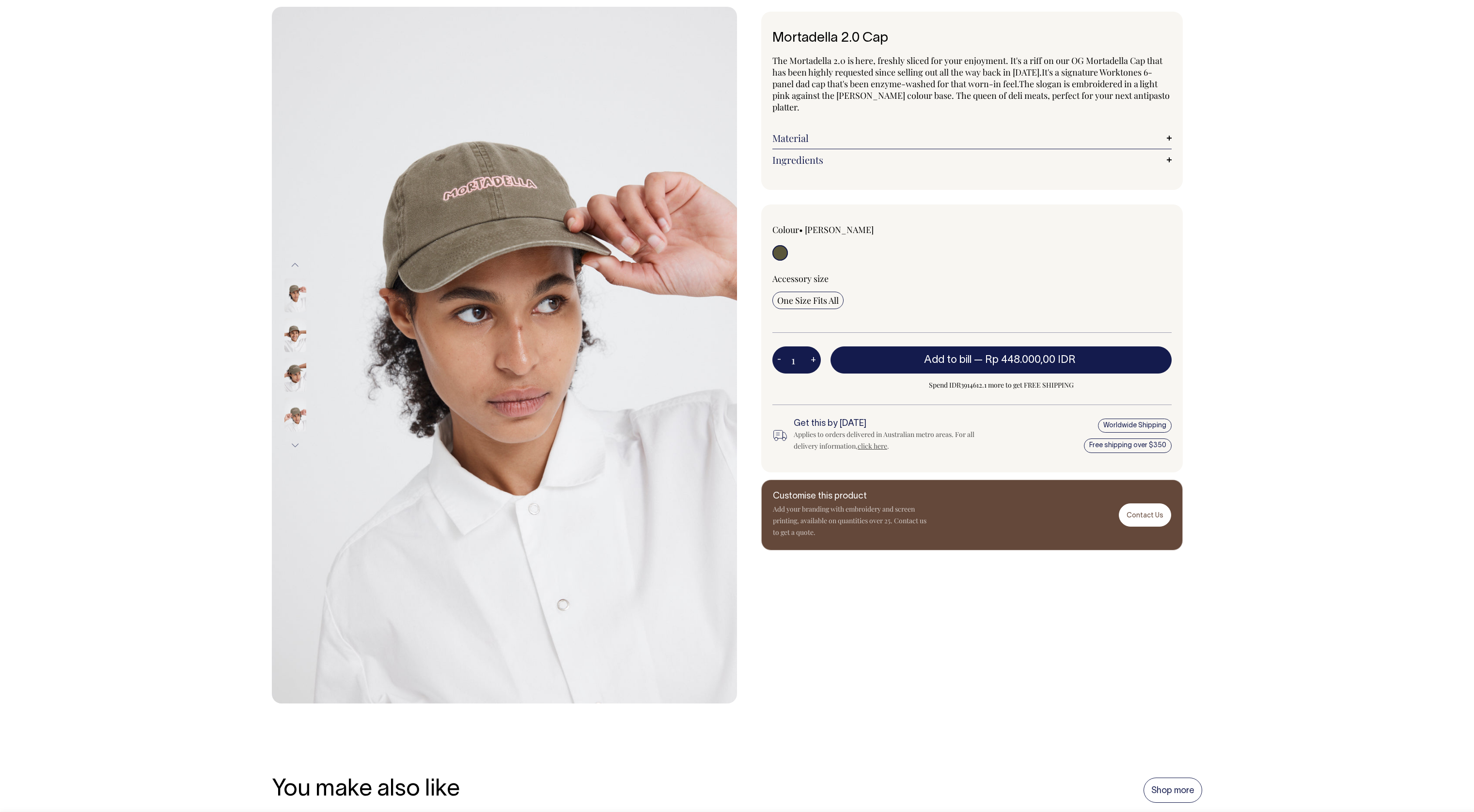
scroll to position [44, 0]
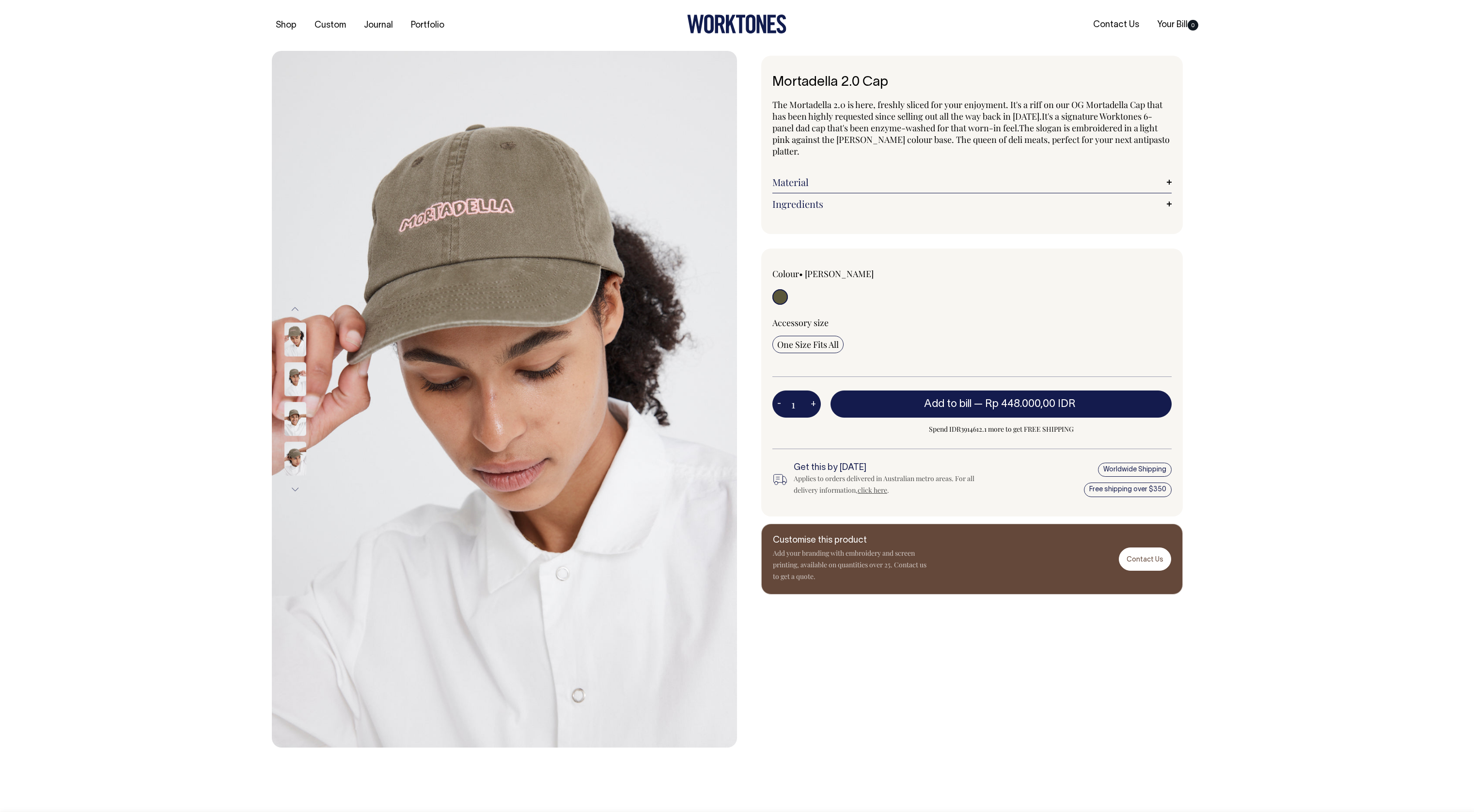
click at [75, 417] on div "Previous" at bounding box center [737, 399] width 1474 height 697
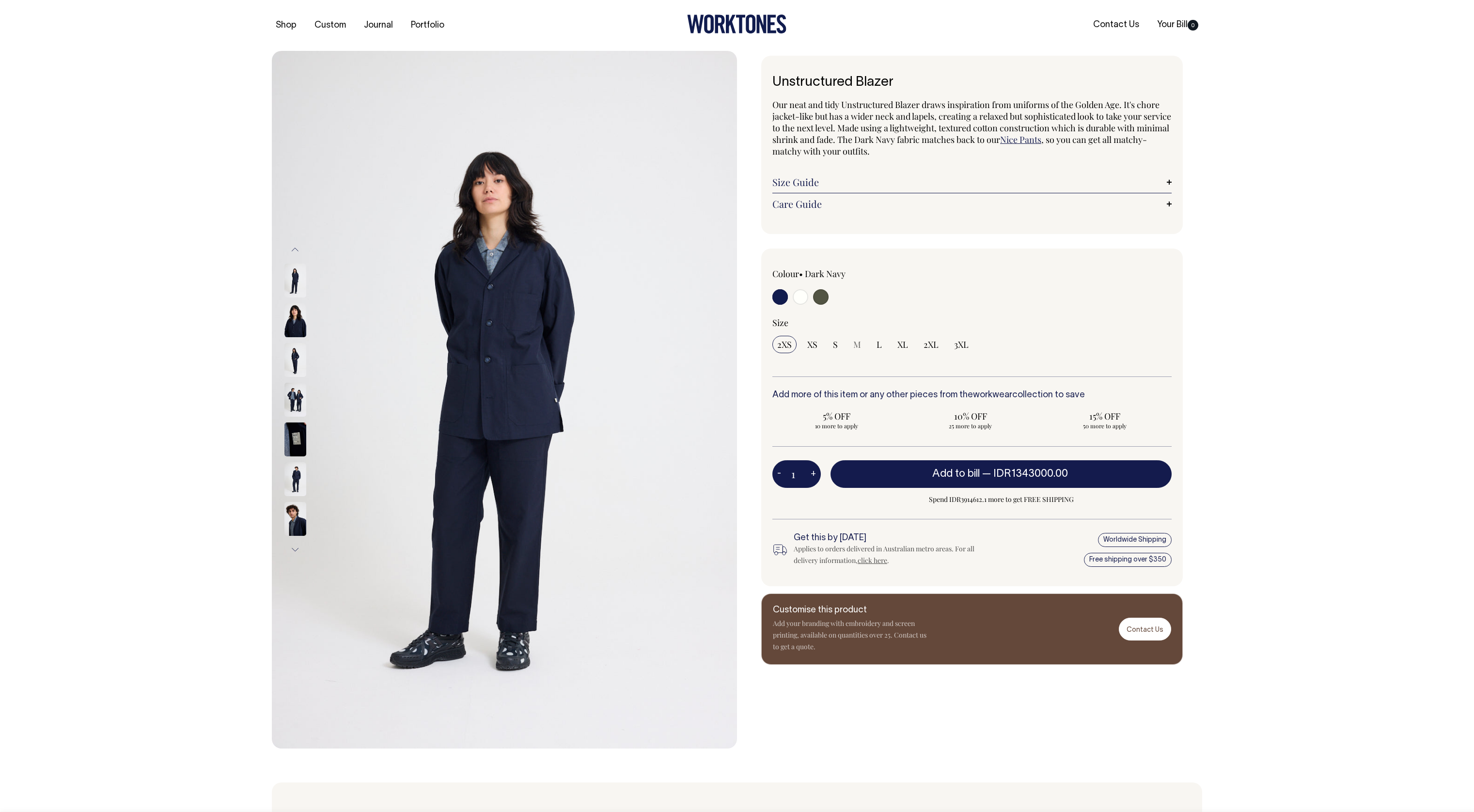
click at [300, 317] on img at bounding box center [296, 320] width 22 height 34
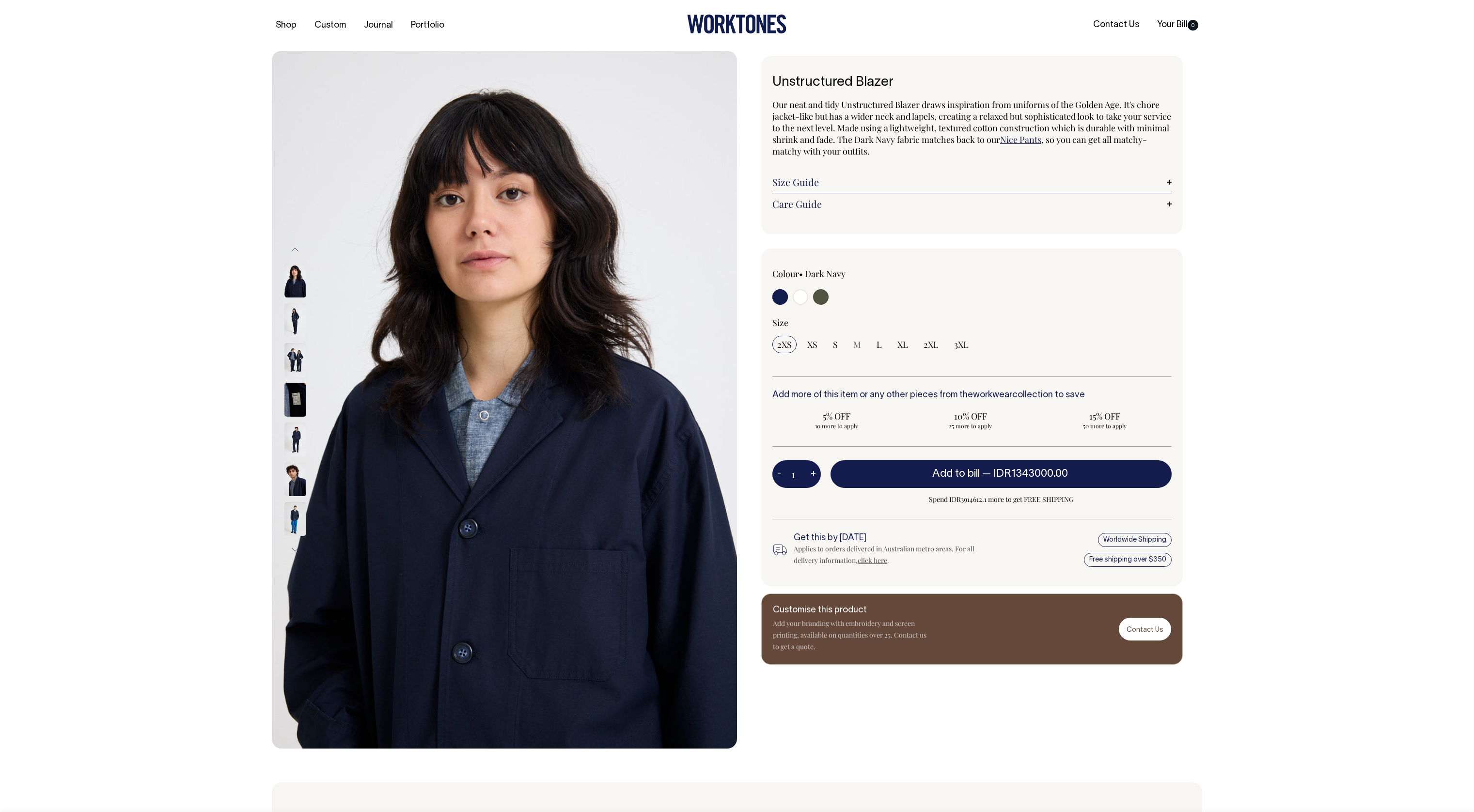
click at [298, 333] on img at bounding box center [296, 320] width 22 height 34
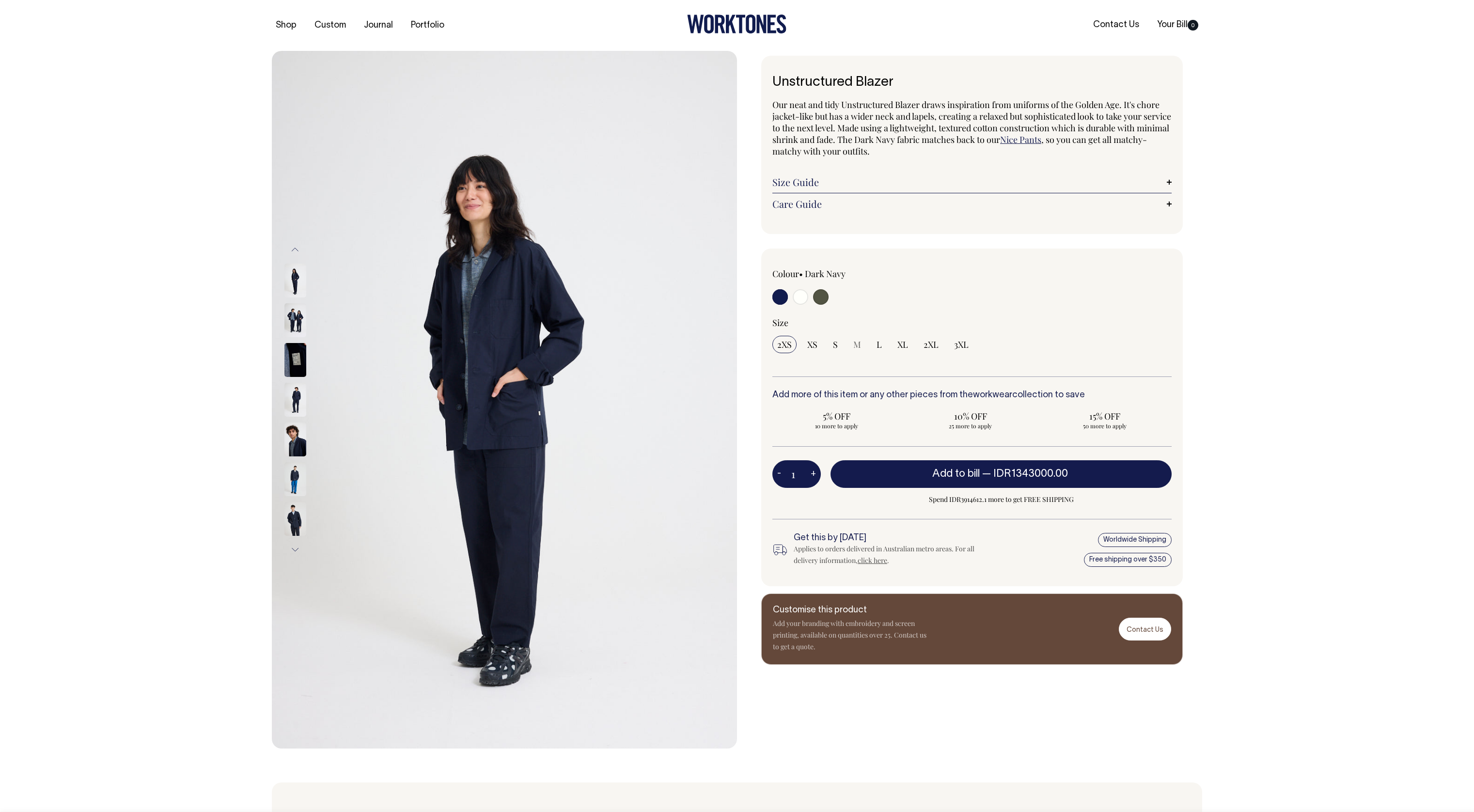
click at [298, 331] on img at bounding box center [296, 320] width 22 height 34
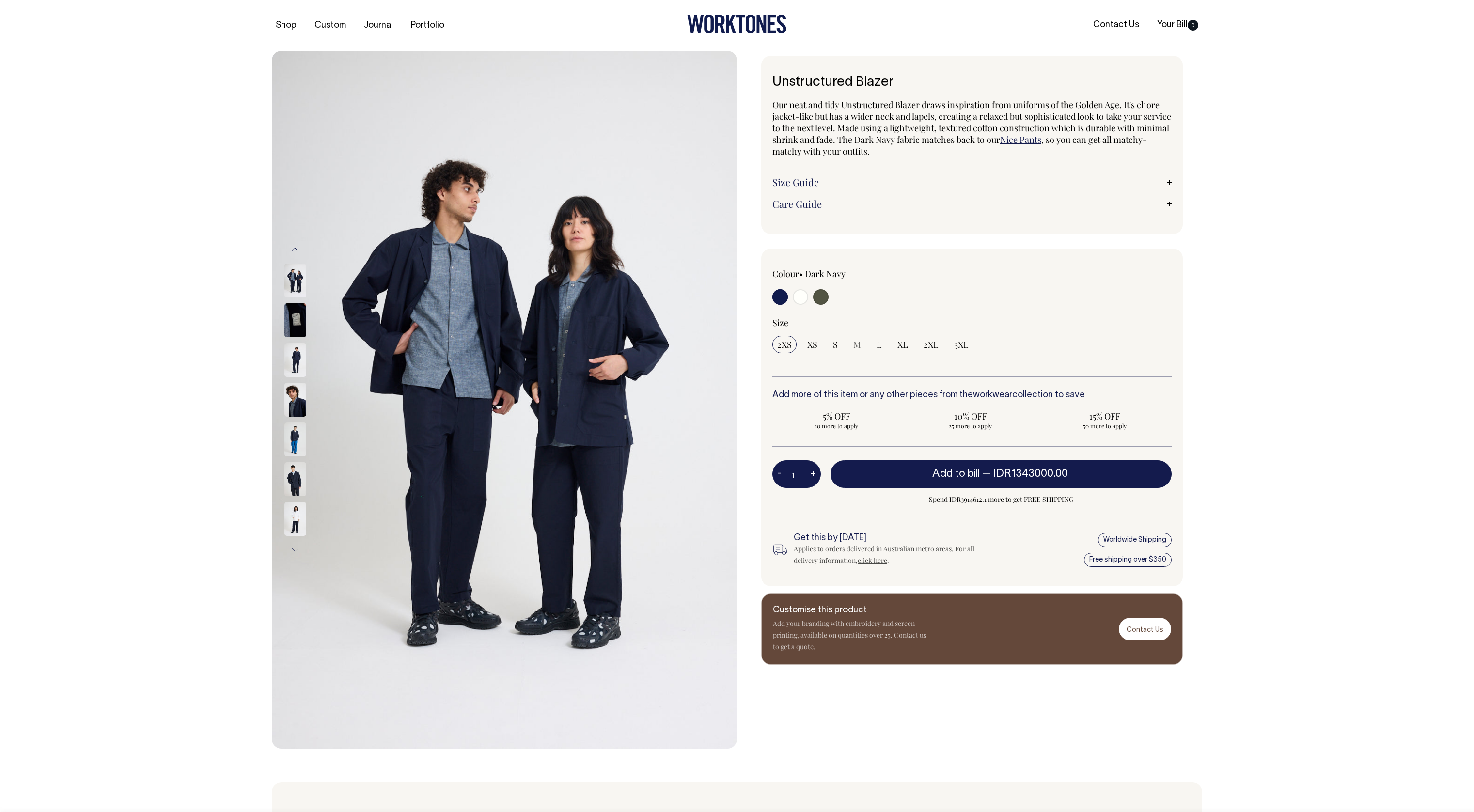
click at [297, 401] on img at bounding box center [296, 399] width 22 height 34
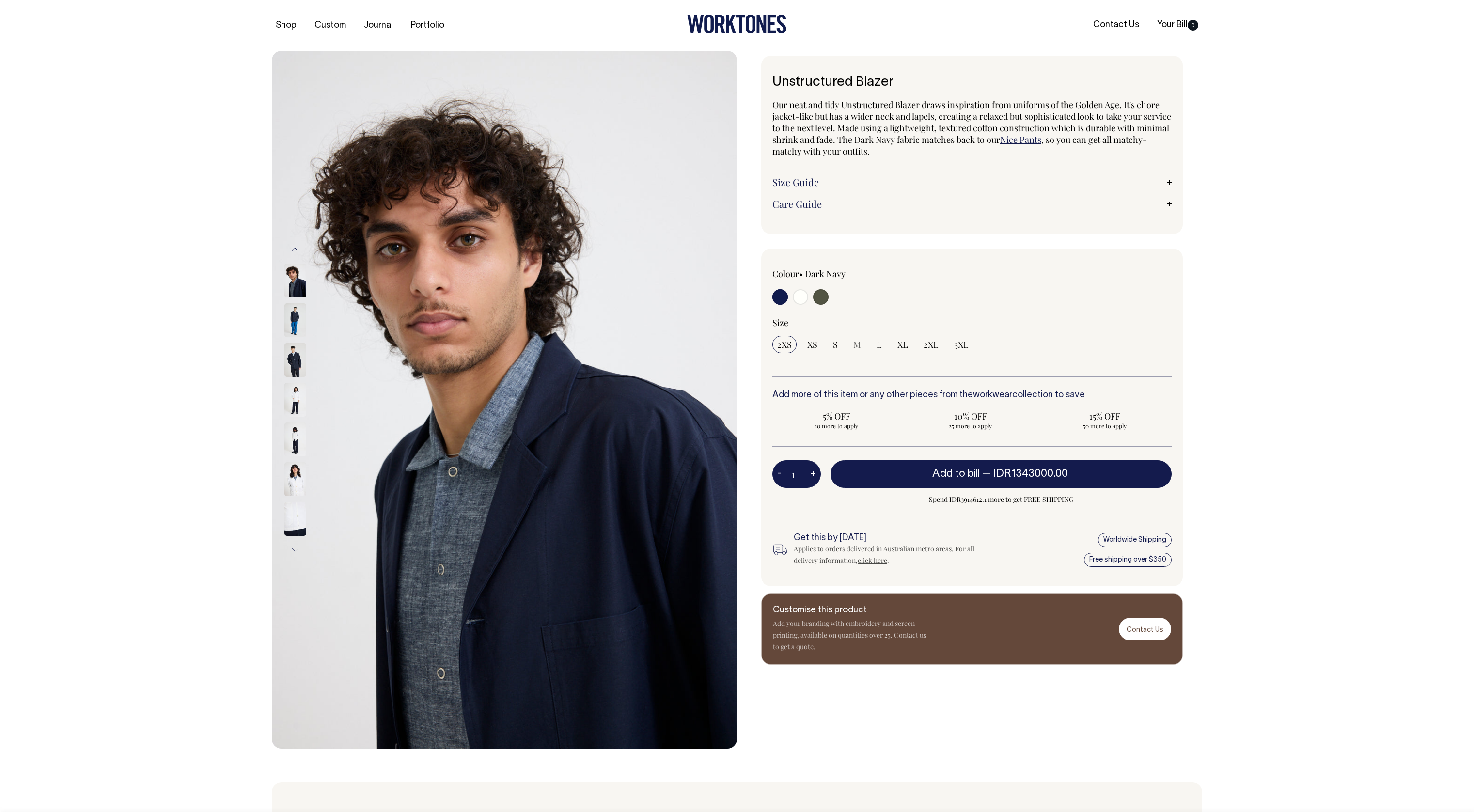
click at [292, 364] on img at bounding box center [296, 360] width 22 height 34
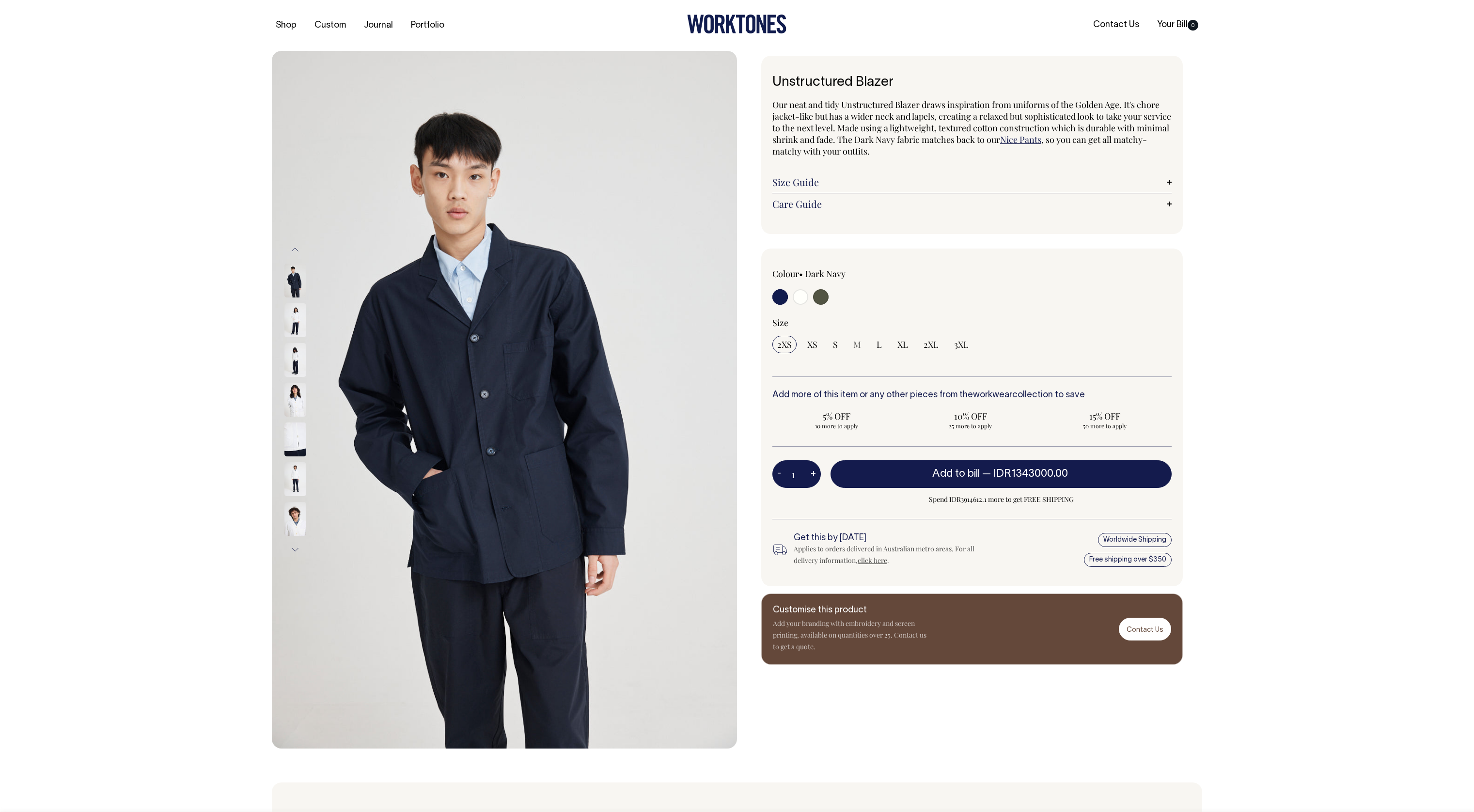
click at [290, 383] on img at bounding box center [296, 399] width 22 height 34
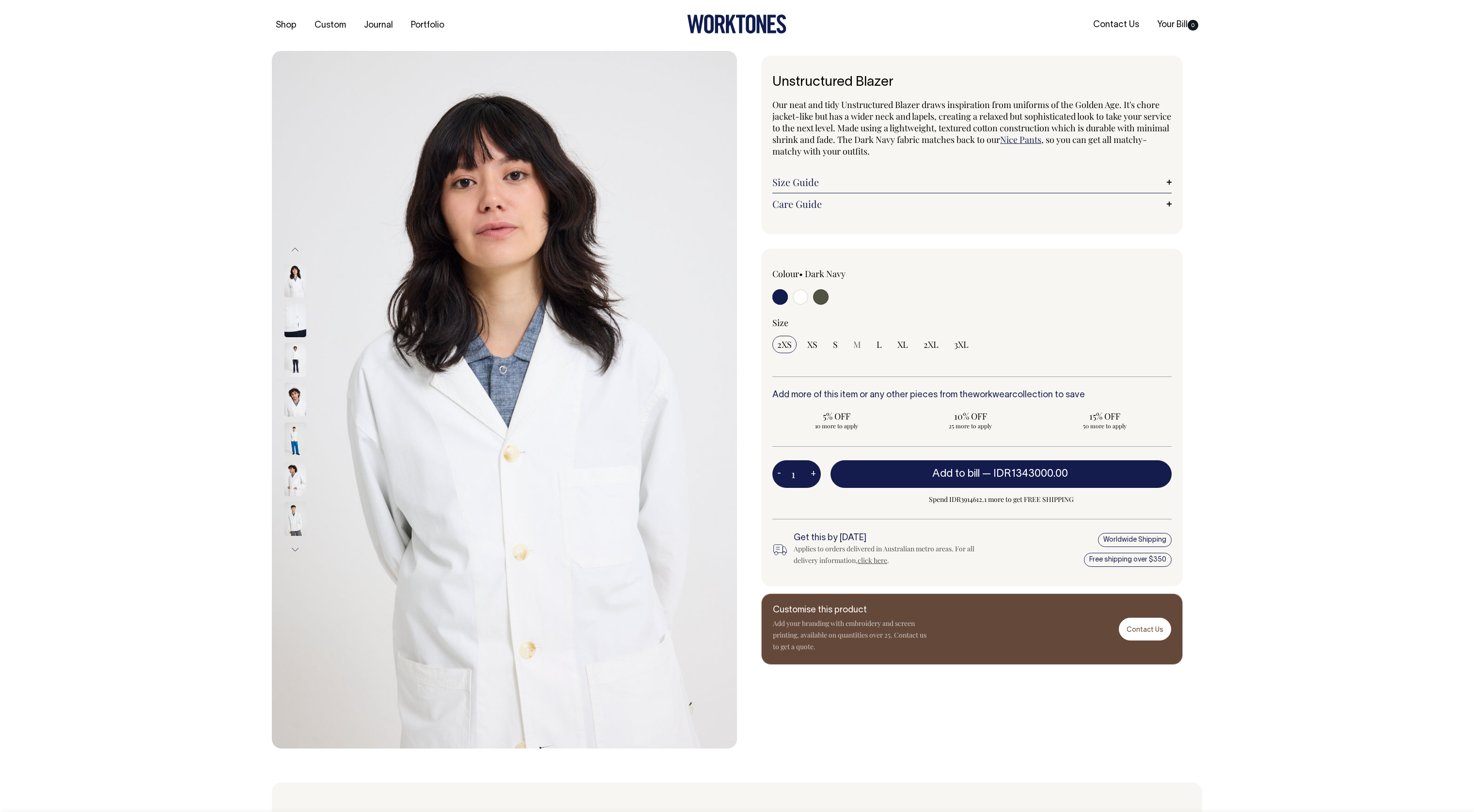
click at [294, 434] on img at bounding box center [296, 439] width 22 height 34
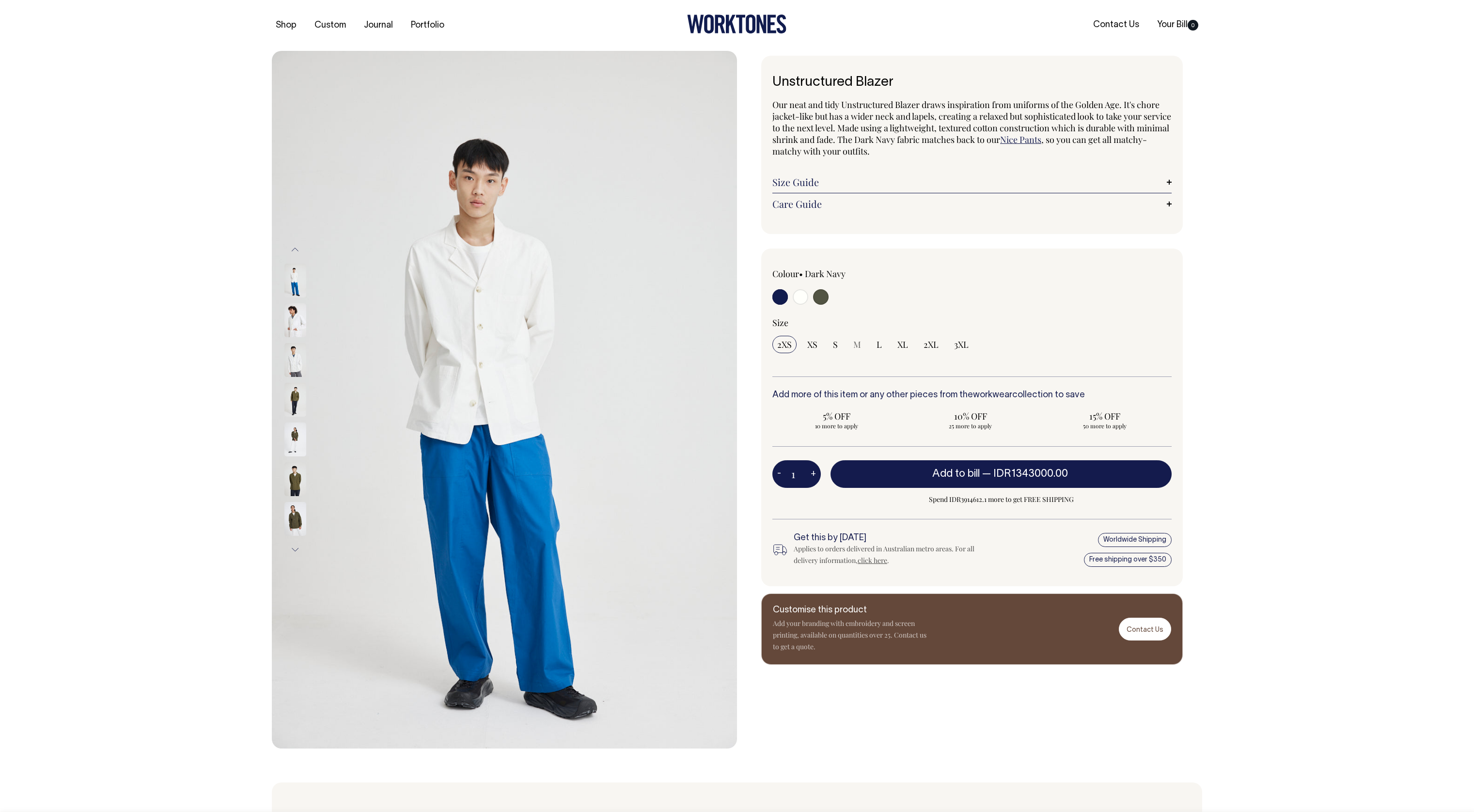
click at [297, 412] on img at bounding box center [296, 399] width 22 height 34
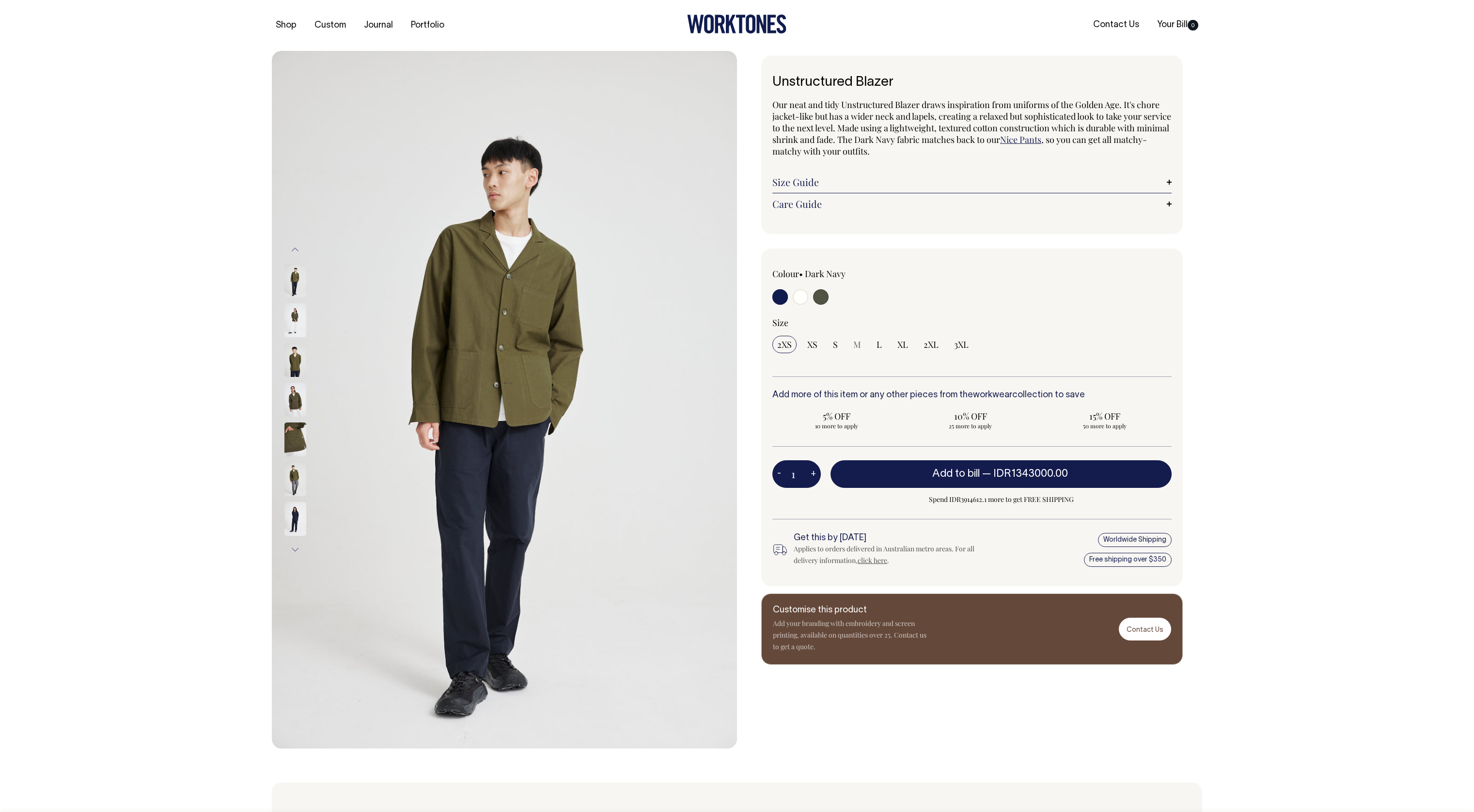
click at [297, 437] on img at bounding box center [296, 439] width 22 height 34
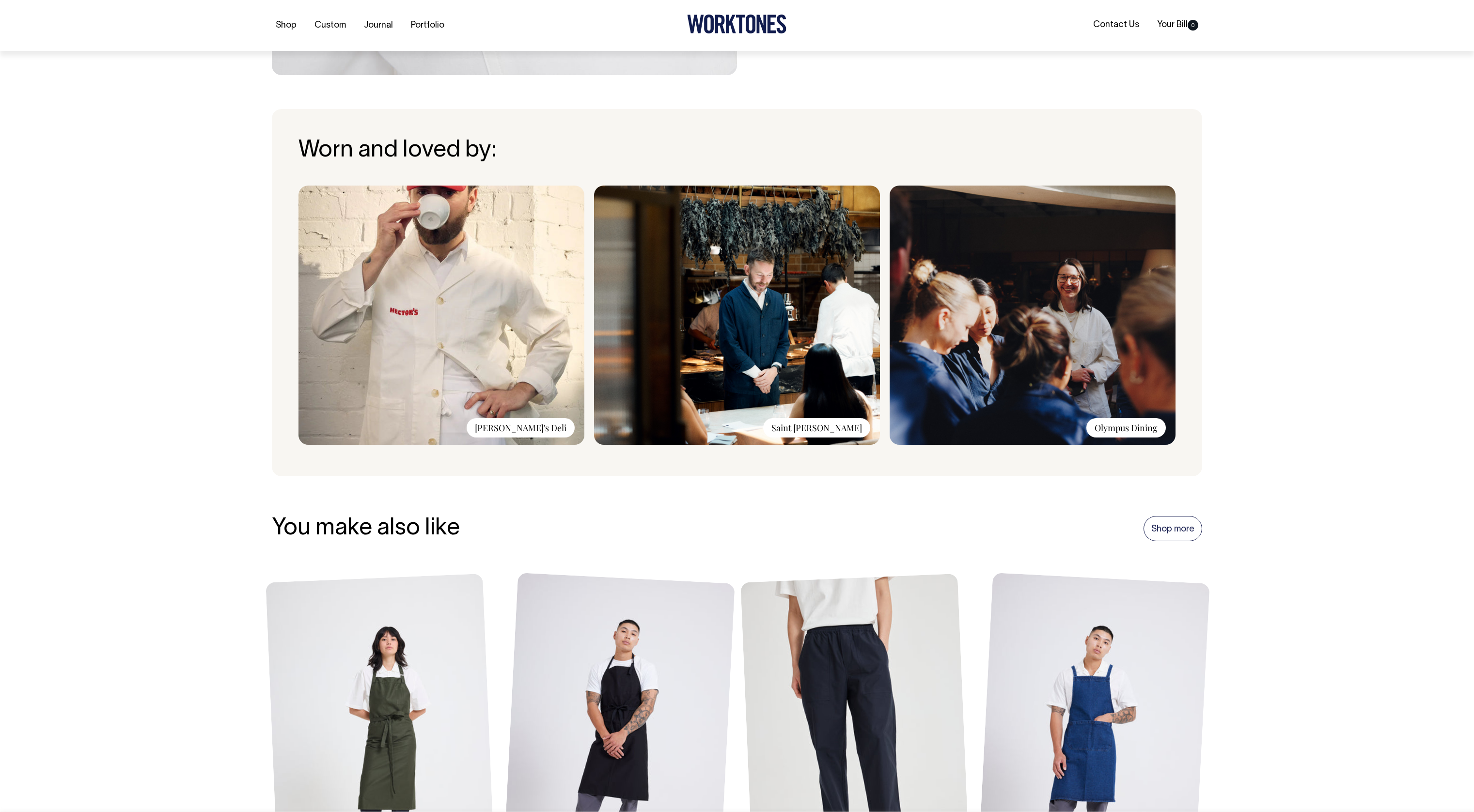
scroll to position [673, 0]
click at [1109, 320] on img at bounding box center [1033, 314] width 286 height 259
